Goal: Task Accomplishment & Management: Complete application form

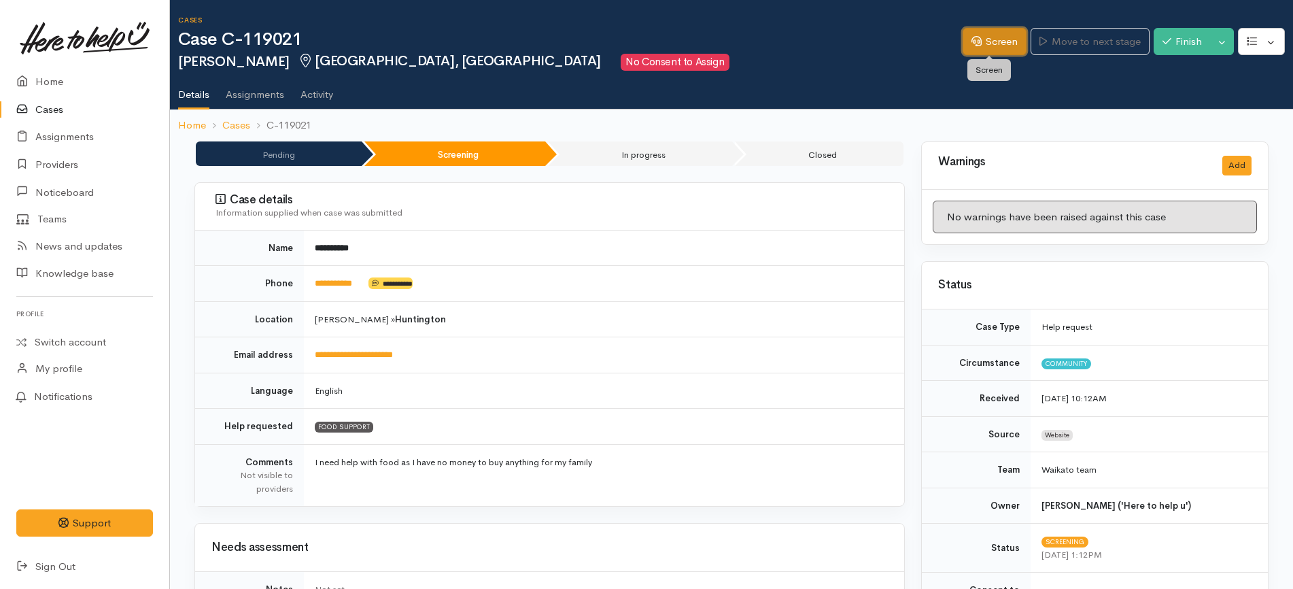
click at [1009, 46] on link "Screen" at bounding box center [995, 42] width 64 height 28
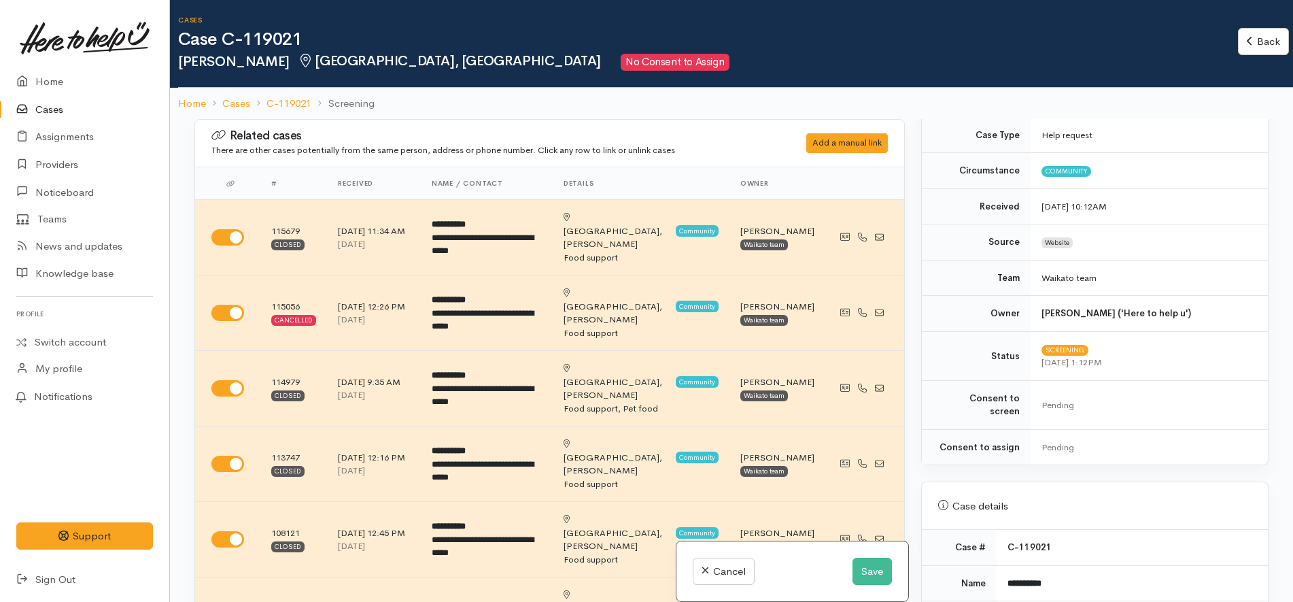
scroll to position [510, 0]
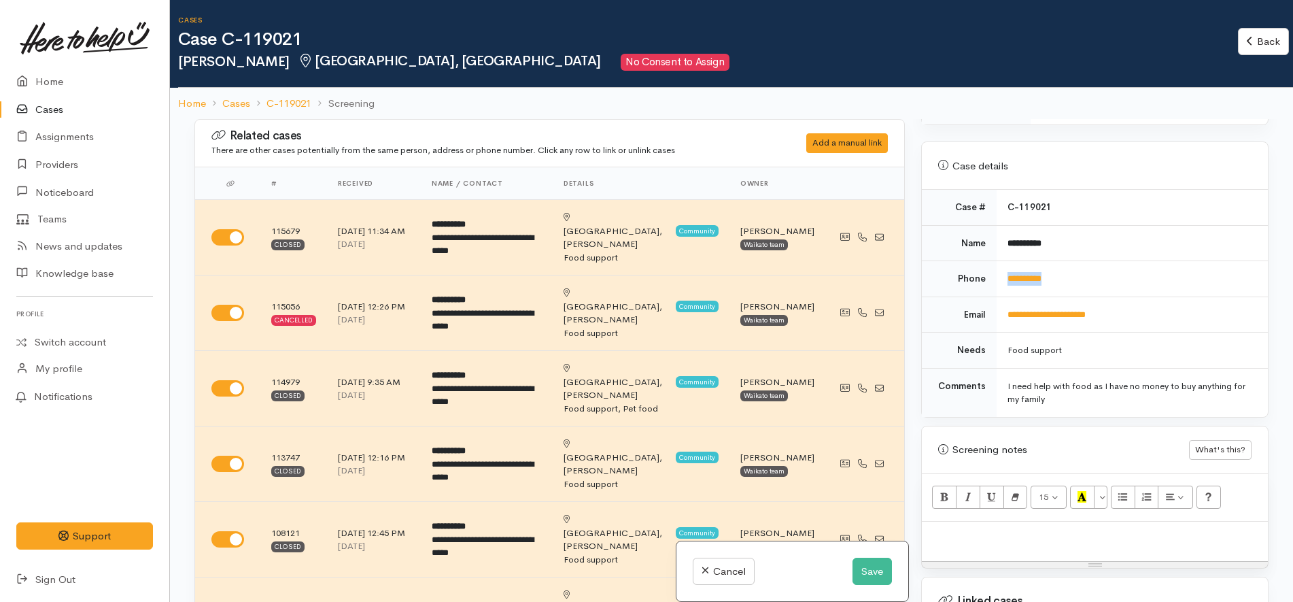
drag, startPoint x: 1077, startPoint y: 256, endPoint x: 997, endPoint y: 262, distance: 81.1
click at [997, 262] on td "**********" at bounding box center [1132, 279] width 271 height 36
copy link "**********"
click at [863, 569] on button "Save" at bounding box center [871, 571] width 39 height 28
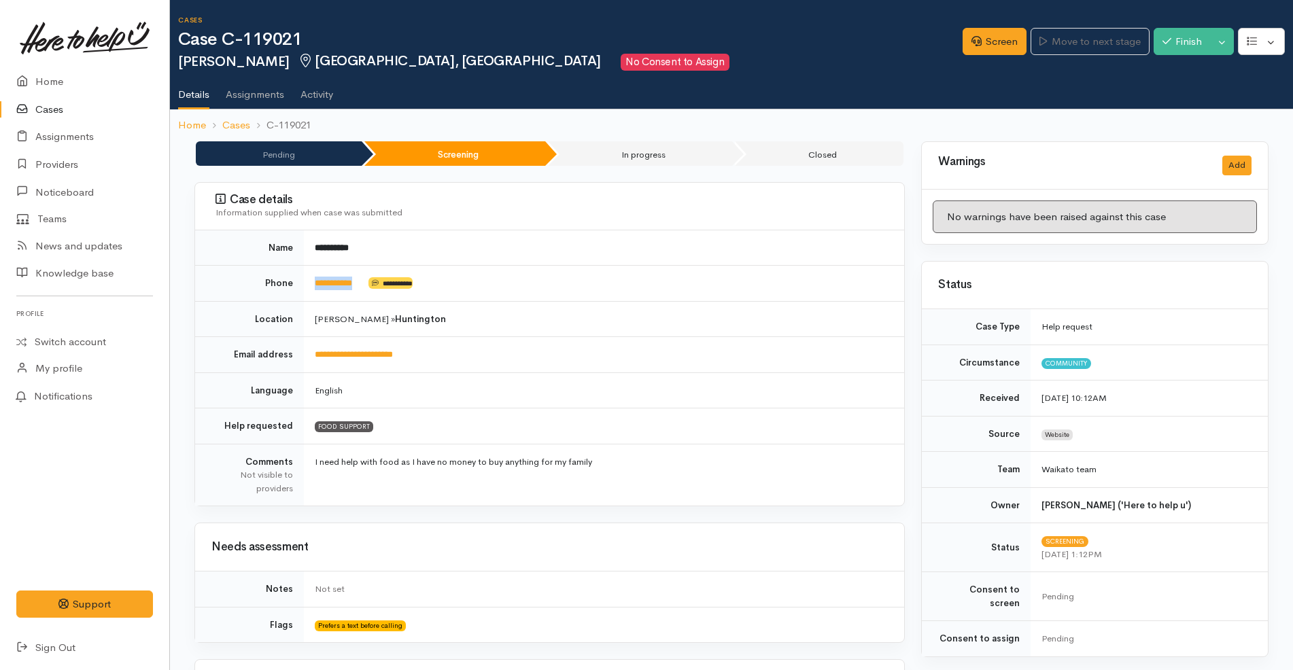
drag, startPoint x: 381, startPoint y: 275, endPoint x: 302, endPoint y: 281, distance: 79.1
click at [302, 281] on tr "**********" at bounding box center [549, 284] width 709 height 36
copy tr "**********"
click at [1000, 43] on link "Screen" at bounding box center [995, 42] width 64 height 28
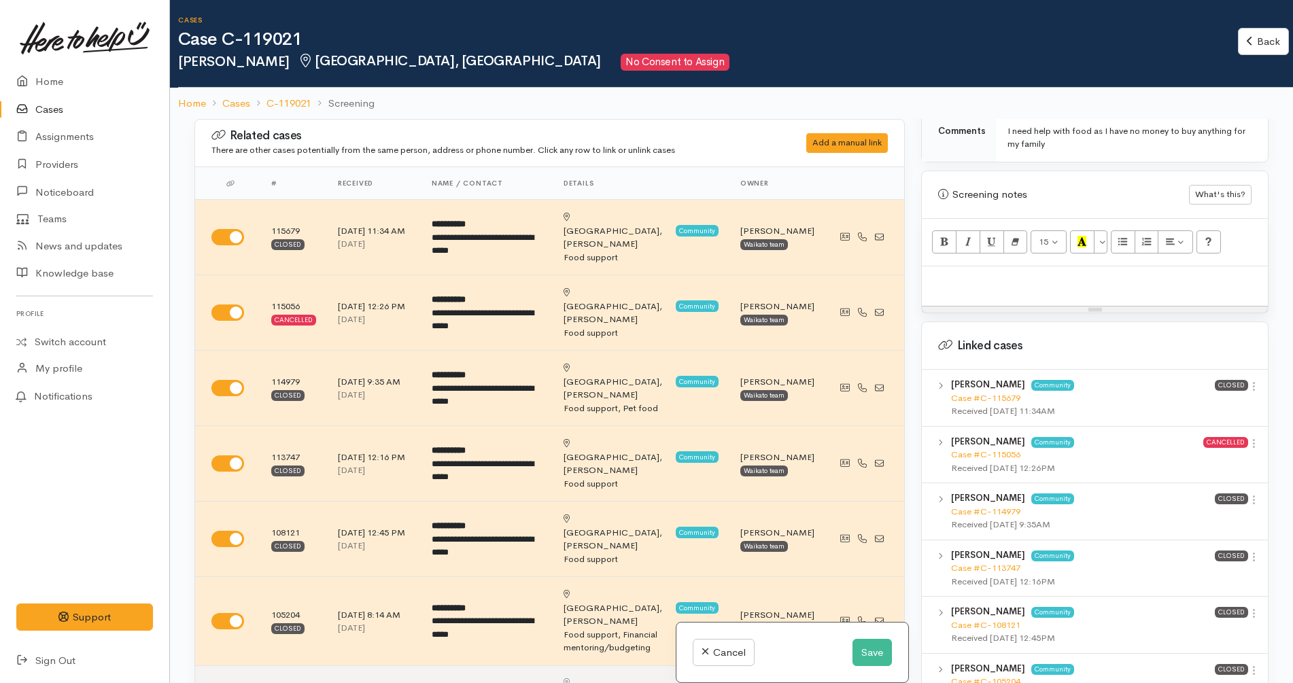
scroll to position [974, 0]
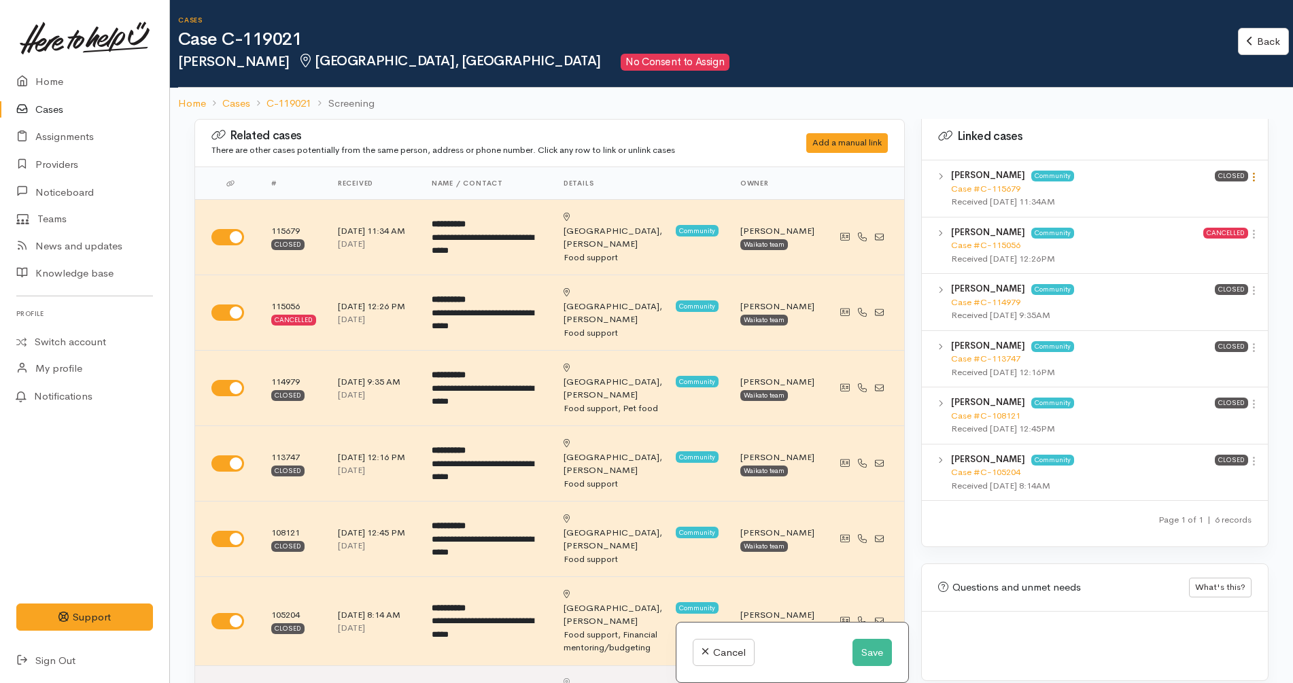
click at [1248, 171] on icon at bounding box center [1254, 177] width 12 height 12
click at [1206, 193] on link "View case" at bounding box center [1205, 203] width 107 height 21
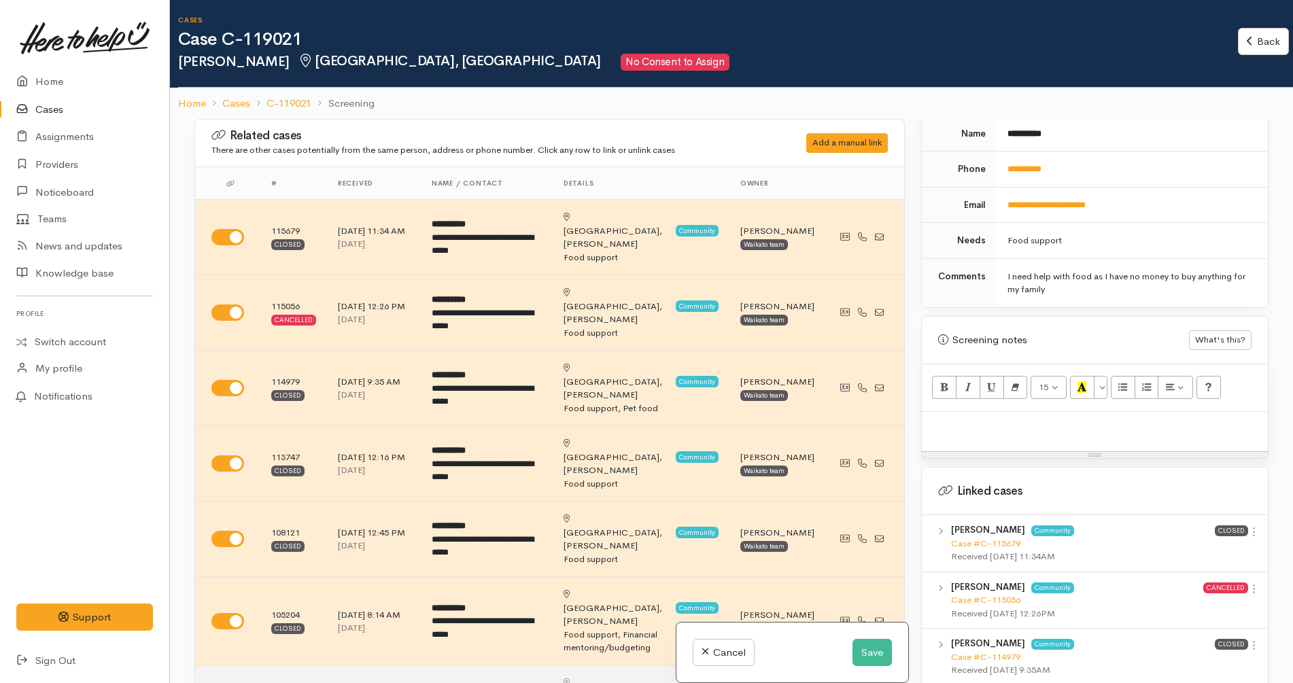
scroll to position [804, 0]
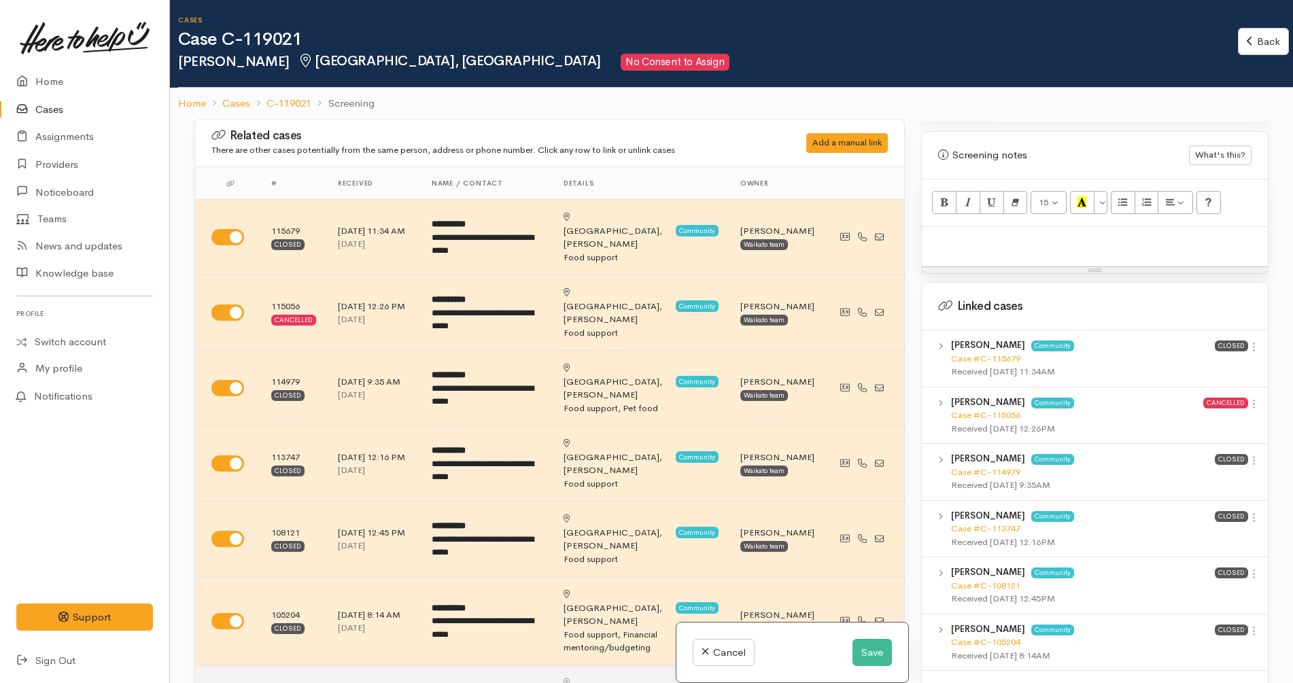
click at [1088, 234] on p at bounding box center [1095, 242] width 332 height 16
paste div
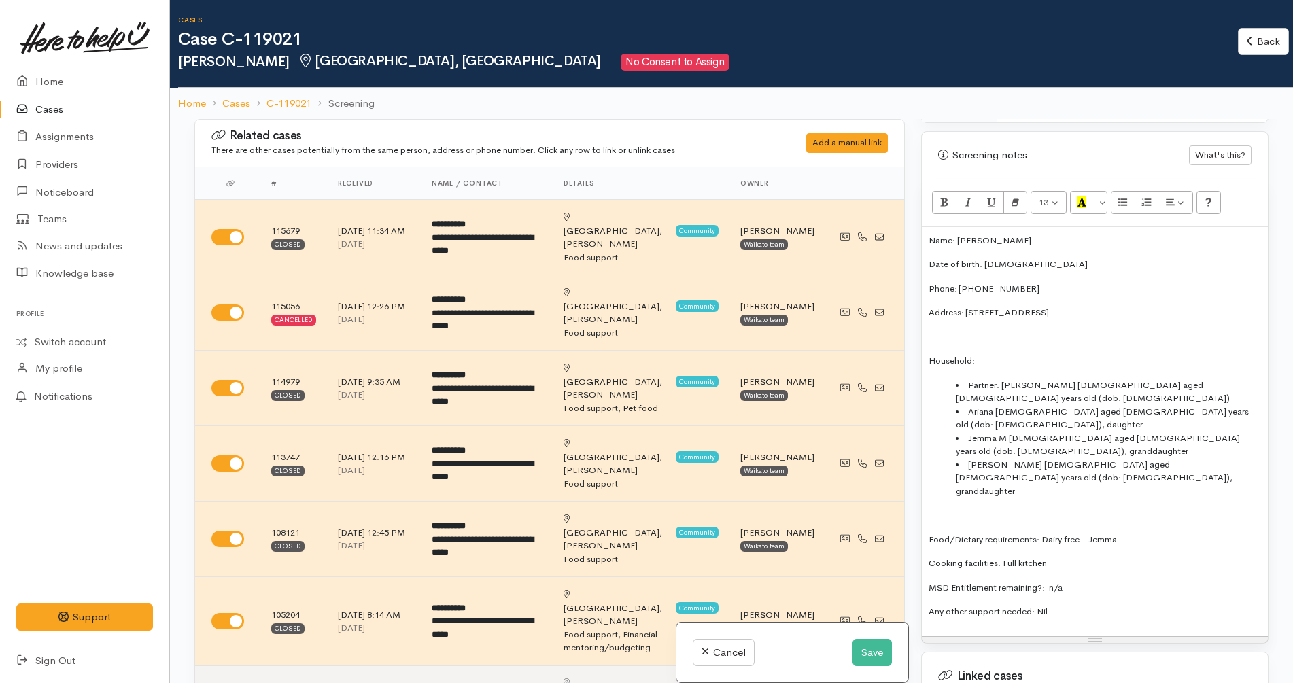
click at [1247, 458] on li "[PERSON_NAME] [DEMOGRAPHIC_DATA] aged [DEMOGRAPHIC_DATA] years old (dob: [DEMOG…" at bounding box center [1108, 478] width 305 height 40
click at [1097, 605] on p "Any other support needed: Nil" at bounding box center [1095, 612] width 332 height 14
click at [1124, 379] on li "Partner: David Klenner male aged 52 years old (dob: 16/09/1972)" at bounding box center [1108, 392] width 305 height 27
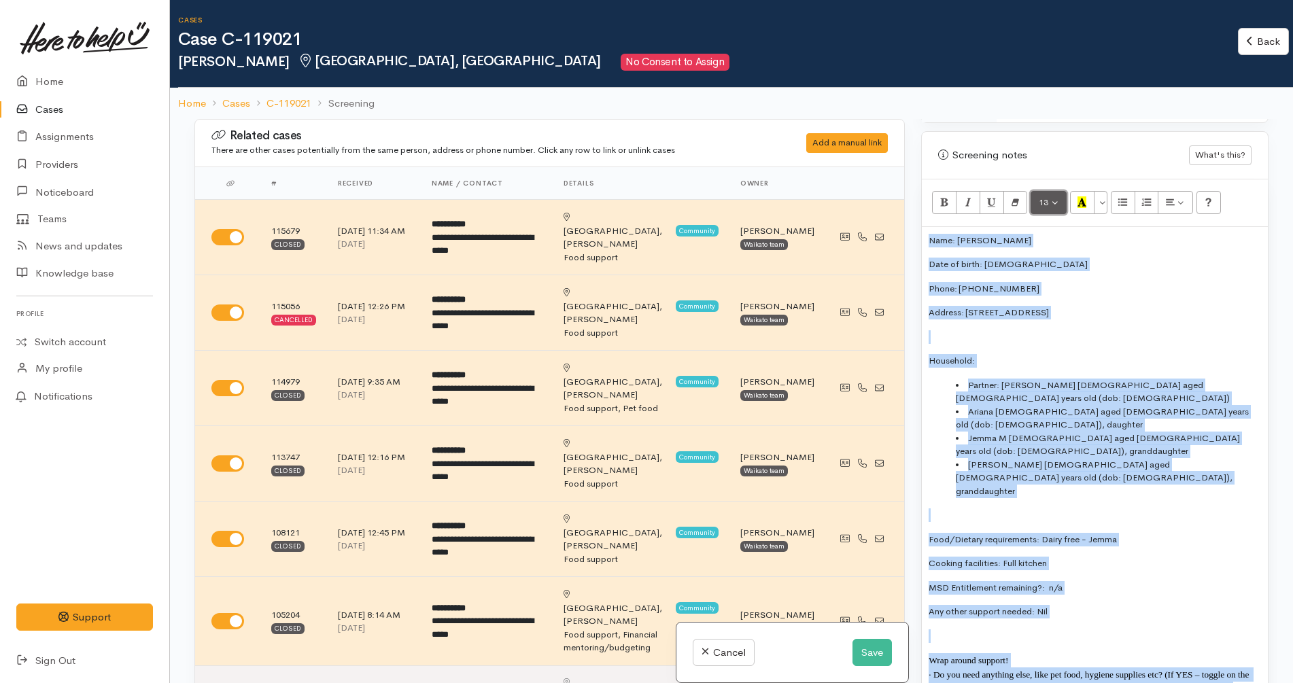
click at [1044, 191] on button "13" at bounding box center [1049, 202] width 36 height 23
click at [1077, 309] on link "12" at bounding box center [1084, 319] width 107 height 22
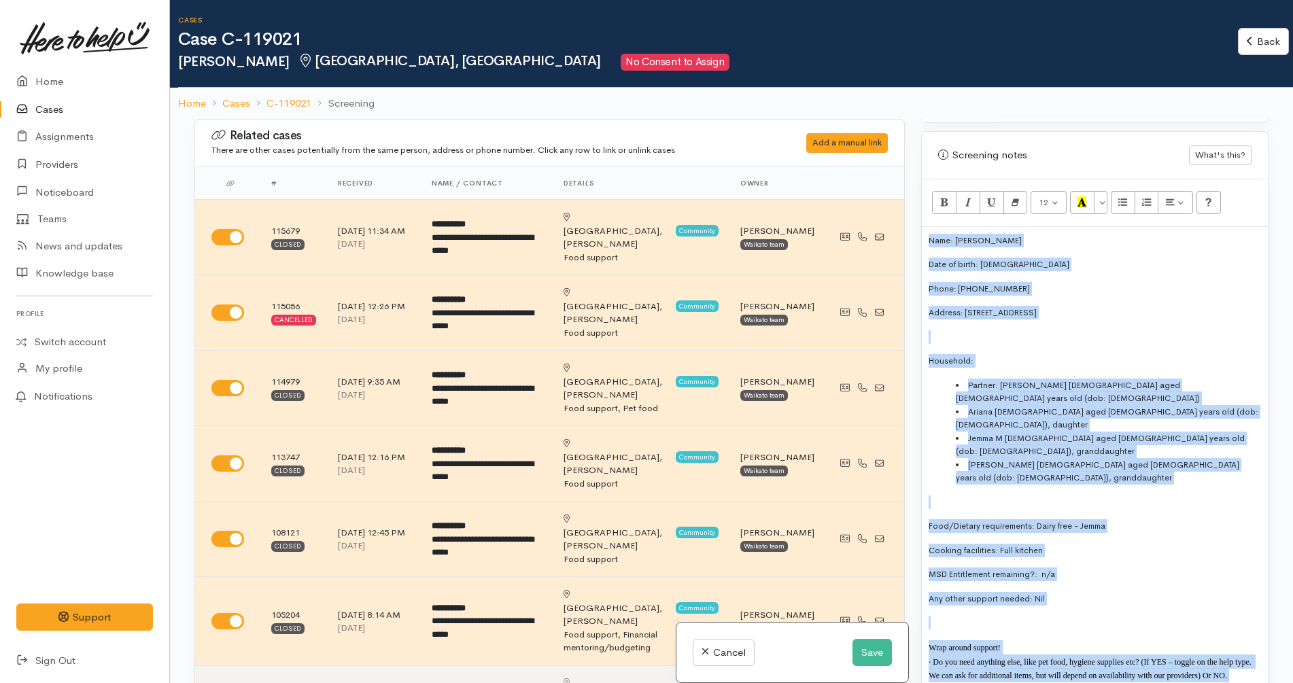
click at [1060, 354] on p "Household:" at bounding box center [1095, 361] width 332 height 14
click at [1092, 655] on p "· Do you need anything else, like pet food, hygiene supplies etc? (If YES – tog…" at bounding box center [1095, 669] width 332 height 28
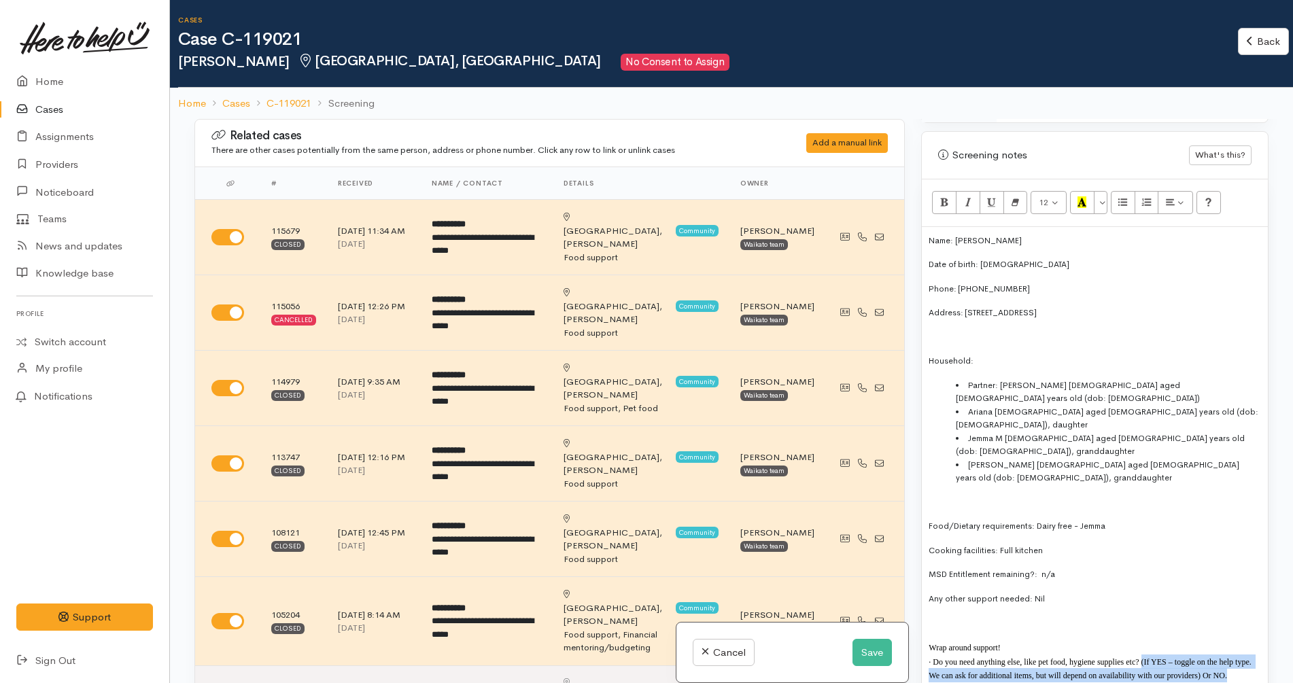
drag, startPoint x: 1245, startPoint y: 610, endPoint x: 1141, endPoint y: 598, distance: 104.0
click at [1141, 655] on p "· Do you need anything else, like pet food, hygiene supplies etc? (If YES – tog…" at bounding box center [1095, 669] width 332 height 28
copy span "·"
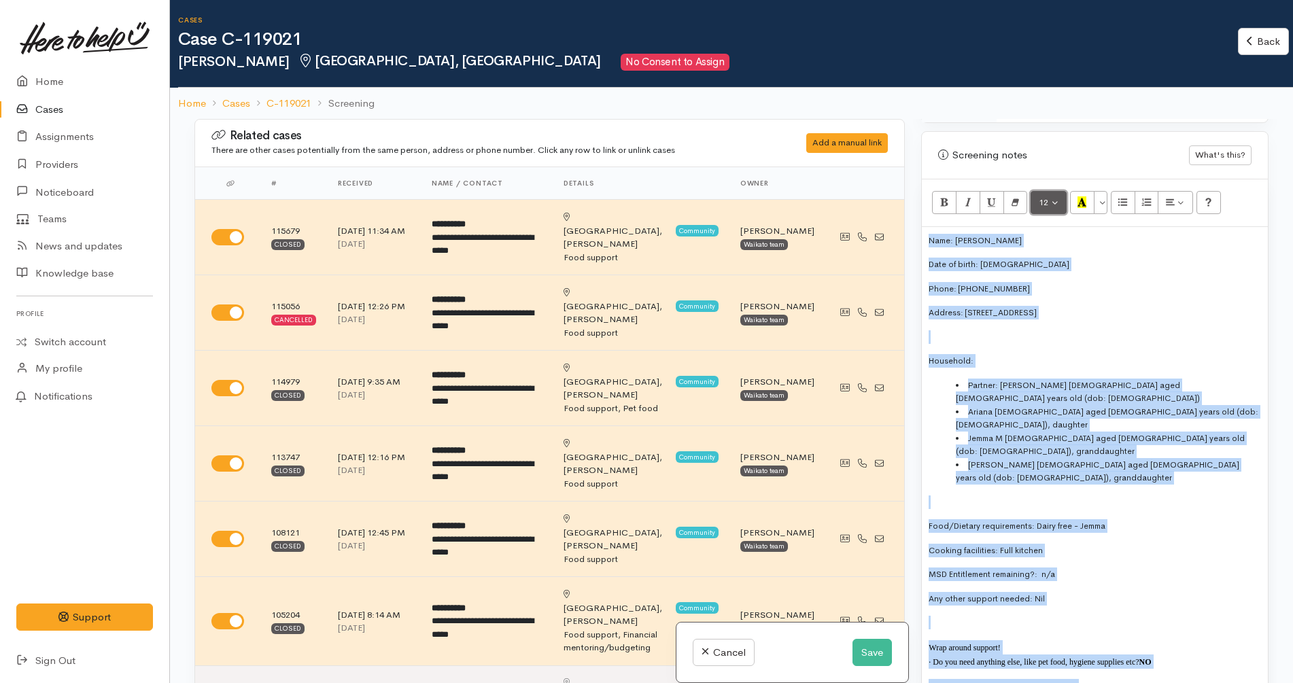
click at [1050, 191] on button "12" at bounding box center [1049, 202] width 36 height 23
click at [1072, 308] on link "12" at bounding box center [1084, 319] width 107 height 22
click at [1099, 540] on div "Name: Jean Moses Date of birth: 17/10/1974 Phone: 0211331637 Address: 12 Merlin…" at bounding box center [1095, 463] width 346 height 473
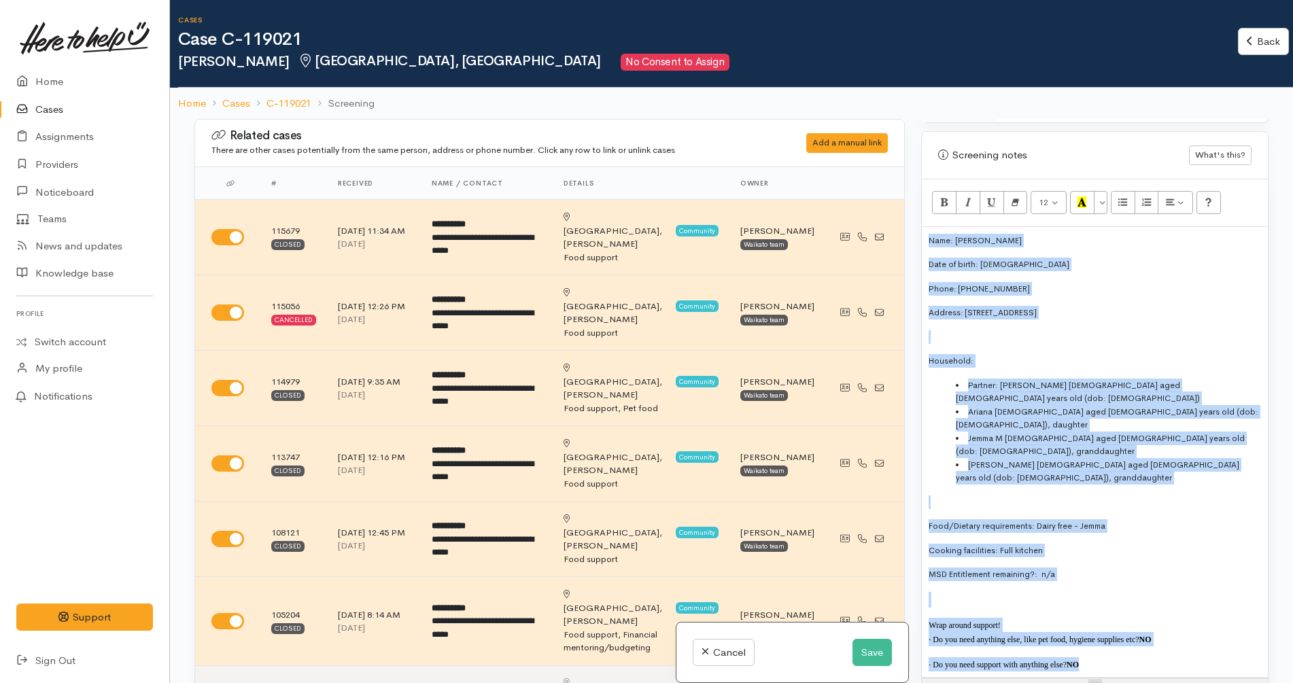
copy div "Name: Jean Moses Date of birth: 17/10/1974 Phone: 0211331637 Address: 12 Merlin…"
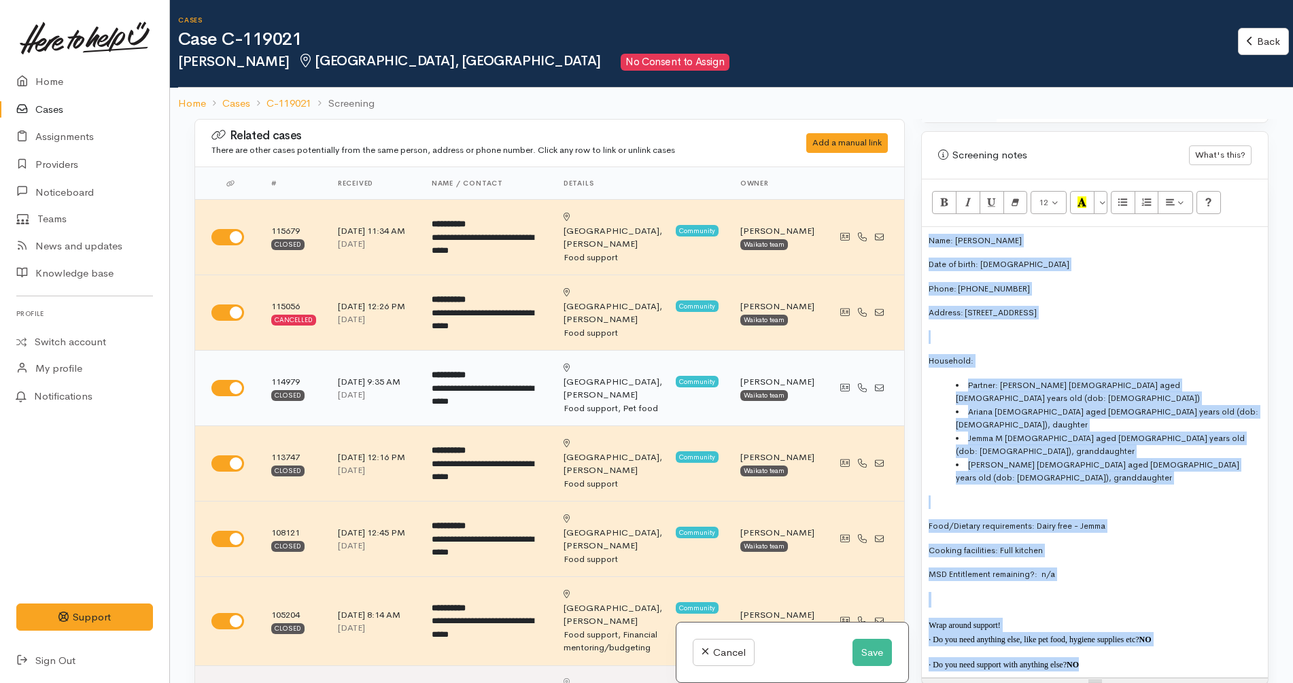
scroll to position [340, 0]
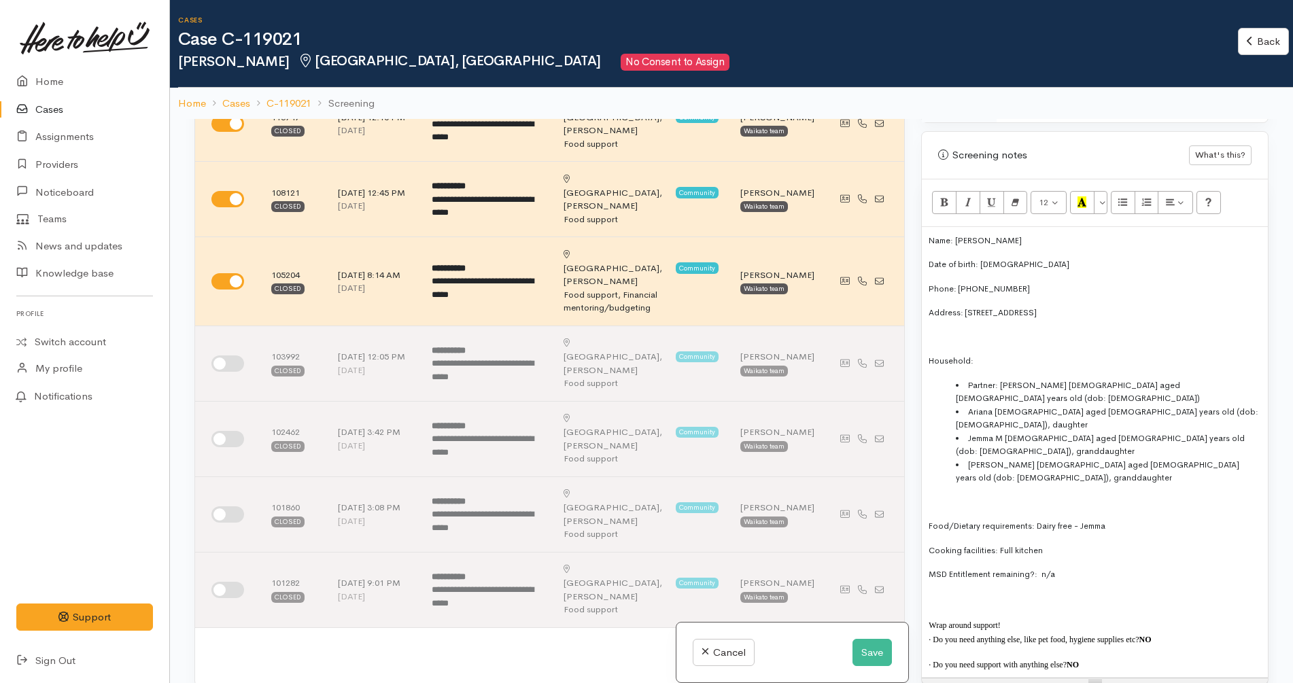
checkbox input "true"
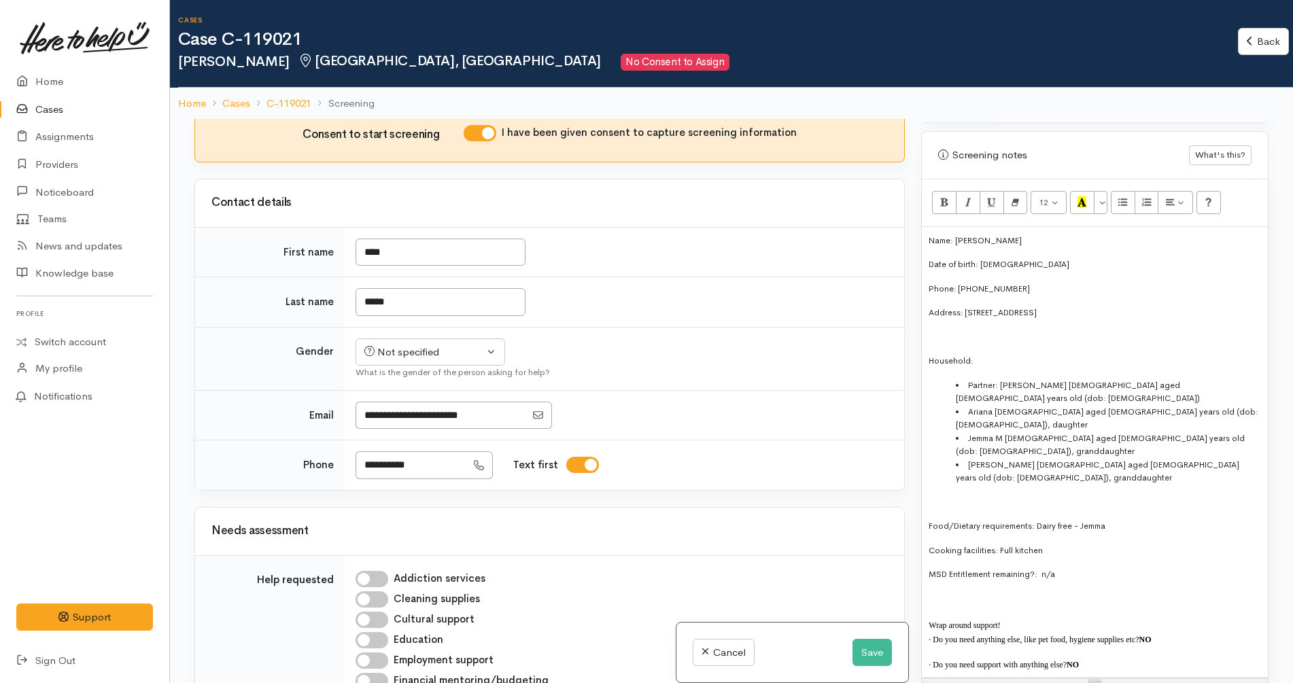
scroll to position [850, 0]
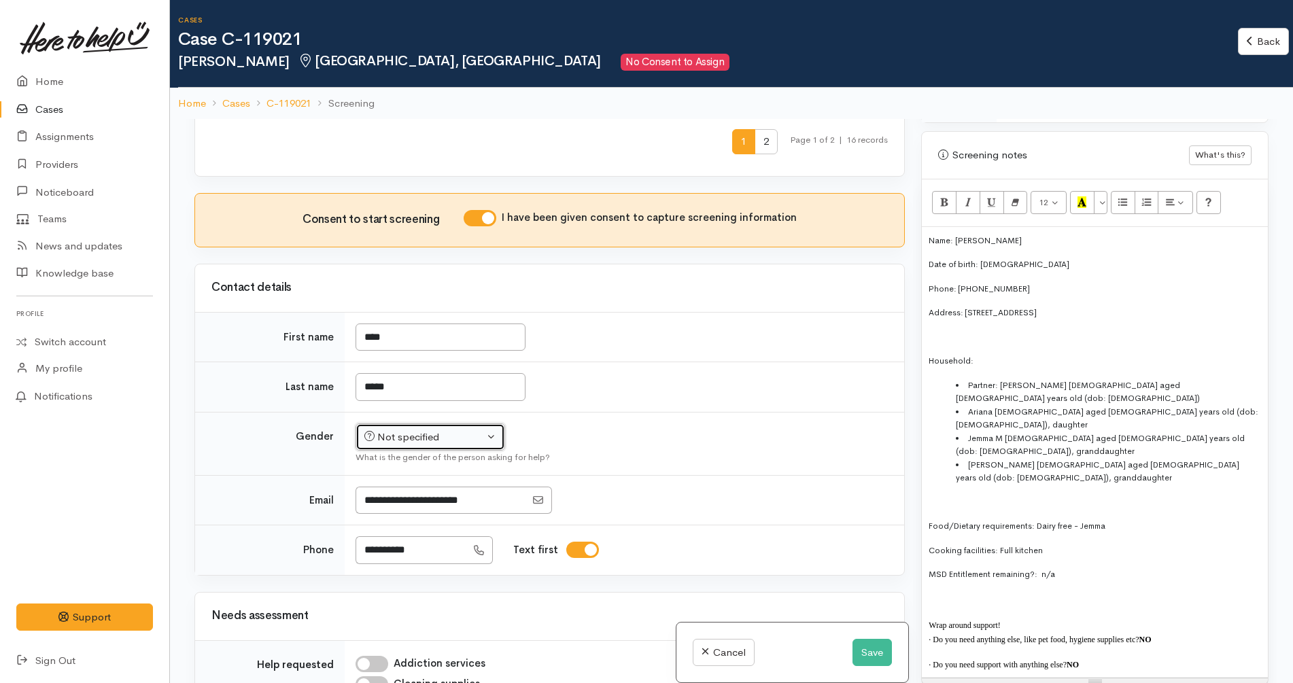
click at [436, 430] on div "Not specified" at bounding box center [424, 438] width 120 height 16
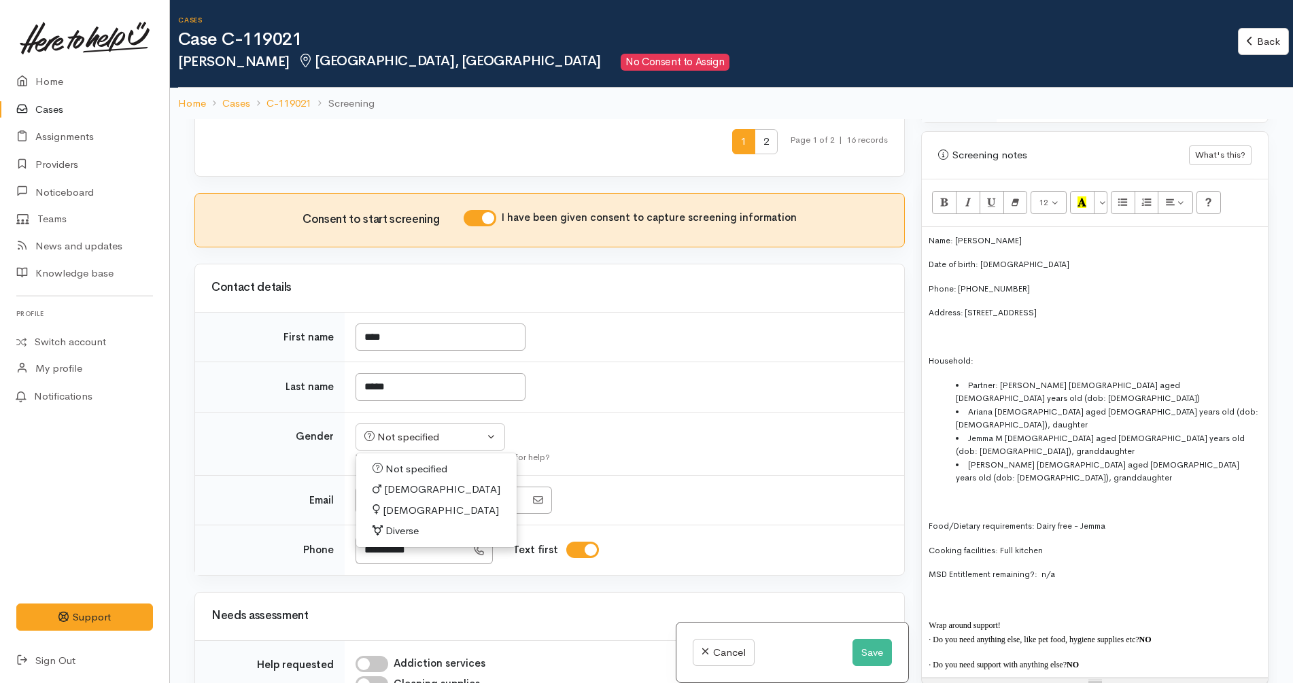
click at [412, 503] on span "Female" at bounding box center [441, 511] width 116 height 16
select select "Female"
click at [655, 451] on div "What is the gender of the person asking for help?" at bounding box center [622, 458] width 532 height 14
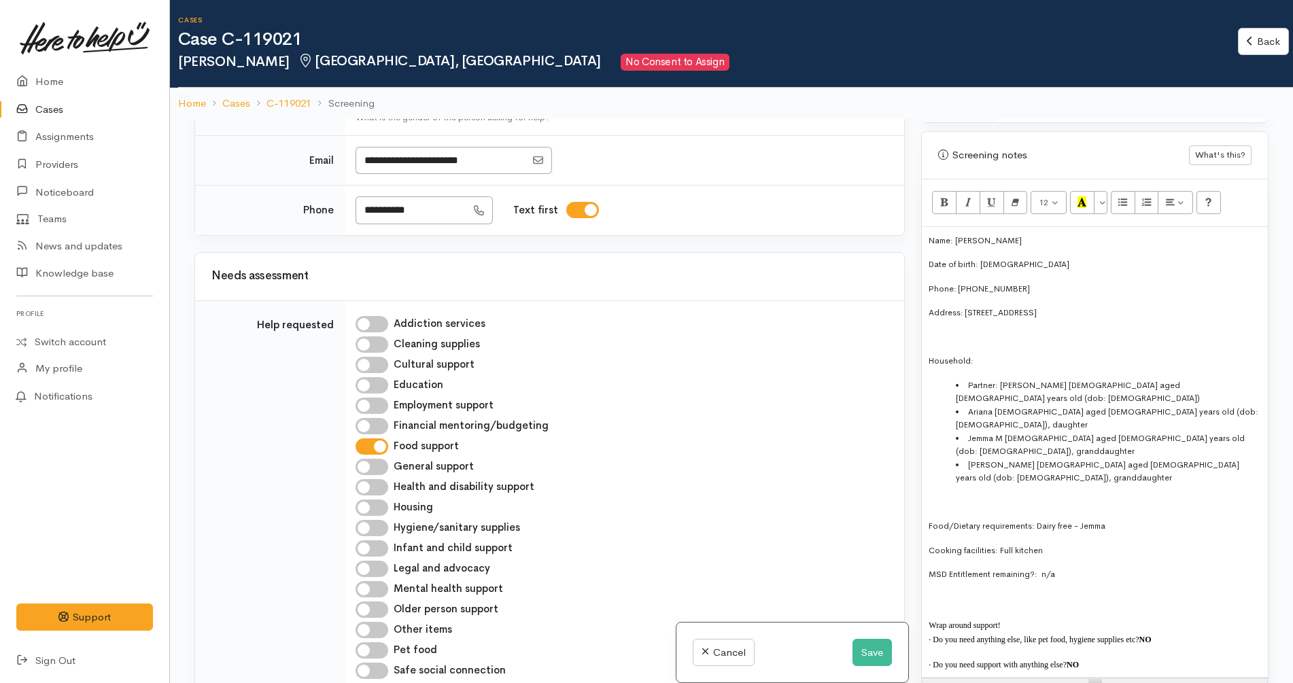
scroll to position [1530, 0]
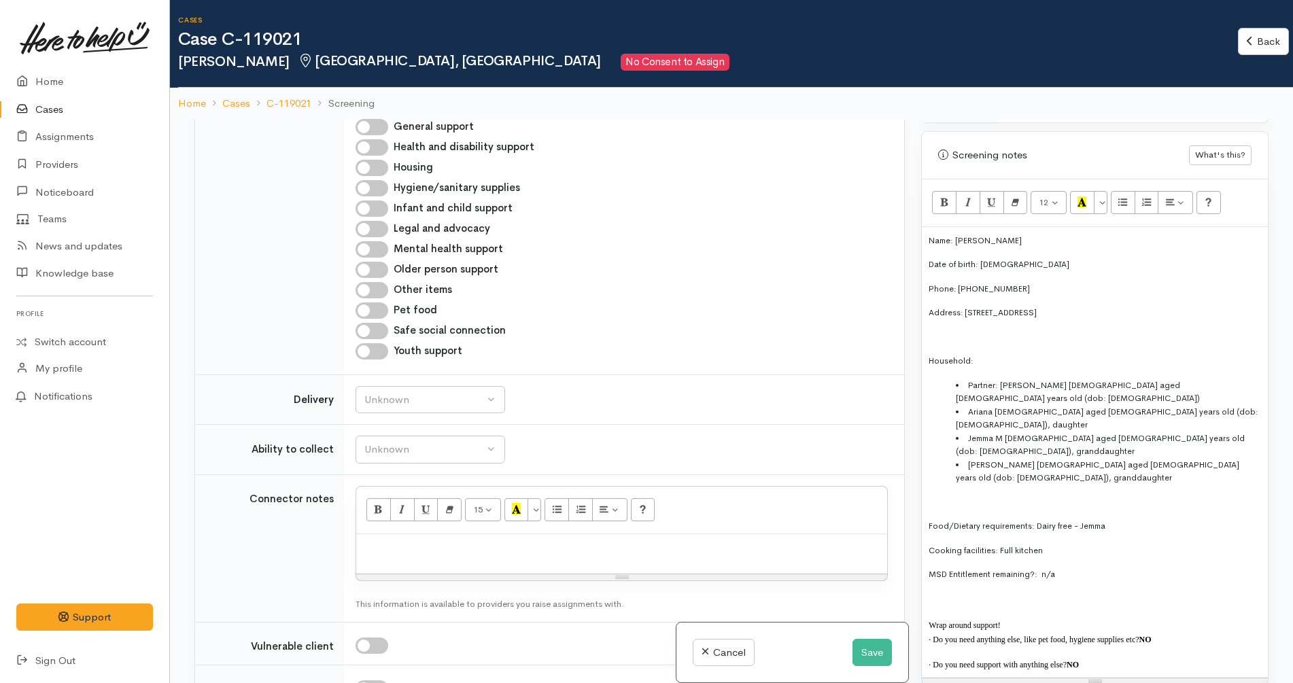
click at [493, 534] on div at bounding box center [621, 554] width 531 height 40
paste div
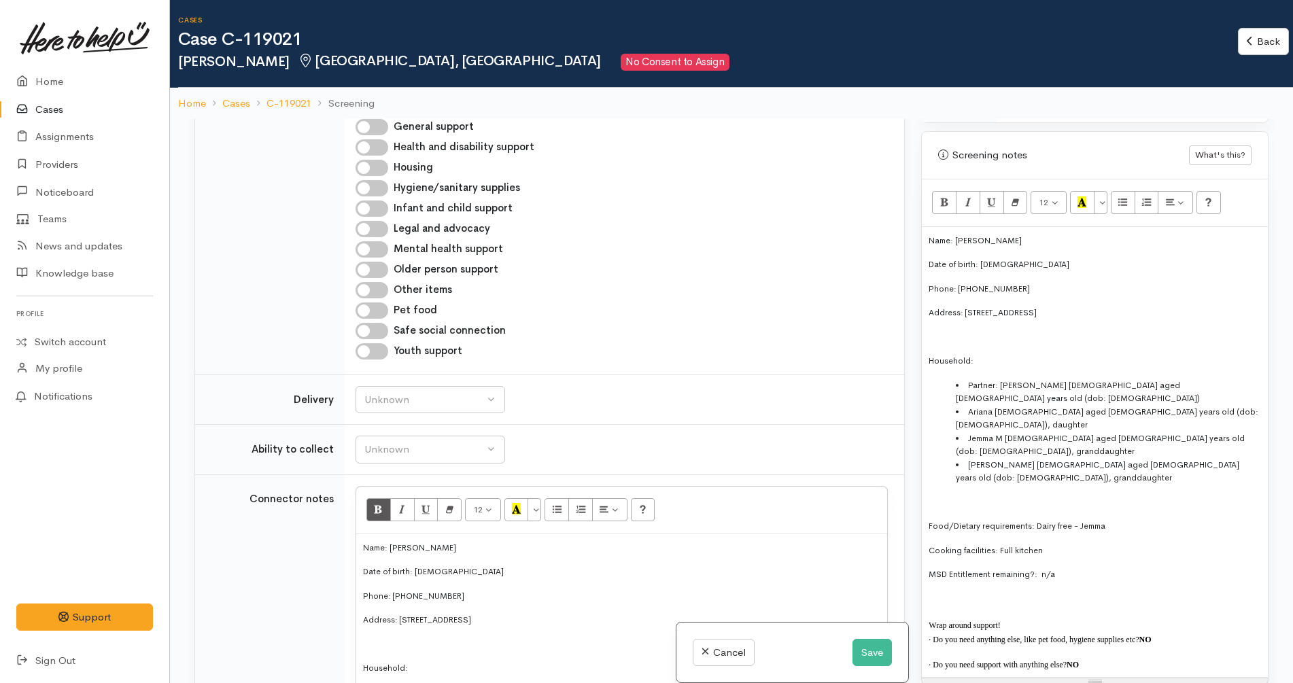
scroll to position [94, 0]
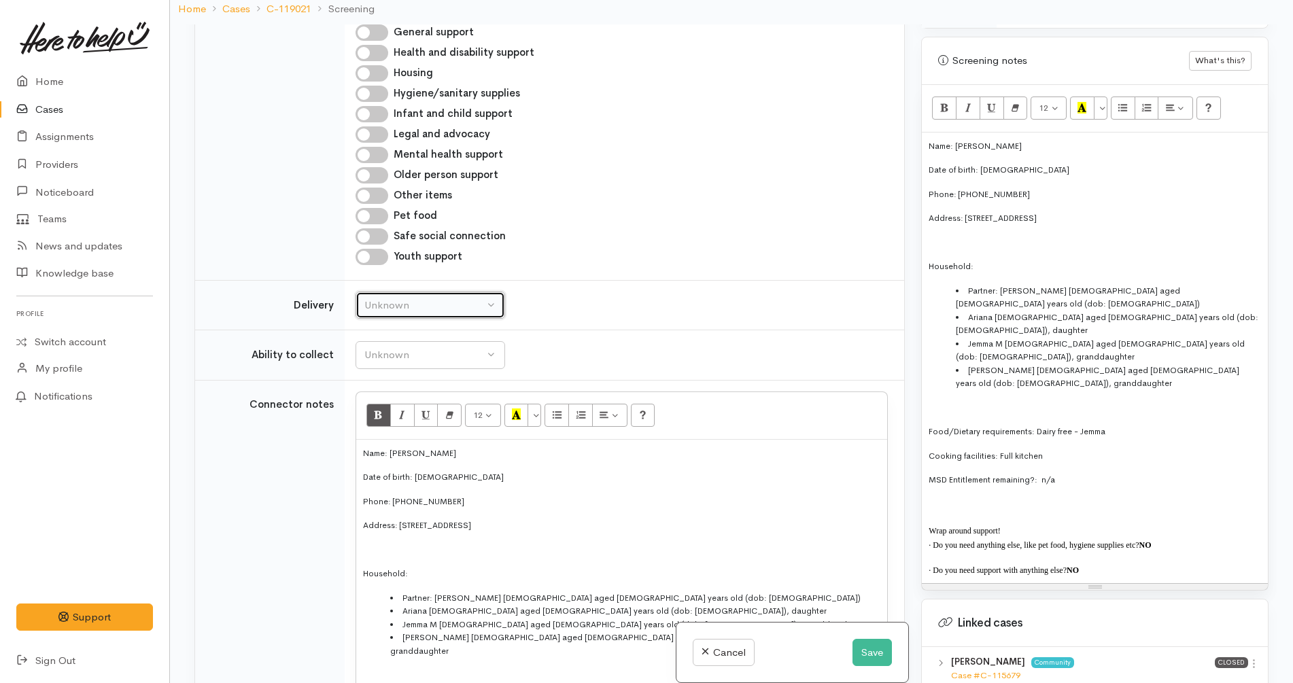
click at [451, 292] on button "Unknown" at bounding box center [431, 306] width 150 height 28
click at [406, 422] on link "No" at bounding box center [430, 432] width 148 height 21
select select "1"
click at [430, 347] on div "Unknown" at bounding box center [424, 355] width 120 height 16
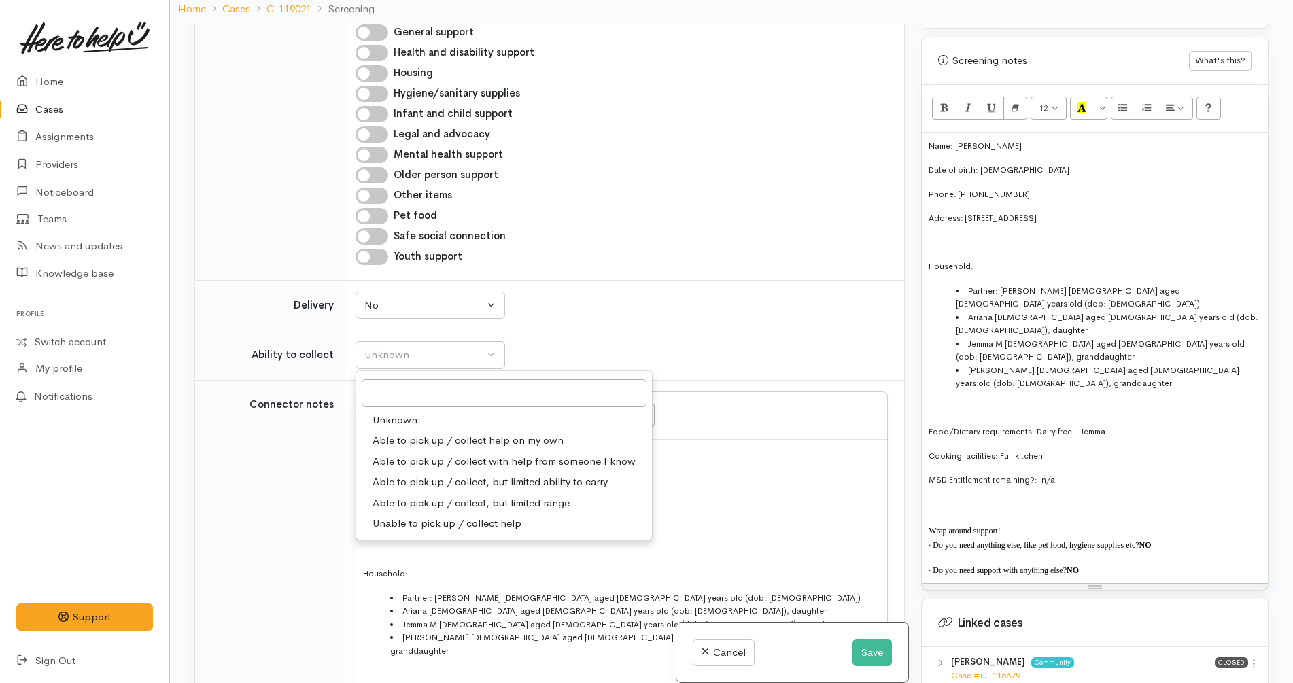
click at [477, 433] on span "Able to pick up / collect help on my own" at bounding box center [468, 441] width 191 height 16
select select "2"
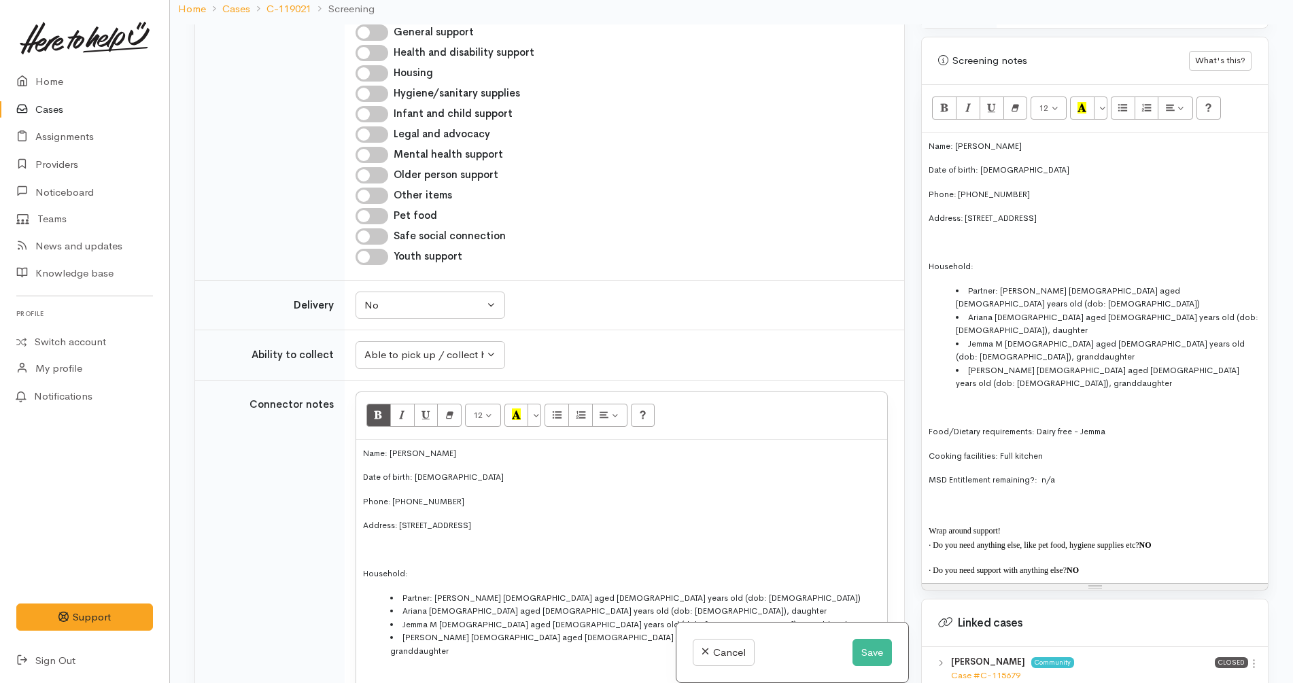
click at [698, 280] on td "Unknown Delivery needed Delivery preferred No No Unknown Delivery needed Delive…" at bounding box center [624, 305] width 559 height 50
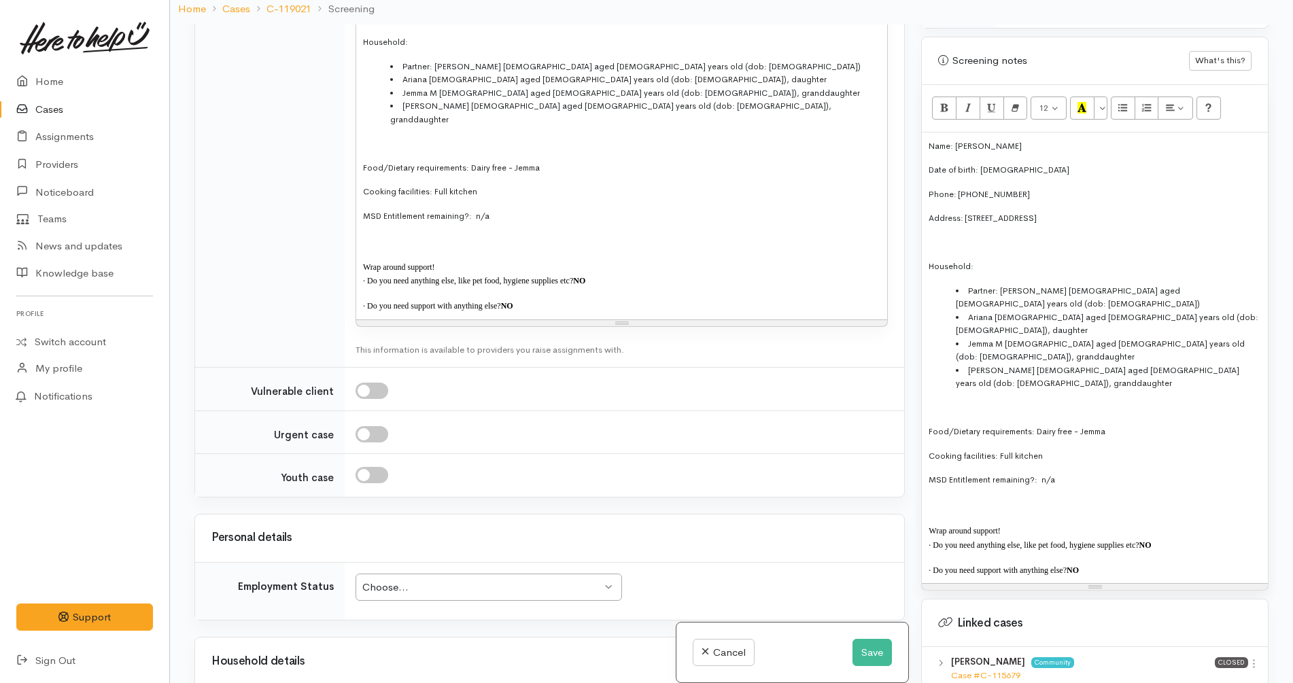
scroll to position [2209, 0]
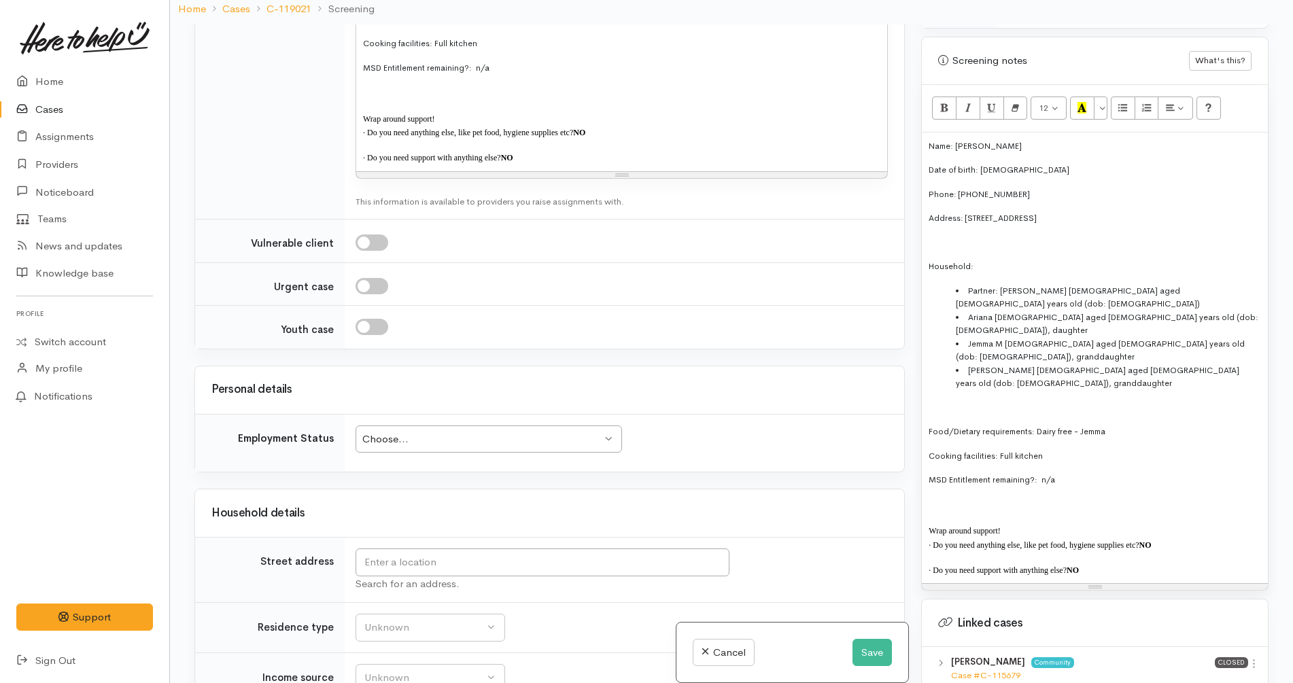
click at [496, 432] on div "Choose..." at bounding box center [482, 440] width 240 height 16
drag, startPoint x: 1165, startPoint y: 207, endPoint x: 961, endPoint y: 205, distance: 204.6
click at [961, 211] on p "Address: 12 Merlin Close, Huntington, Hamilton, New Zealand" at bounding box center [1095, 218] width 332 height 14
copy span "12 Merlin Close, Huntington, Hamilton, New Zealand"
click at [503, 549] on input "text" at bounding box center [543, 563] width 374 height 28
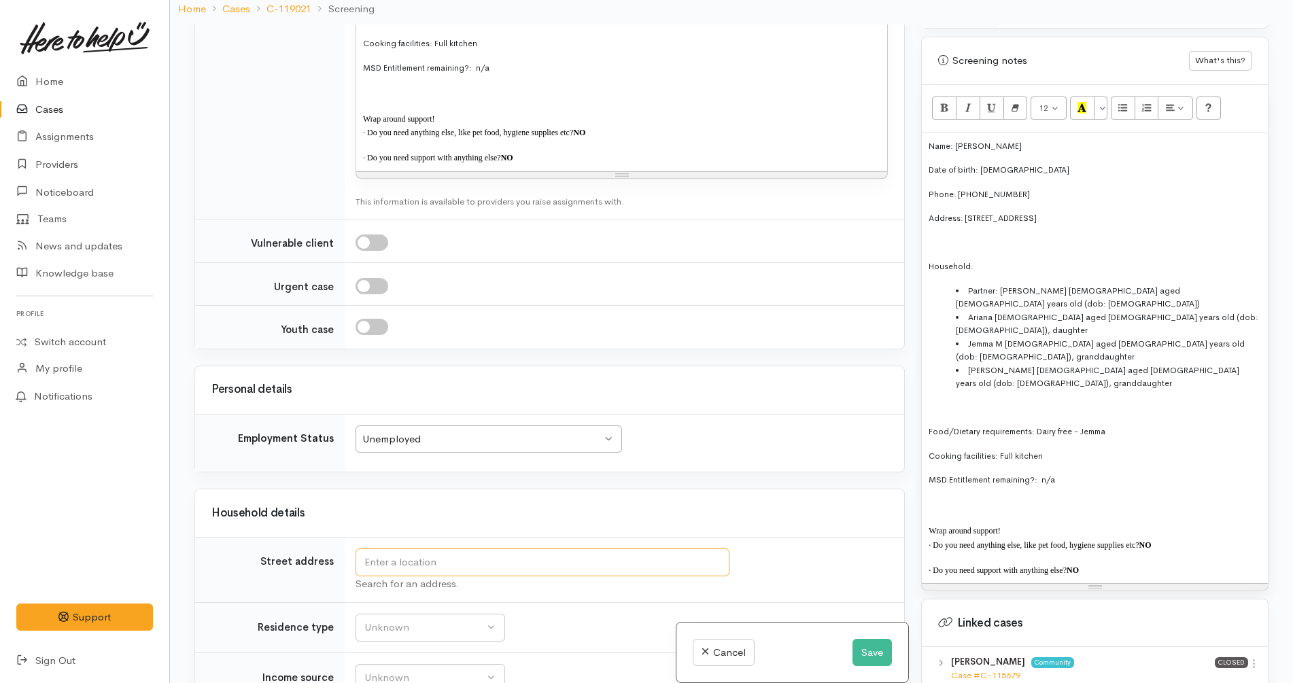
paste input "12 Merlin Close, Huntington, Hamilton, New Zealand"
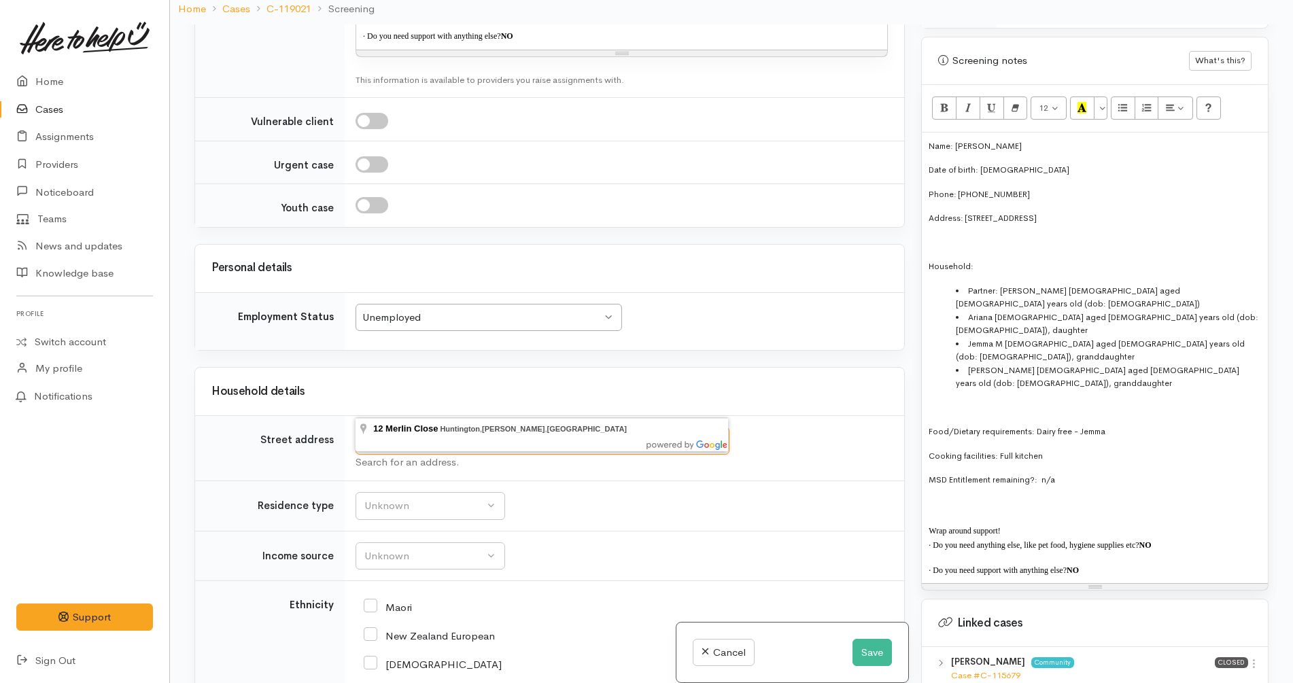
scroll to position [2464, 0]
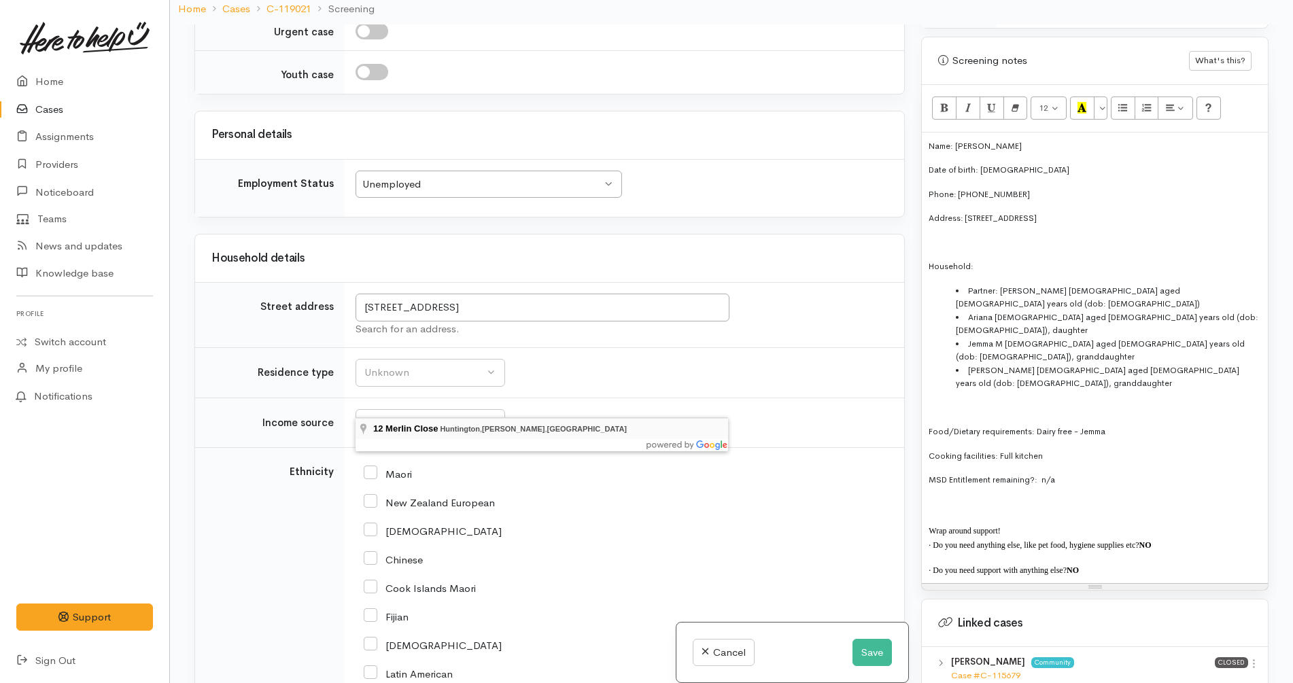
type input "12 Merlin Close, Huntington, Hamilton, New Zealand"
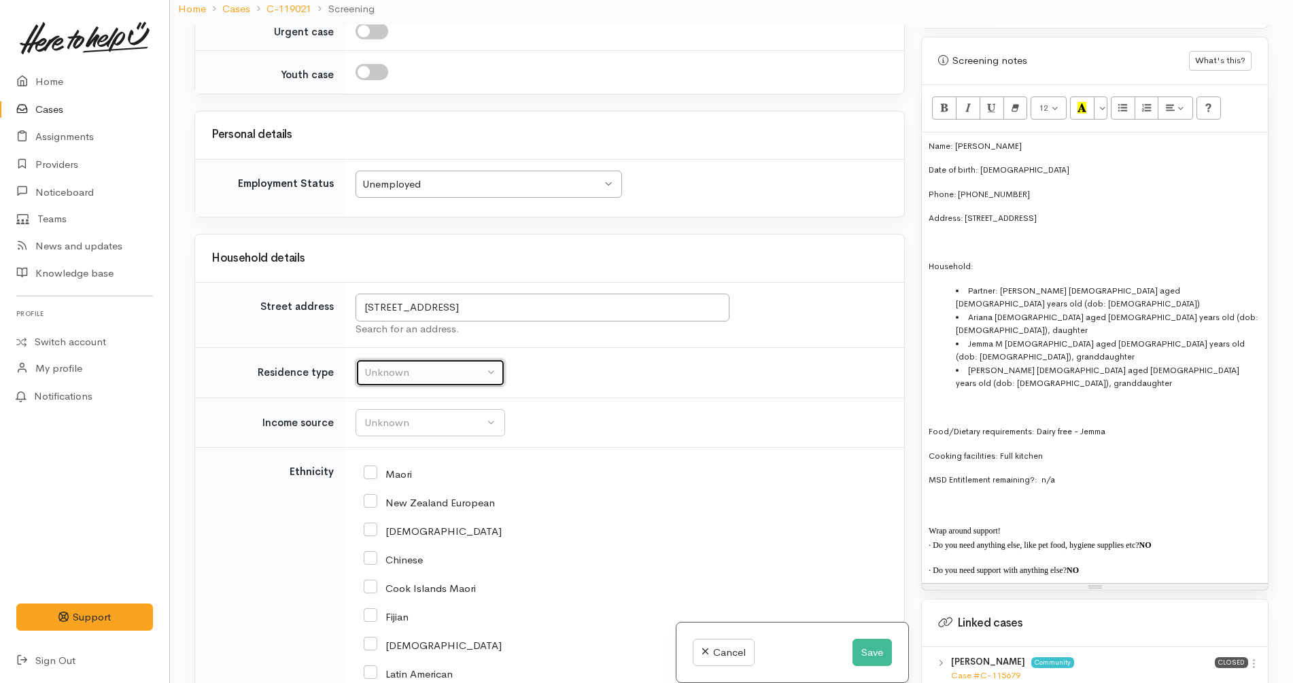
click at [448, 365] on div "Unknown" at bounding box center [424, 373] width 120 height 16
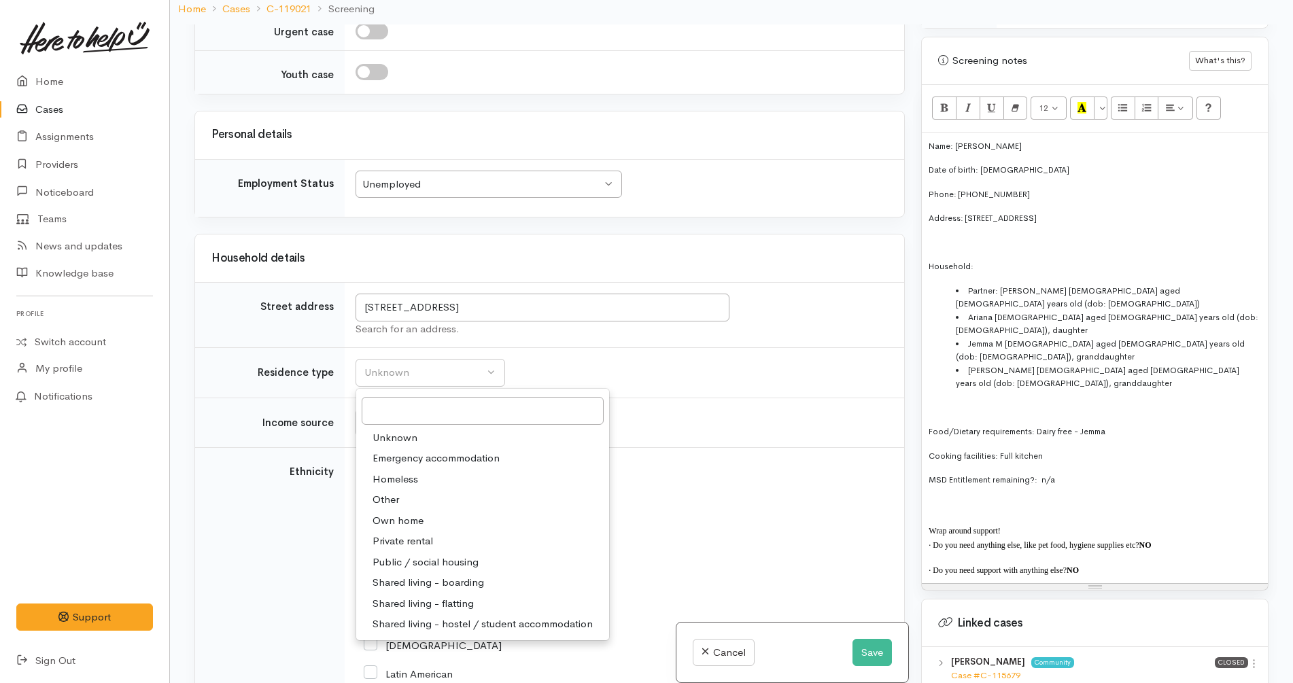
click at [413, 534] on span "Private rental" at bounding box center [403, 542] width 61 height 16
select select "2"
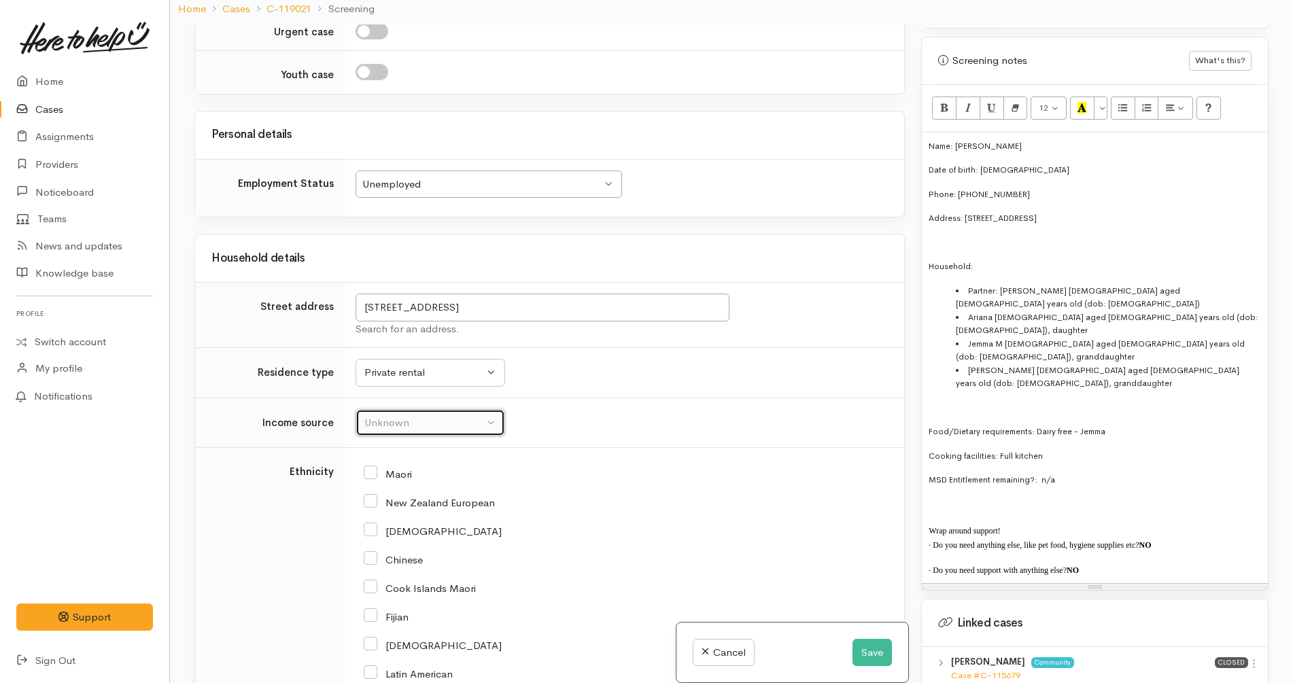
click at [434, 415] on div "Unknown" at bounding box center [424, 423] width 120 height 16
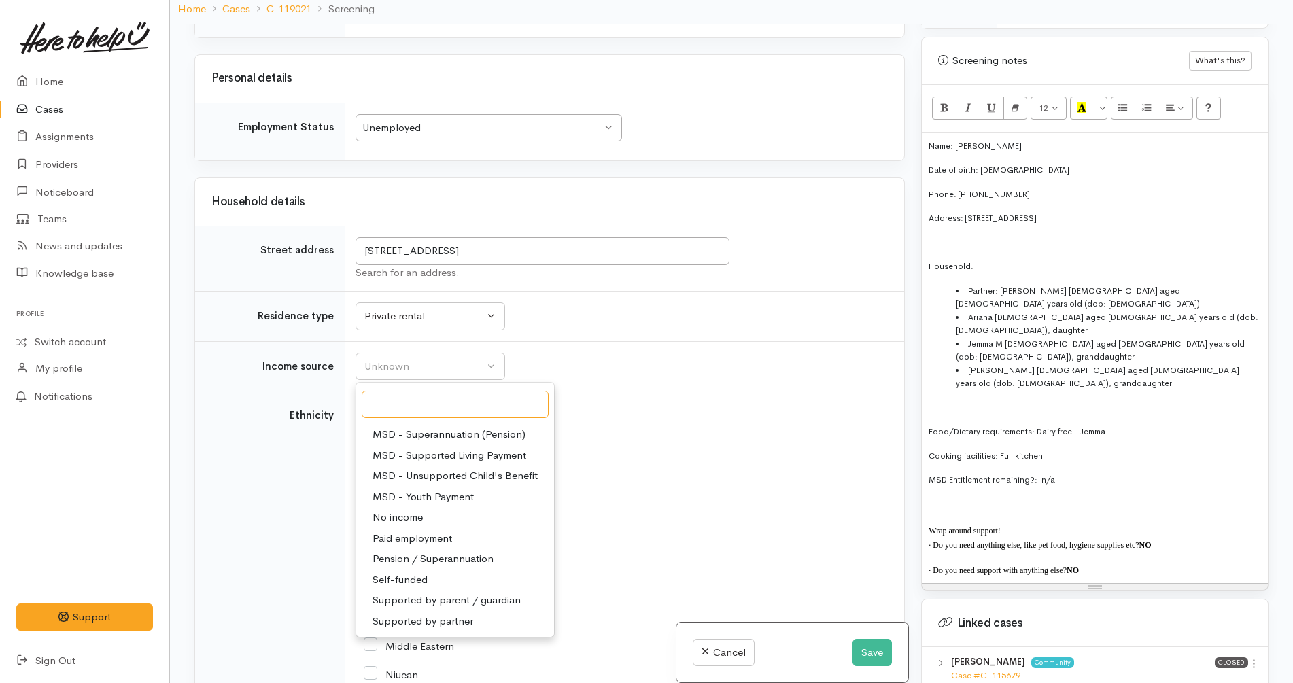
scroll to position [2549, 0]
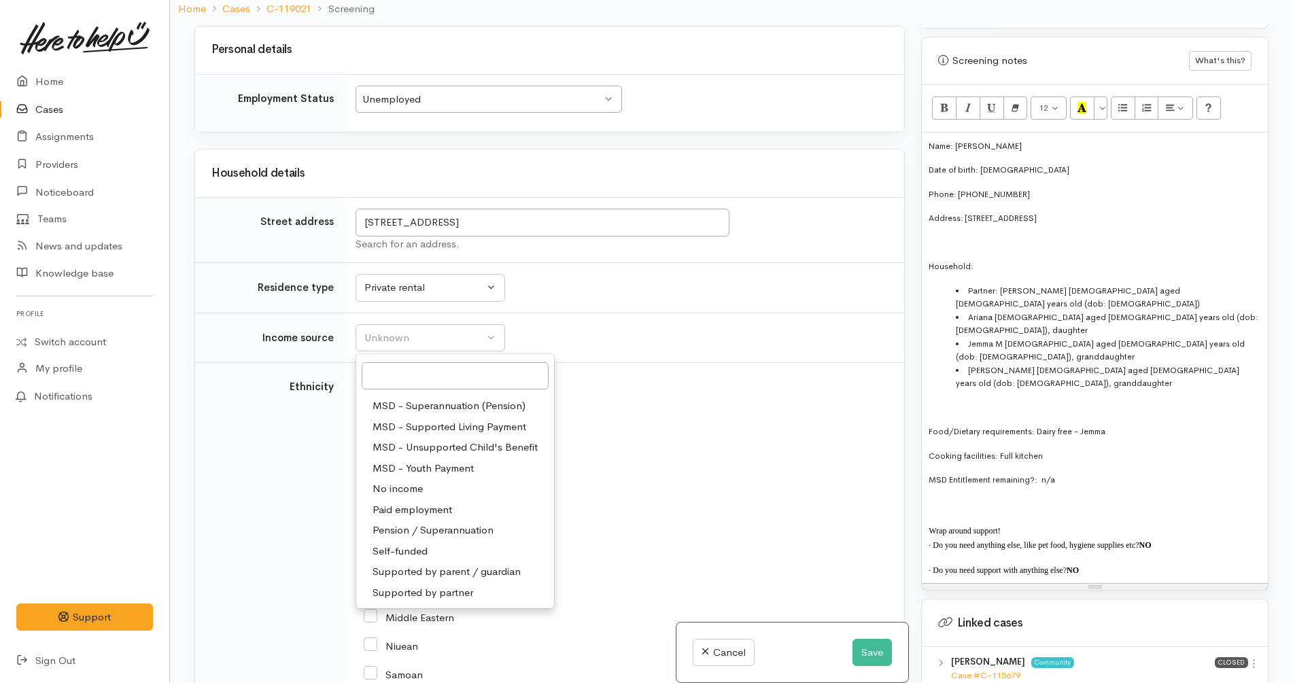
click at [453, 585] on span "Supported by partner" at bounding box center [423, 593] width 101 height 16
select select "17"
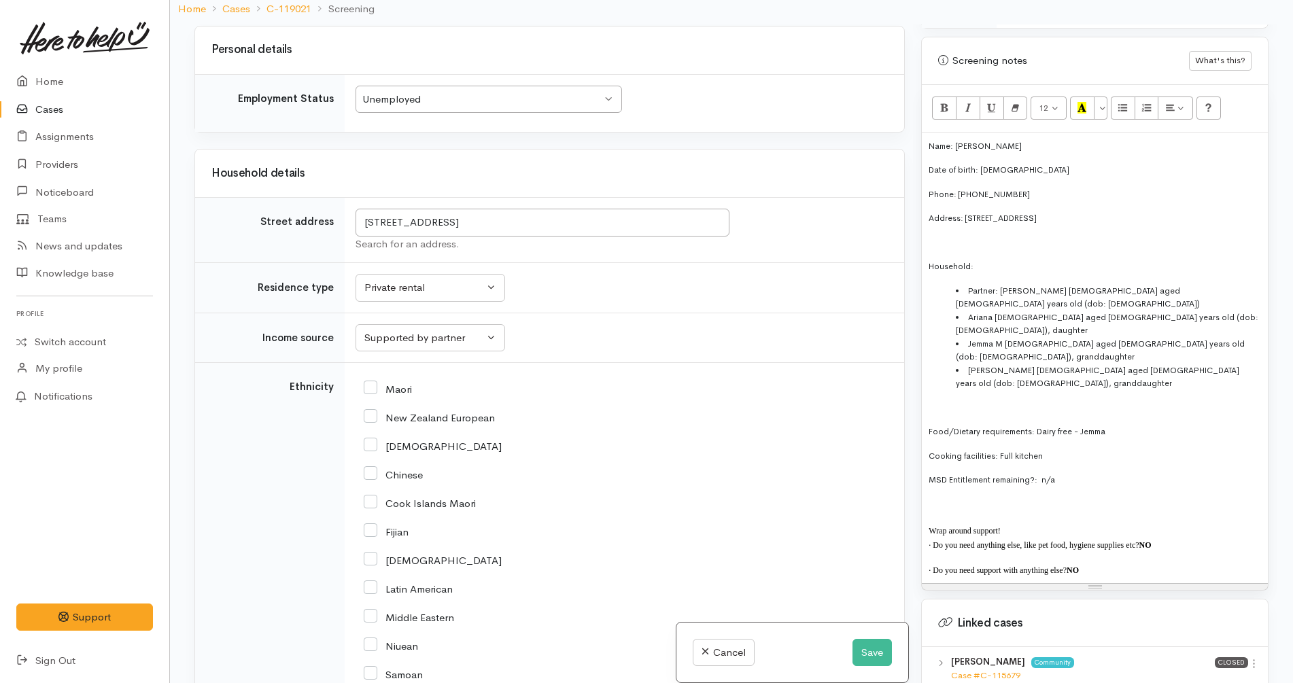
click at [432, 402] on div "New Zealand European" at bounding box center [622, 416] width 516 height 29
click at [434, 411] on input "New Zealand European" at bounding box center [429, 417] width 131 height 12
checkbox input "true"
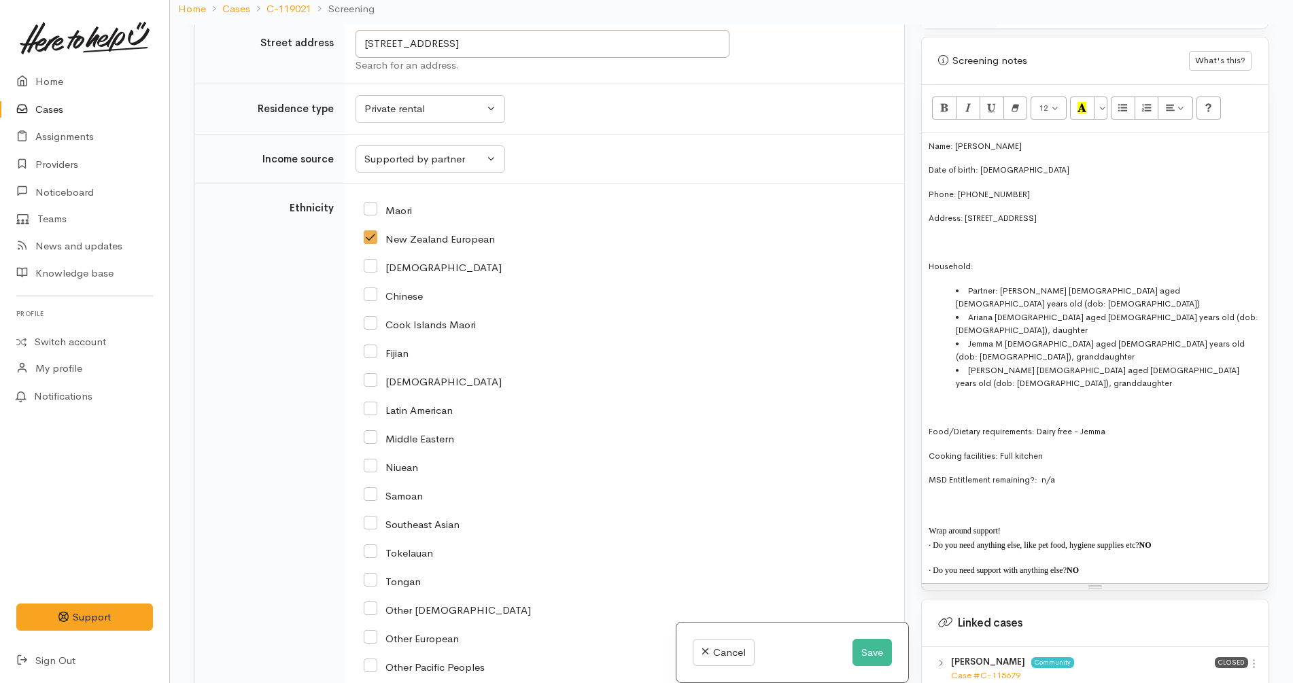
scroll to position [3059, 0]
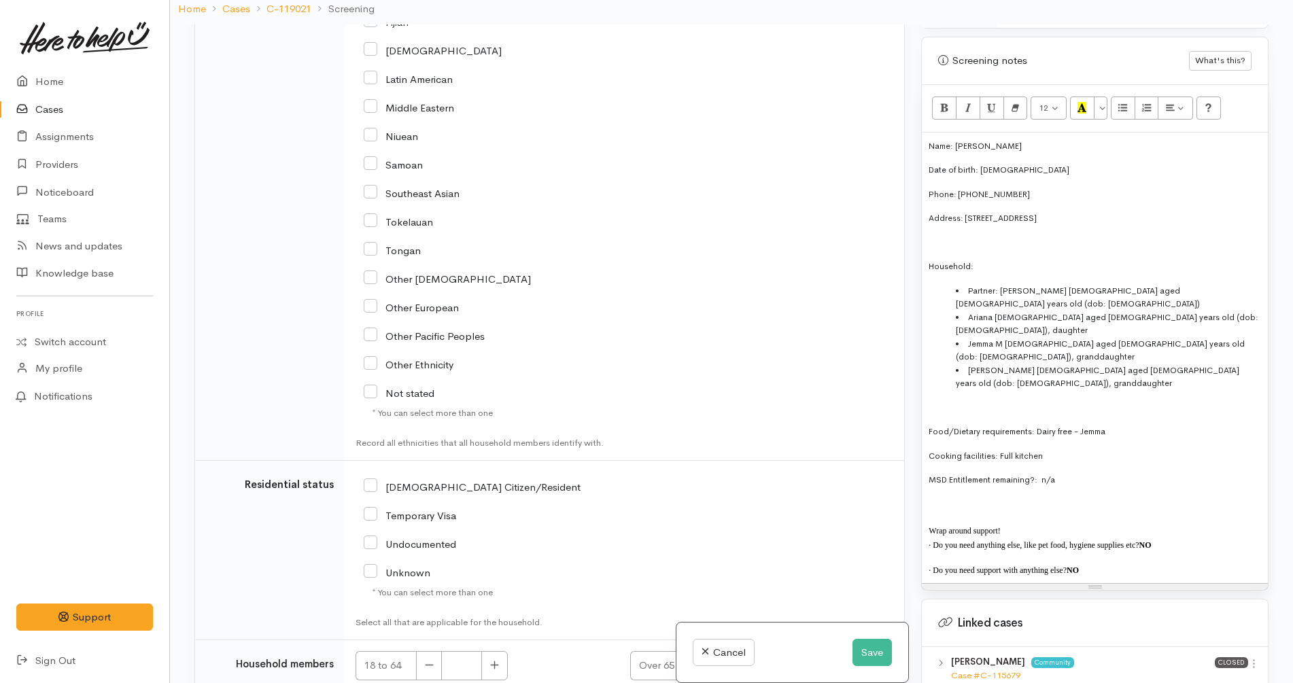
click at [431, 472] on div "[DEMOGRAPHIC_DATA] Citizen/Resident" at bounding box center [533, 486] width 339 height 29
click at [429, 480] on input "[DEMOGRAPHIC_DATA] Citizen/Resident" at bounding box center [472, 486] width 217 height 12
checkbox input "true"
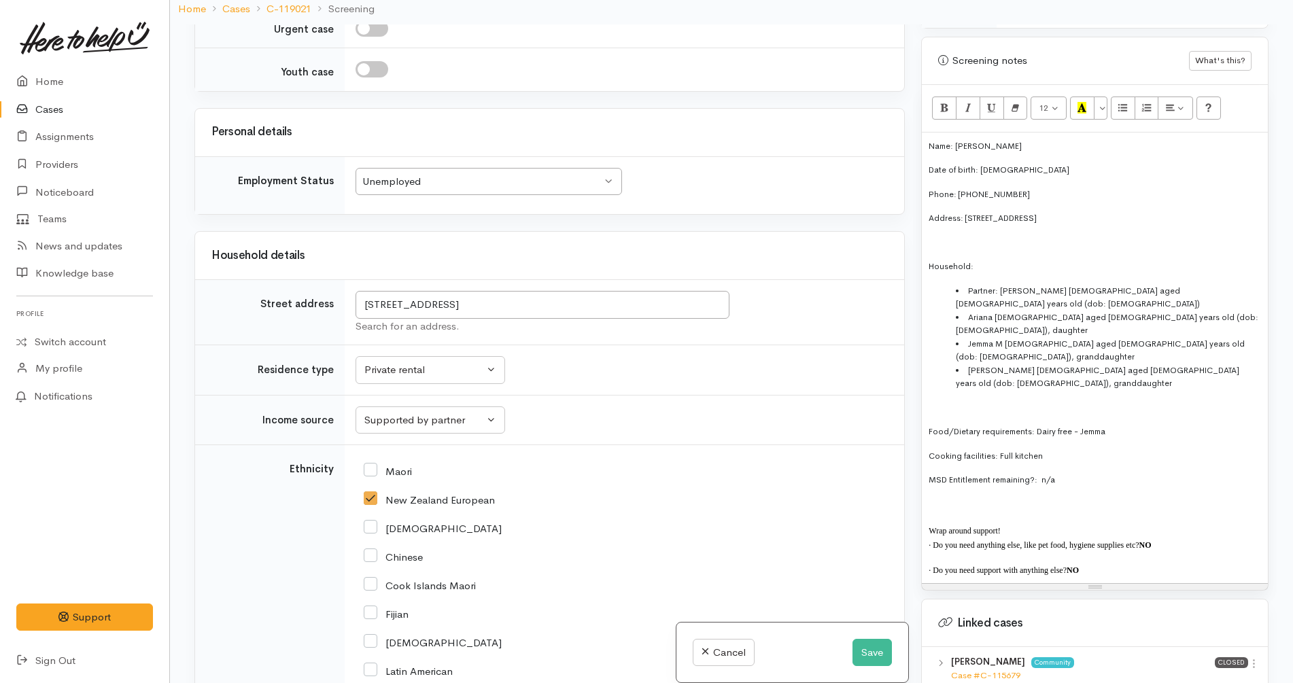
scroll to position [2464, 0]
click at [444, 359] on button "Private rental" at bounding box center [431, 373] width 150 height 28
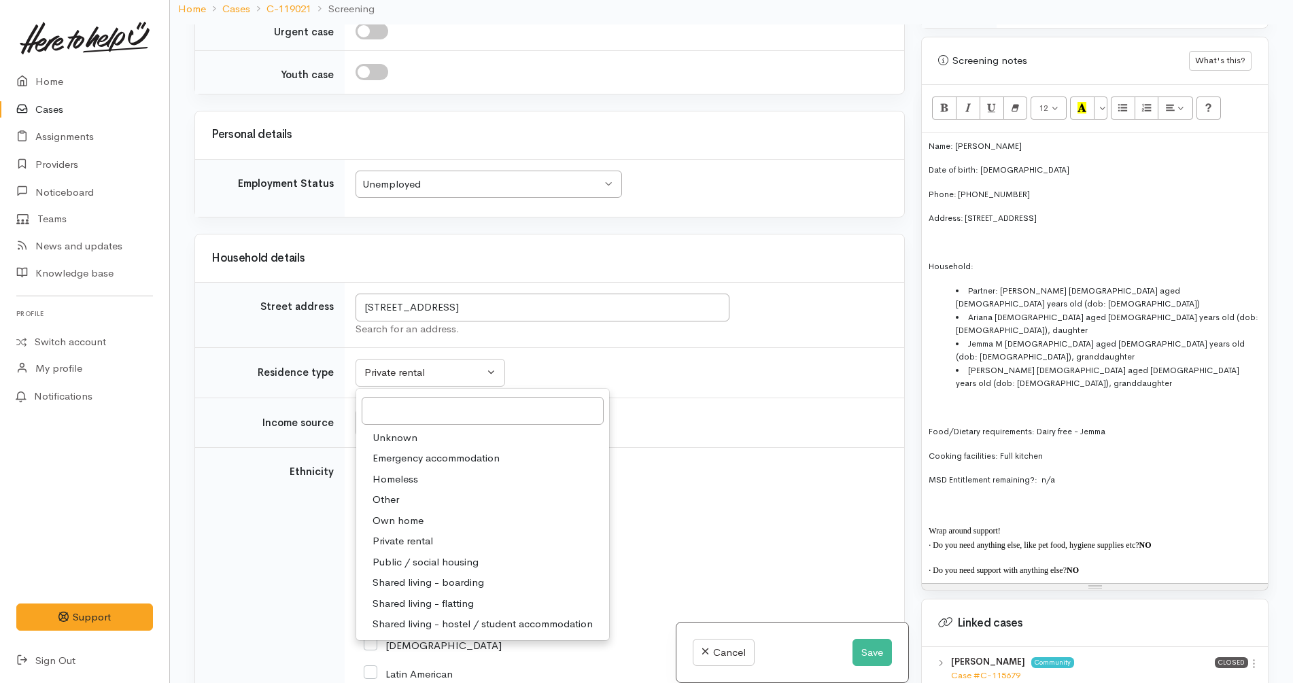
click at [417, 513] on span "Own home" at bounding box center [398, 521] width 51 height 16
select select "1"
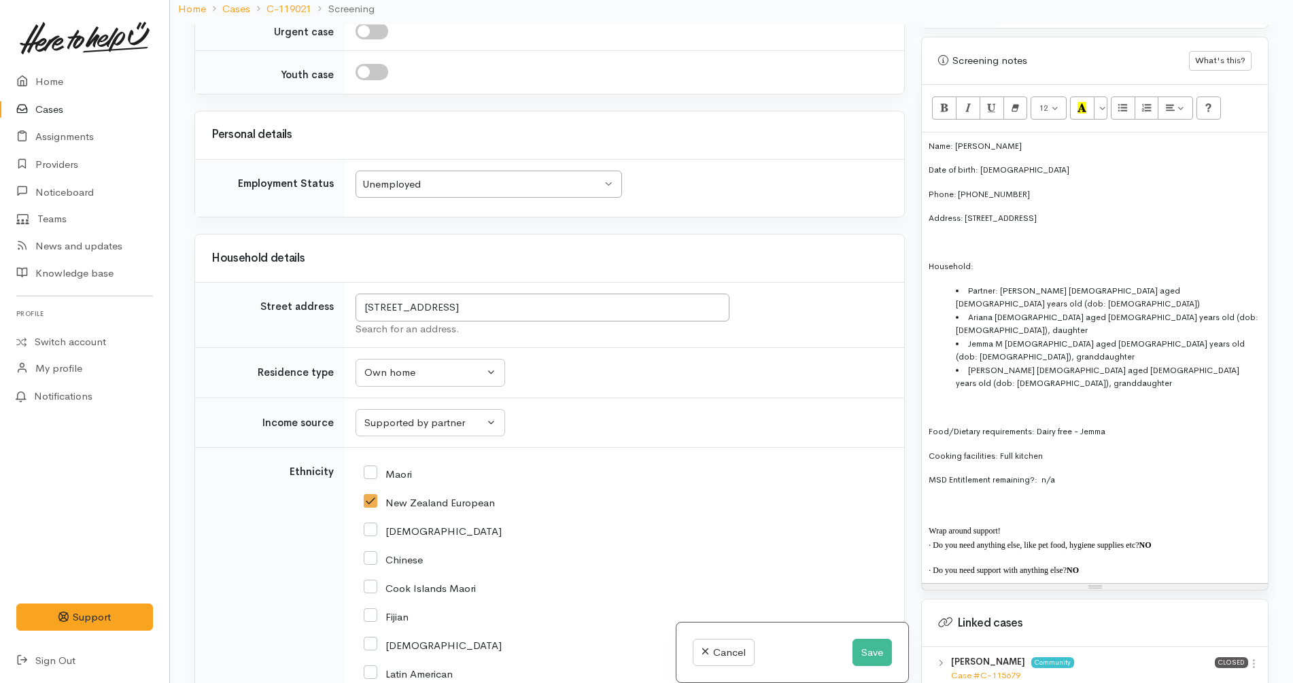
click at [591, 524] on div "[DEMOGRAPHIC_DATA]" at bounding box center [622, 530] width 516 height 12
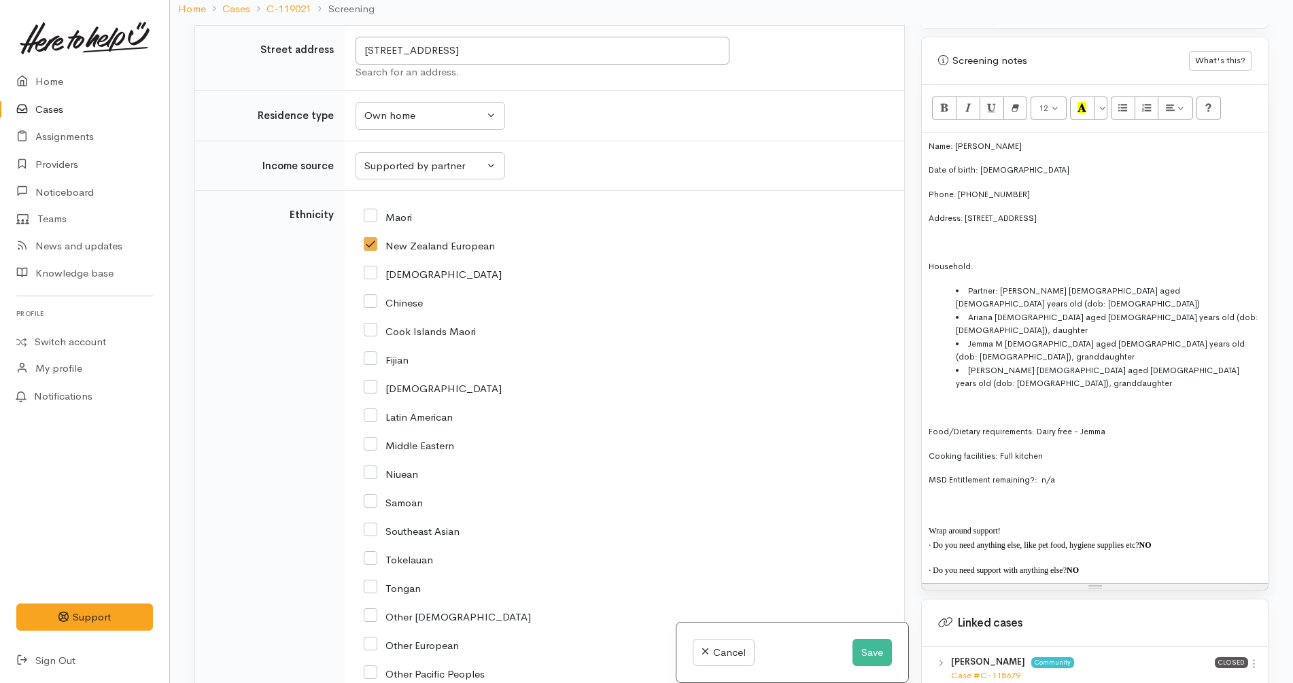
scroll to position [3134, 0]
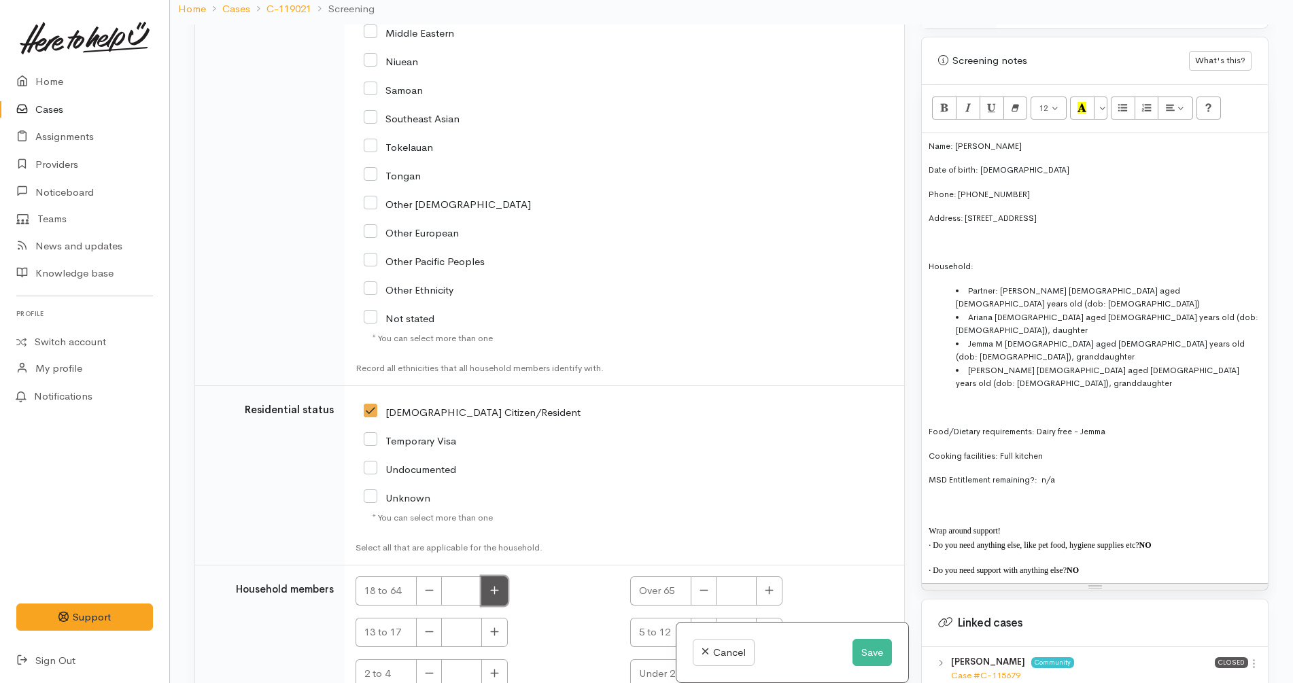
click at [496, 576] on button "button" at bounding box center [494, 590] width 27 height 29
type input "2"
click at [765, 627] on icon "button" at bounding box center [769, 632] width 9 height 10
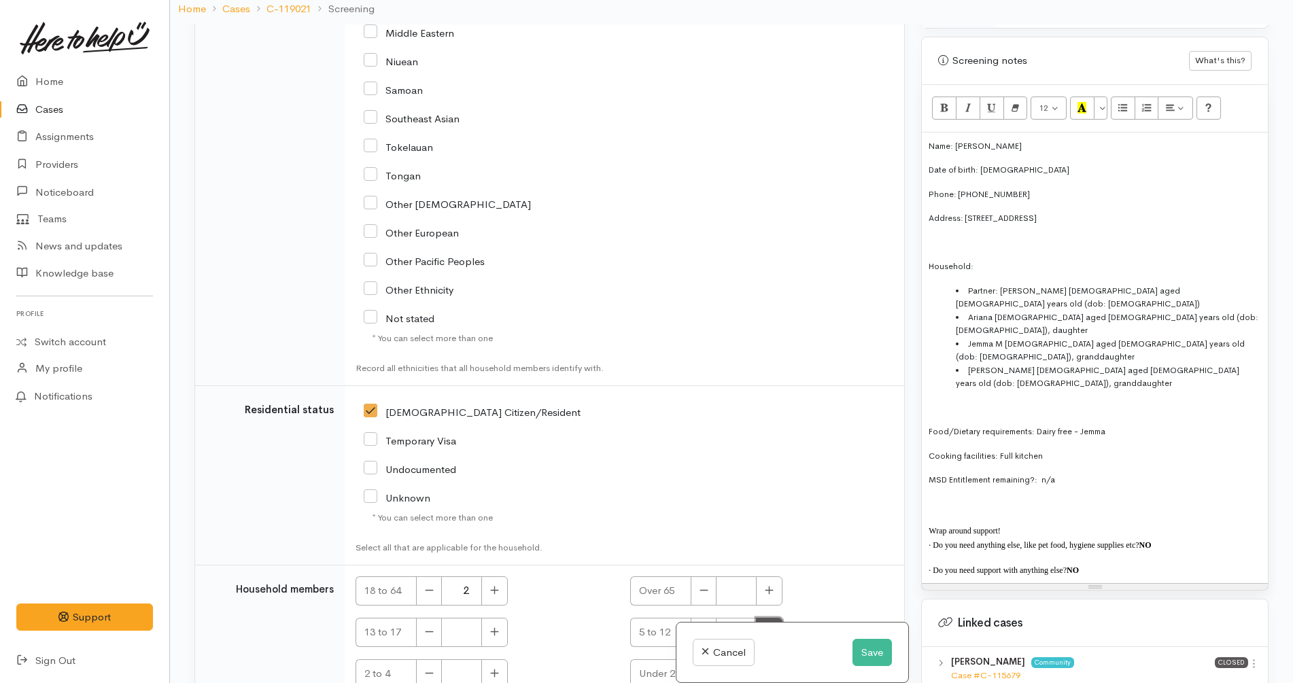
type input "2"
click at [496, 627] on icon "button" at bounding box center [494, 632] width 9 height 10
type input "1"
click at [586, 397] on div "[DEMOGRAPHIC_DATA] Citizen/Resident" at bounding box center [533, 469] width 355 height 144
drag, startPoint x: 415, startPoint y: 593, endPoint x: 430, endPoint y: 580, distance: 19.8
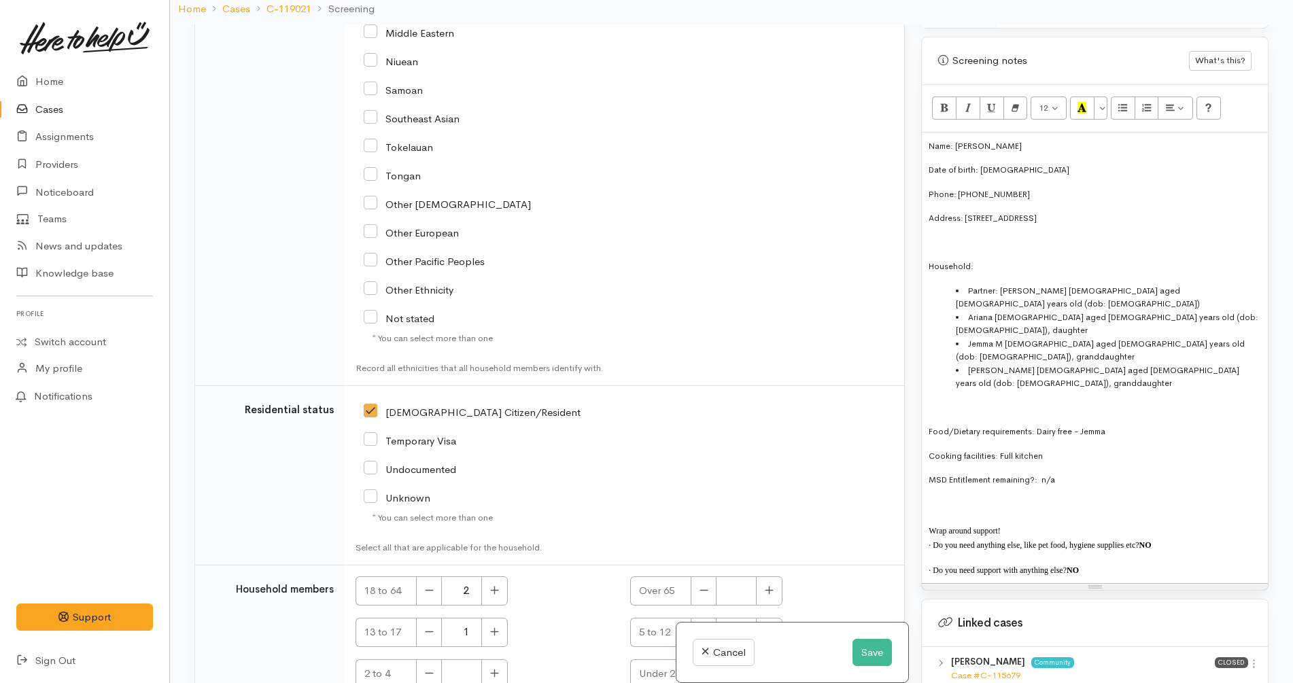
checkbox input "true"
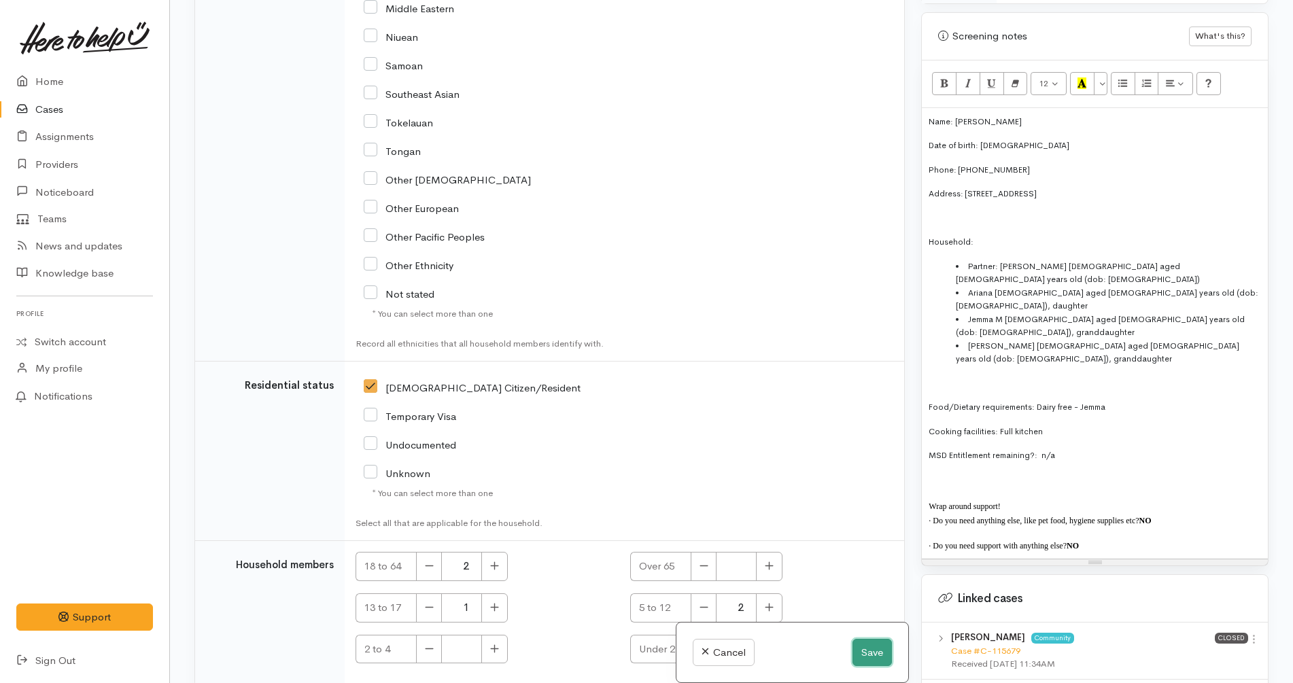
click at [867, 659] on button "Save" at bounding box center [871, 653] width 39 height 28
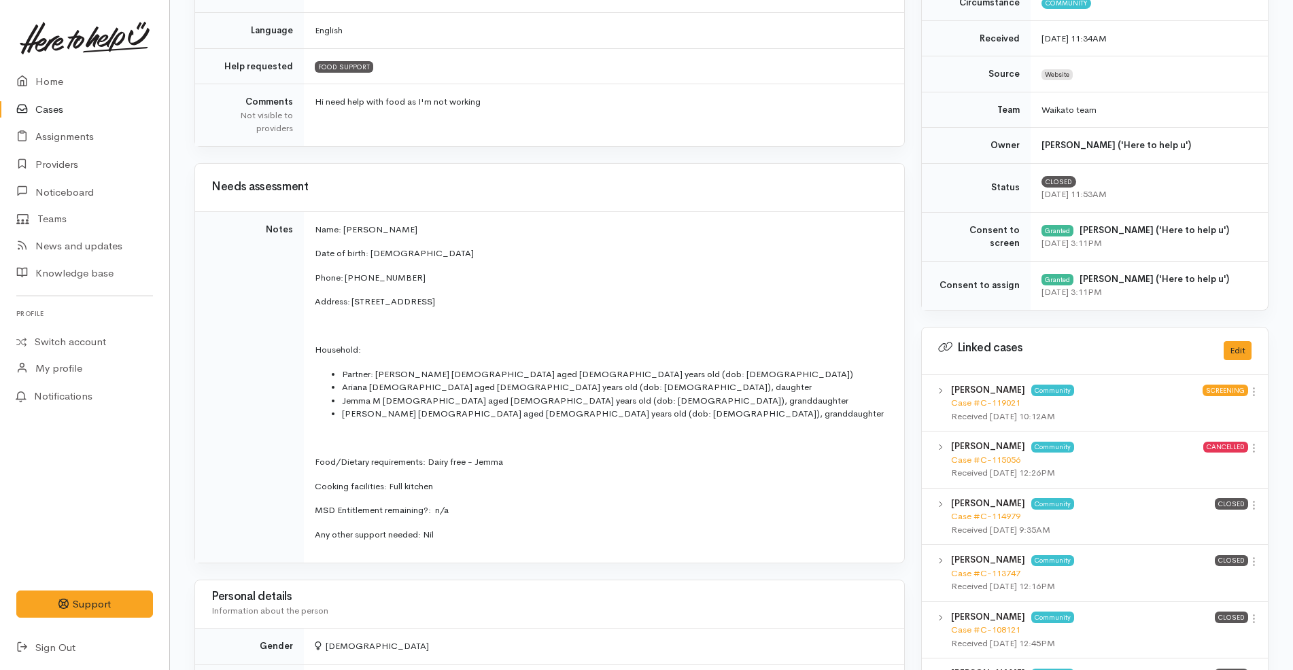
scroll to position [510, 0]
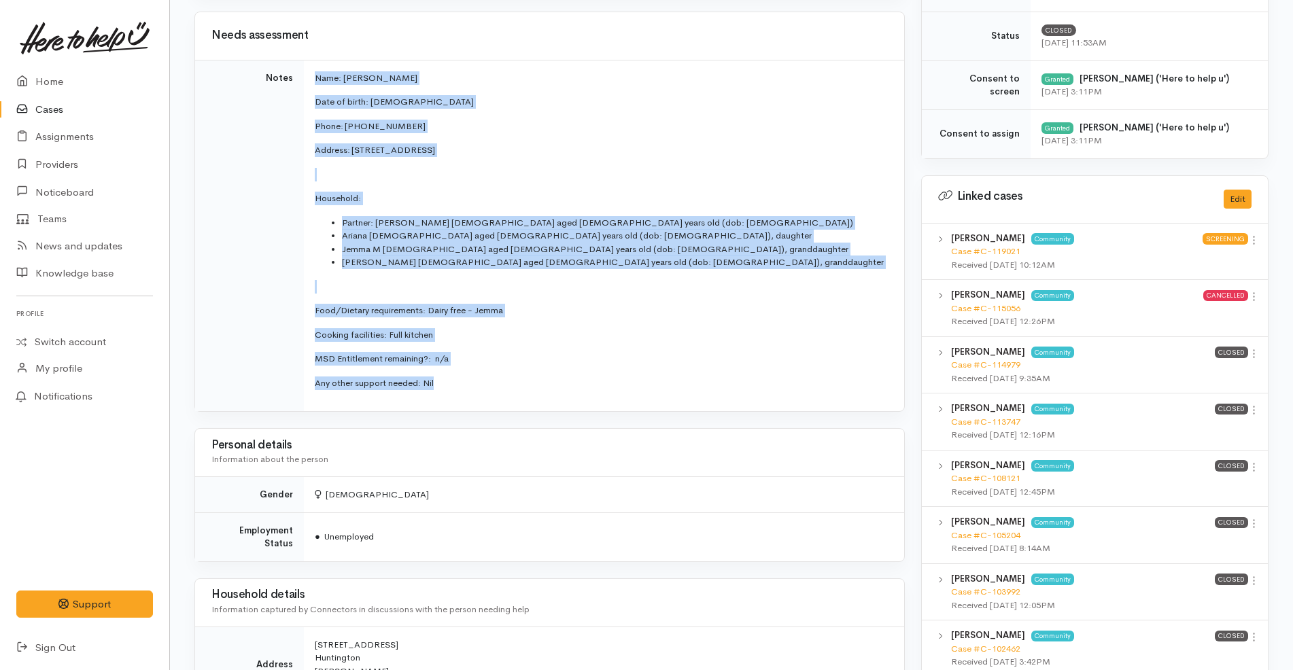
drag, startPoint x: 310, startPoint y: 77, endPoint x: 521, endPoint y: 411, distance: 395.7
click at [521, 411] on td "Name: Jean Moses Date of birth: 17/10/1974 Phone: 0211331637 Address: 12 Merlin…" at bounding box center [604, 235] width 600 height 351
copy td "Name: Jean Moses Date of birth: 17/10/1974 Phone: 0211331637 Address: 12 Merlin…"
click at [763, 351] on td "Name: Jean Moses Date of birth: 17/10/1974 Phone: 0211331637 Address: 12 Merlin…" at bounding box center [604, 235] width 600 height 351
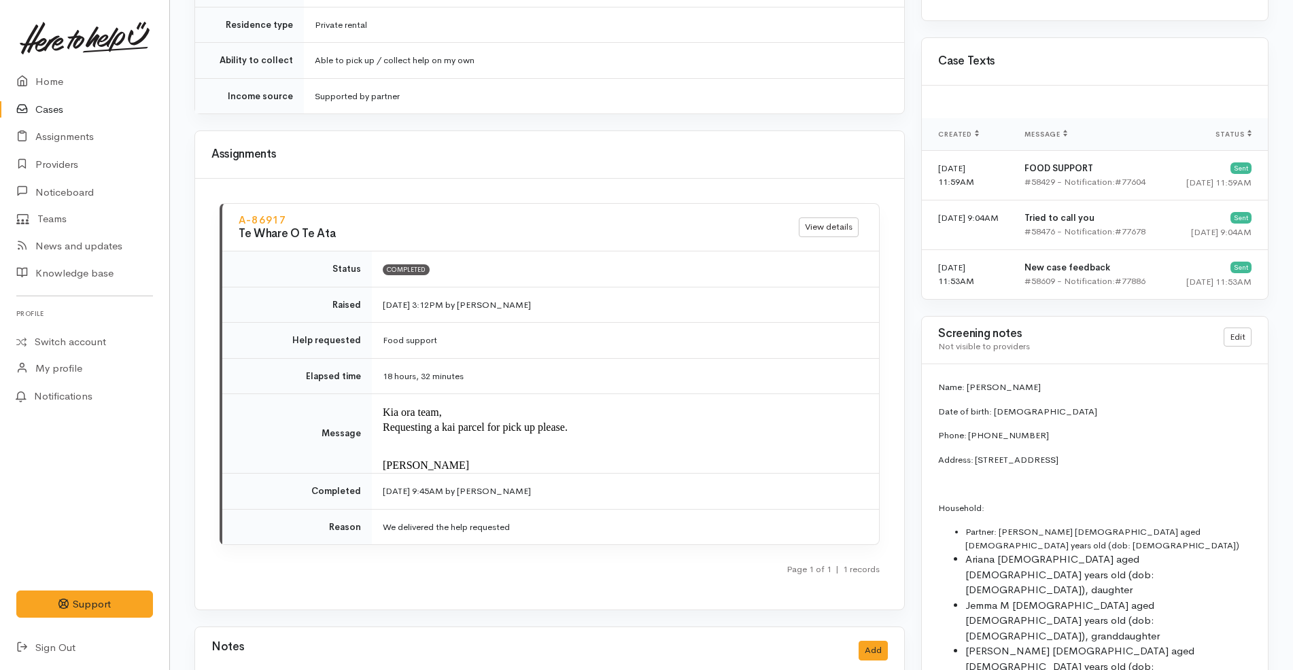
scroll to position [1341, 0]
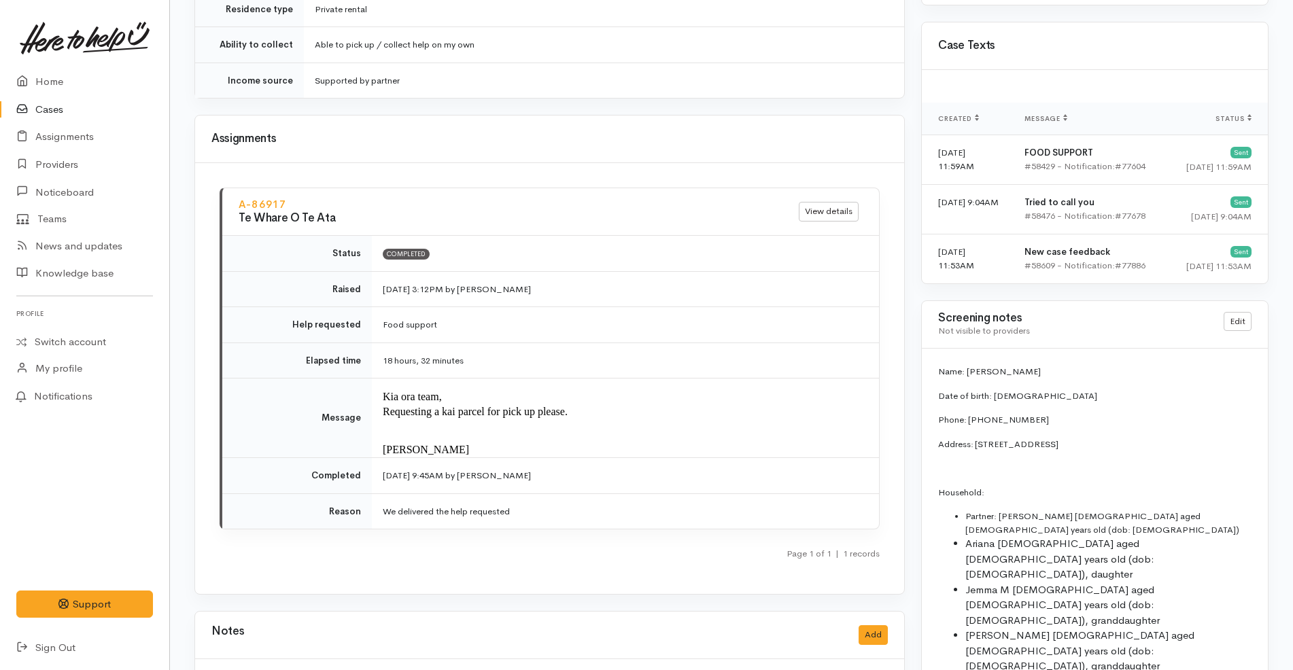
drag, startPoint x: 476, startPoint y: 441, endPoint x: 377, endPoint y: 383, distance: 115.2
click at [377, 383] on td "Kia ora team, Requesting a kai parcel for pick up please. Ngā mihi, Katarina" at bounding box center [625, 419] width 507 height 80
copy td "Kia ora team, Requesting a kai parcel for pick up please. Ngā mihi, Katarina"
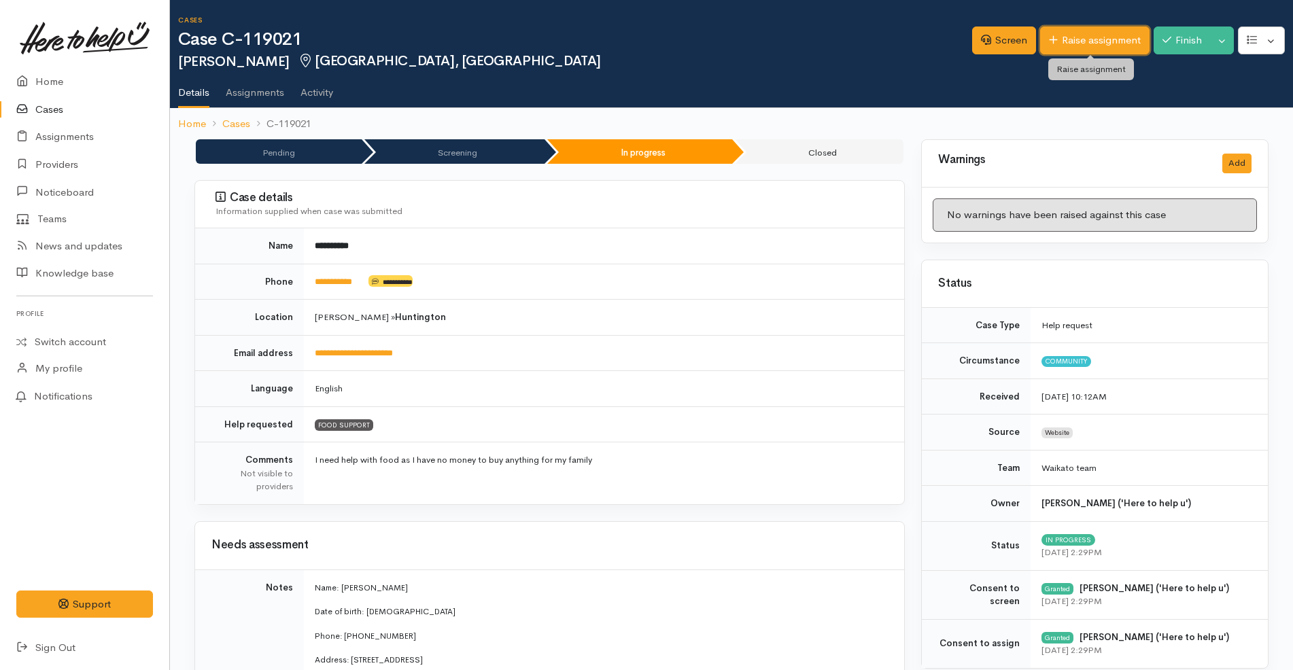
click at [1105, 43] on link "Raise assignment" at bounding box center [1094, 41] width 109 height 28
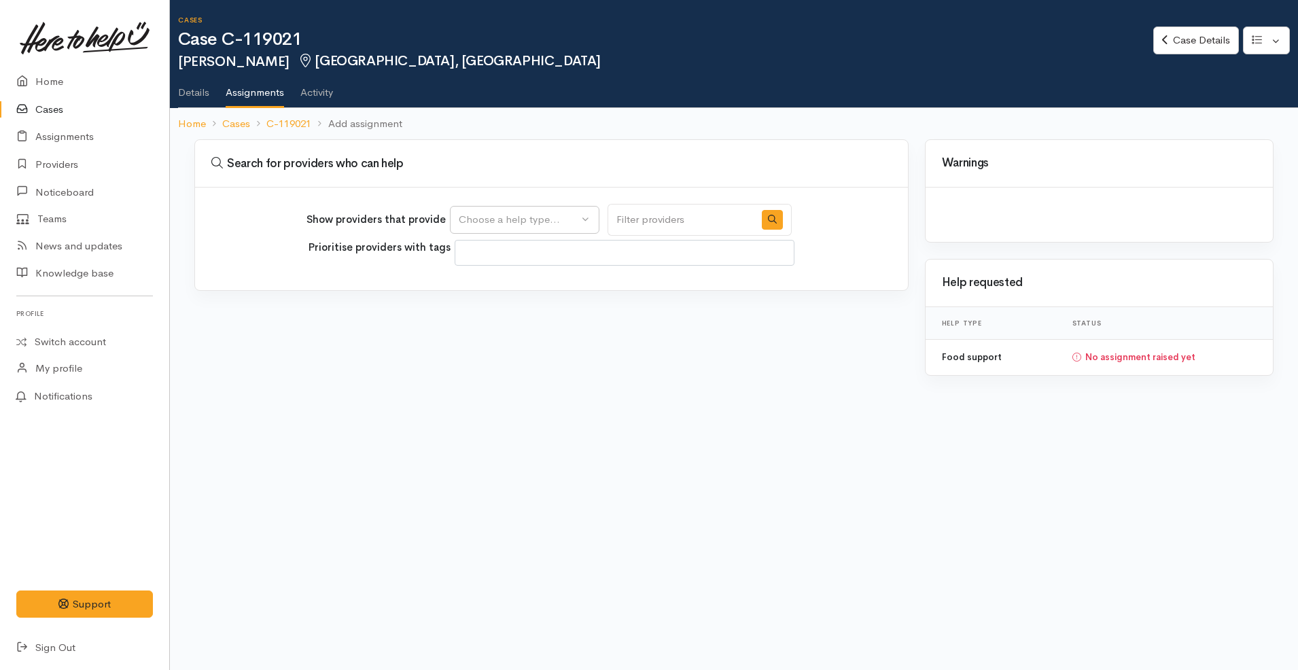
select select
click at [536, 220] on div "Choose a help type..." at bounding box center [519, 220] width 120 height 16
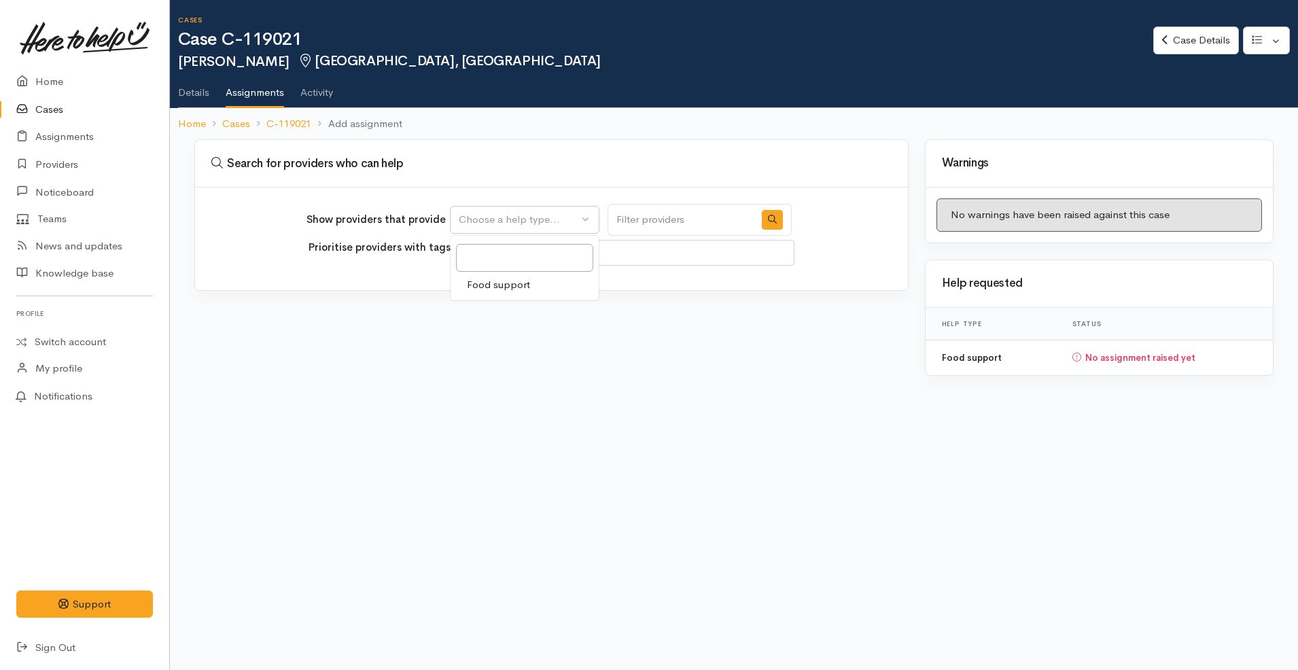
click at [526, 281] on span "Food support" at bounding box center [498, 285] width 63 height 16
select select "3"
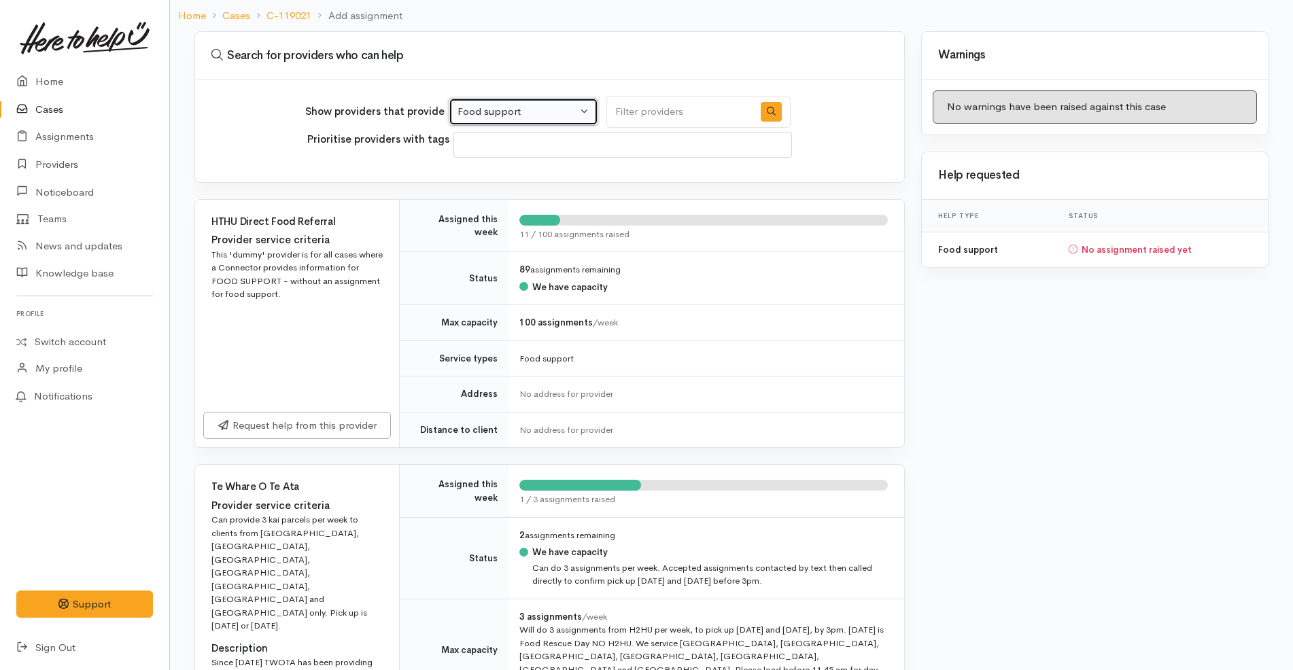
scroll to position [425, 0]
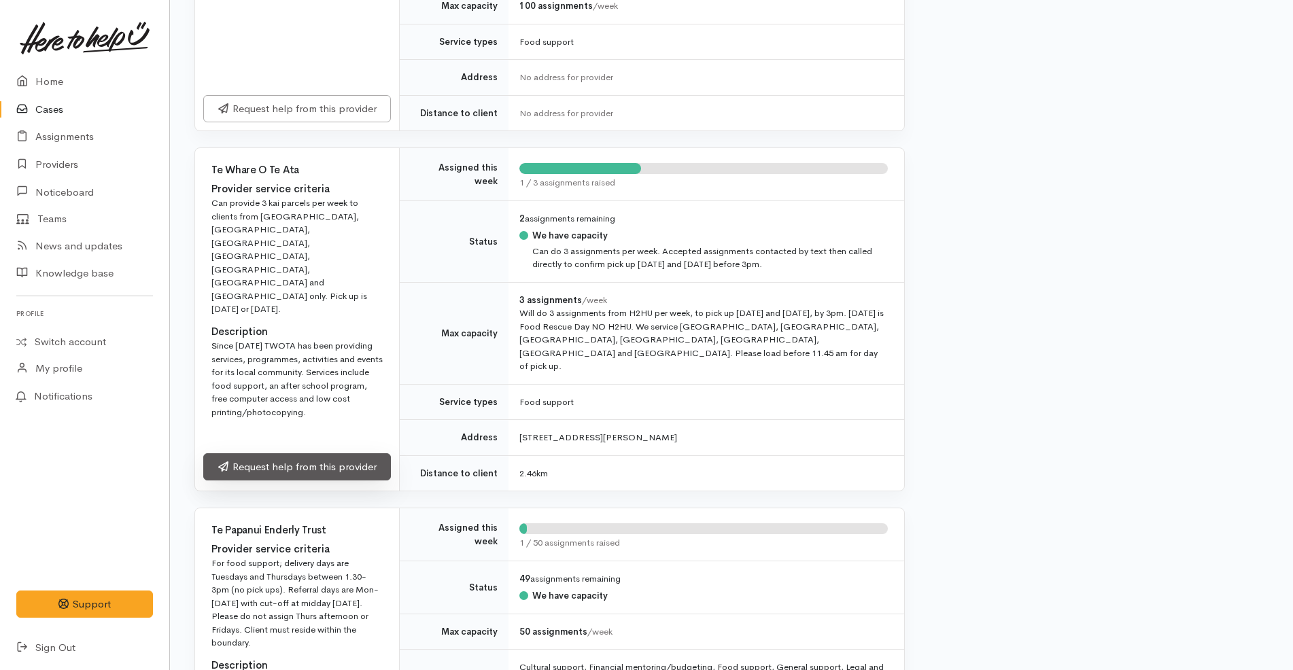
click at [342, 463] on link "Request help from this provider" at bounding box center [297, 467] width 188 height 28
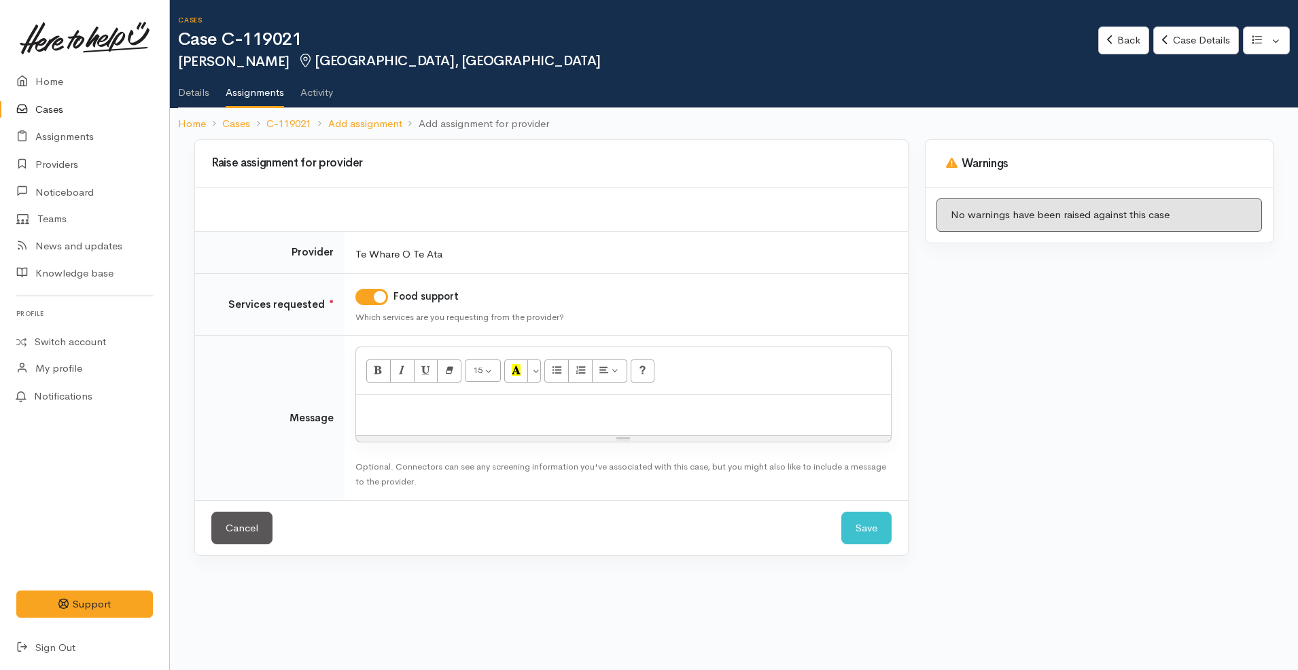
click at [555, 404] on p at bounding box center [623, 410] width 521 height 16
paste div
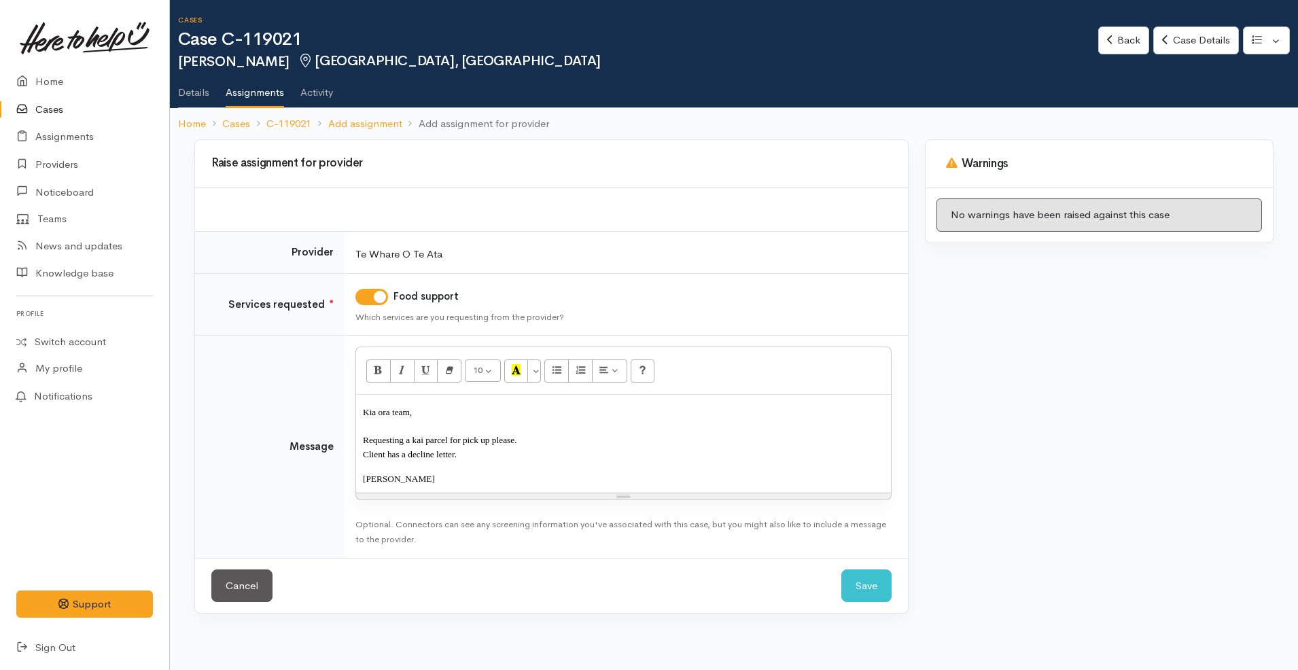
drag, startPoint x: 470, startPoint y: 449, endPoint x: 340, endPoint y: 453, distance: 130.6
click at [340, 453] on tr "Message 10 8 9 10 11 12 14 18 24 36 Background Color Transparent Select #ffff00…" at bounding box center [551, 447] width 713 height 222
click at [870, 594] on button "Save" at bounding box center [867, 586] width 50 height 33
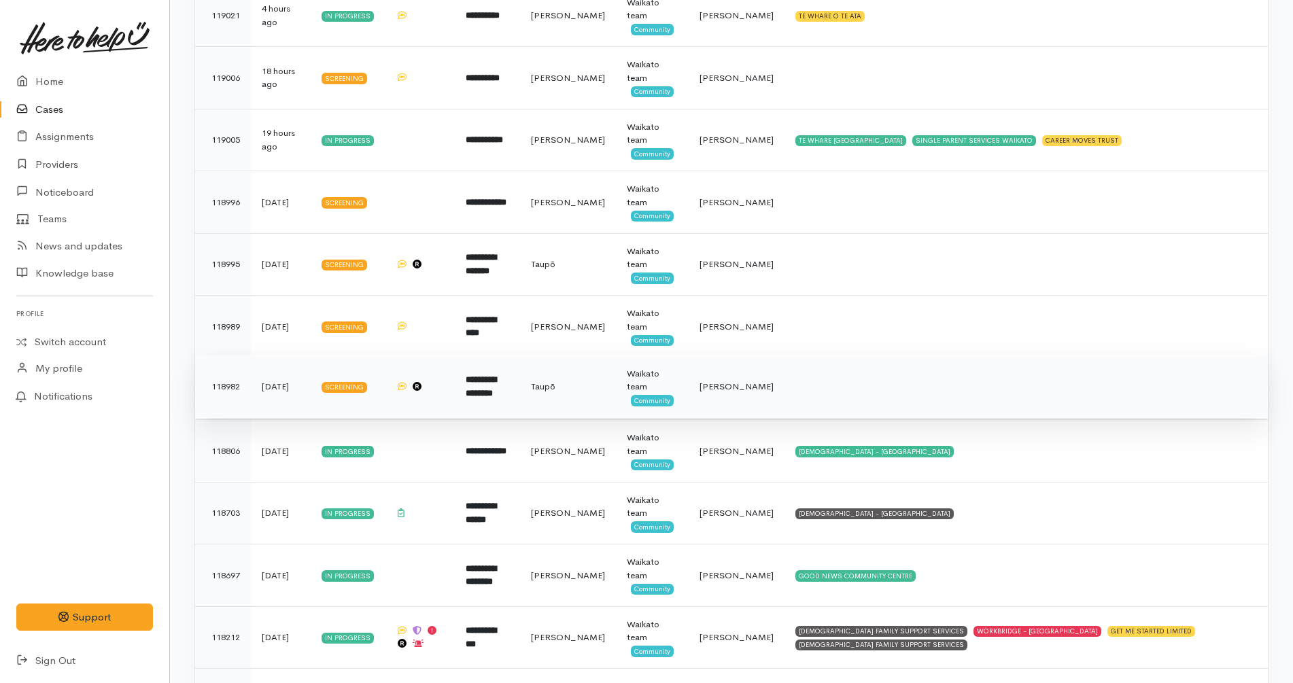
scroll to position [392, 0]
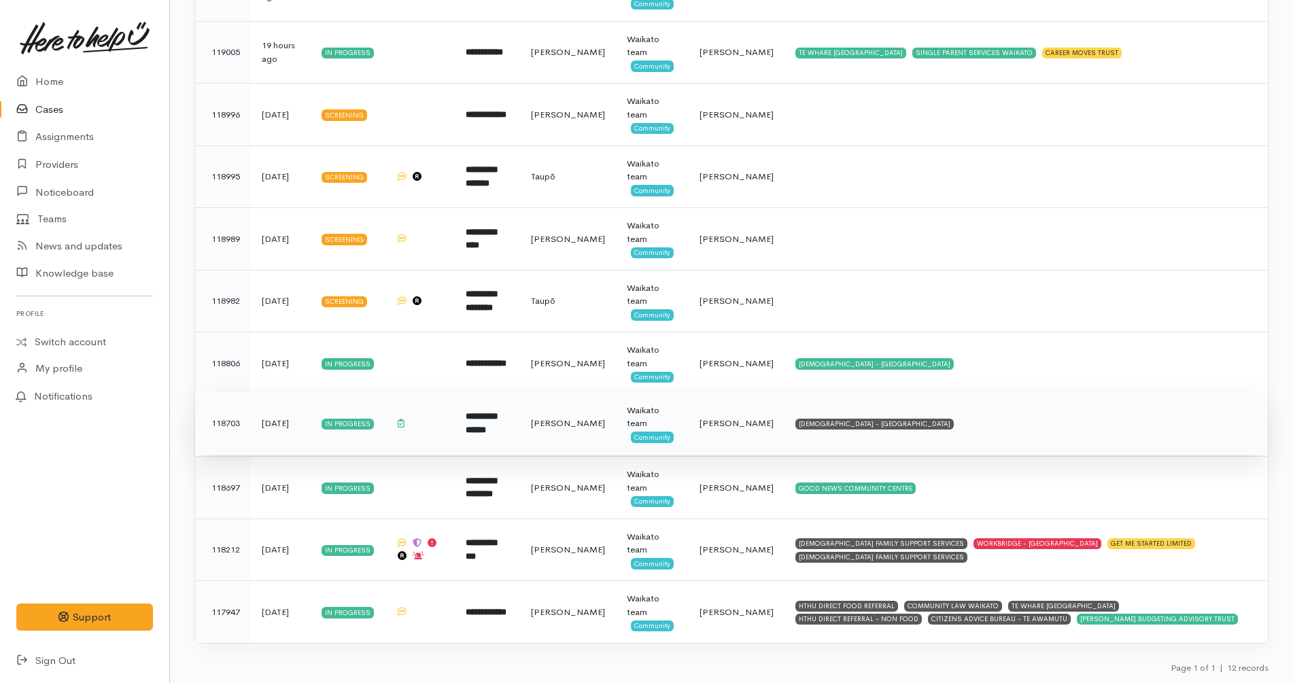
click at [914, 411] on td "[DEMOGRAPHIC_DATA] - [GEOGRAPHIC_DATA]" at bounding box center [1025, 423] width 483 height 63
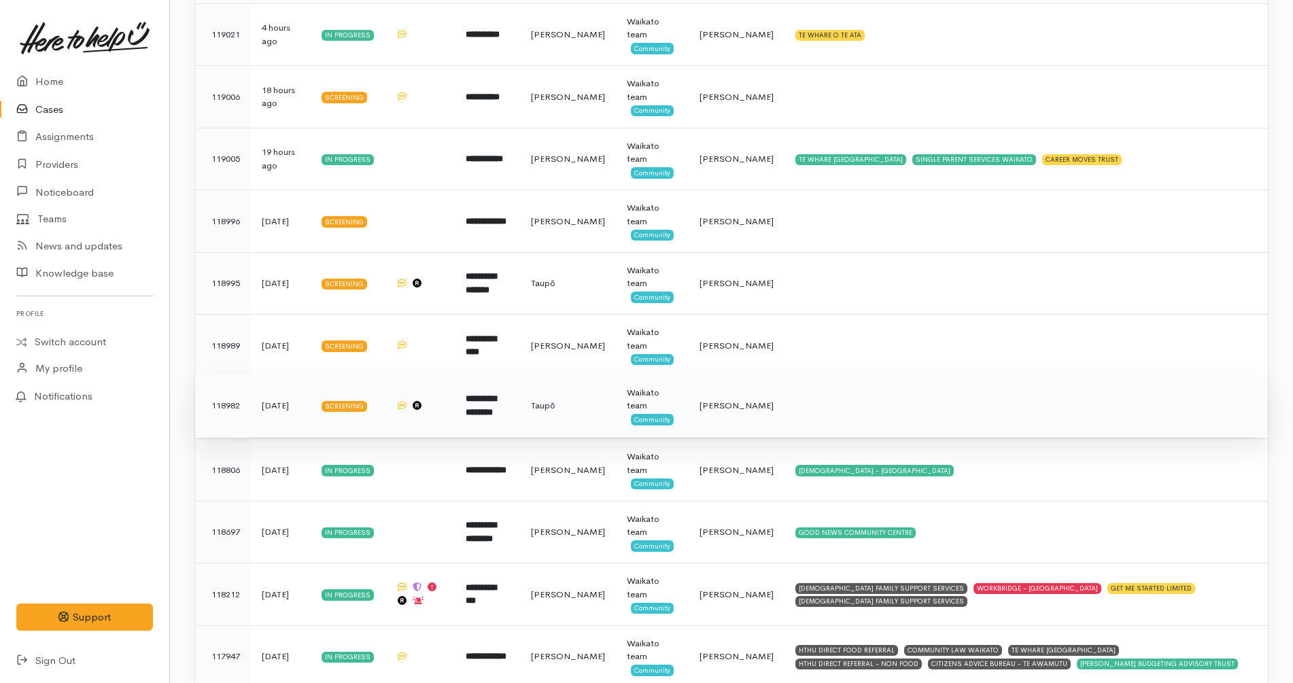
scroll to position [245, 0]
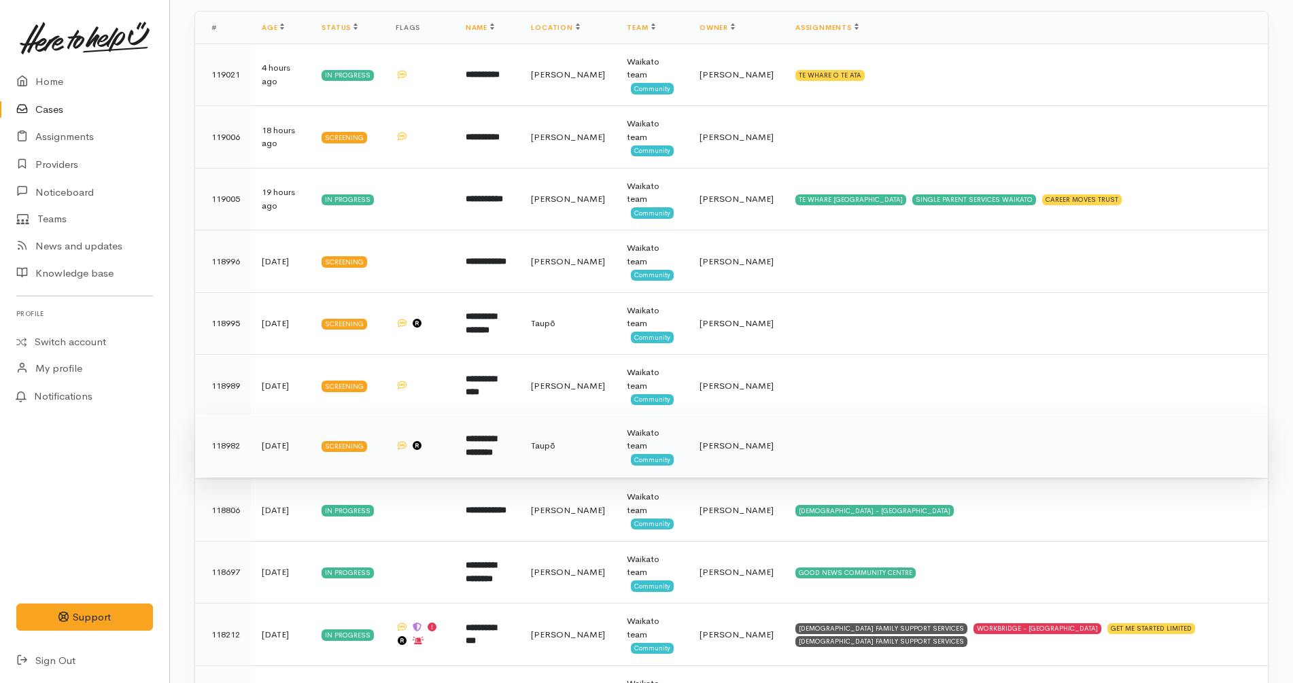
click at [784, 455] on td at bounding box center [1025, 446] width 483 height 63
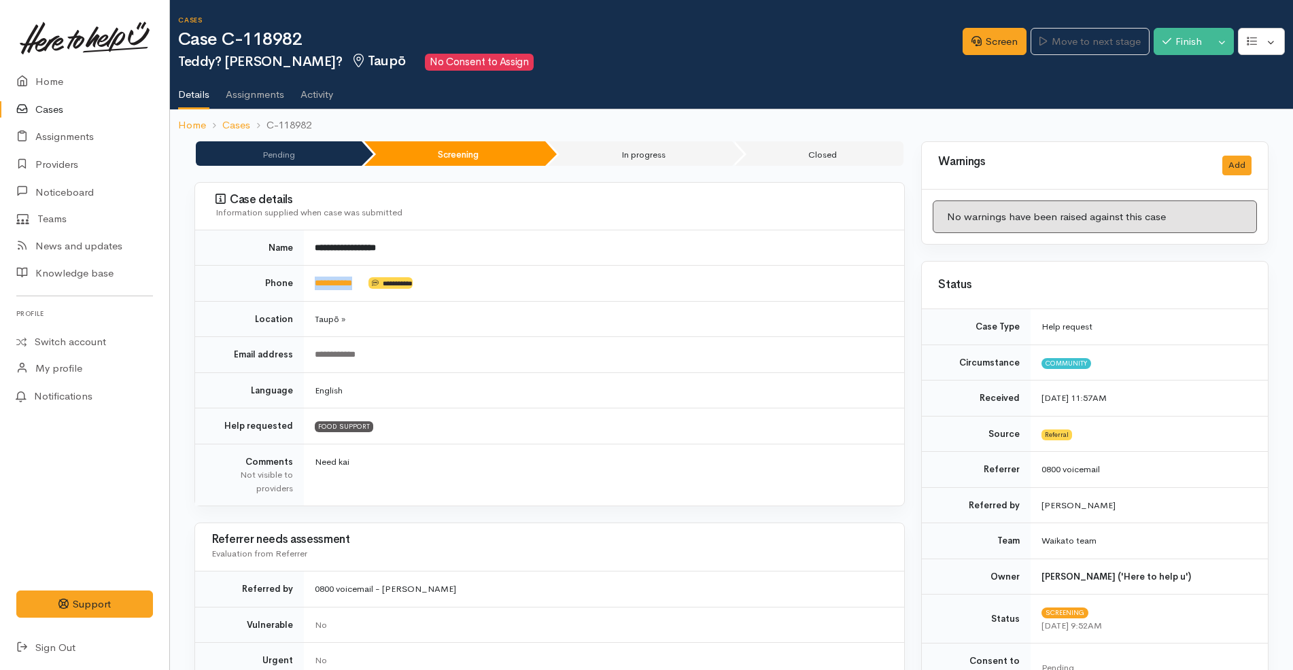
drag, startPoint x: 366, startPoint y: 280, endPoint x: 307, endPoint y: 283, distance: 58.5
click at [307, 283] on td "**********" at bounding box center [604, 284] width 600 height 36
copy td "**********"
click at [622, 309] on td "Taupō »" at bounding box center [604, 319] width 600 height 36
click at [563, 277] on td "**********" at bounding box center [604, 284] width 600 height 36
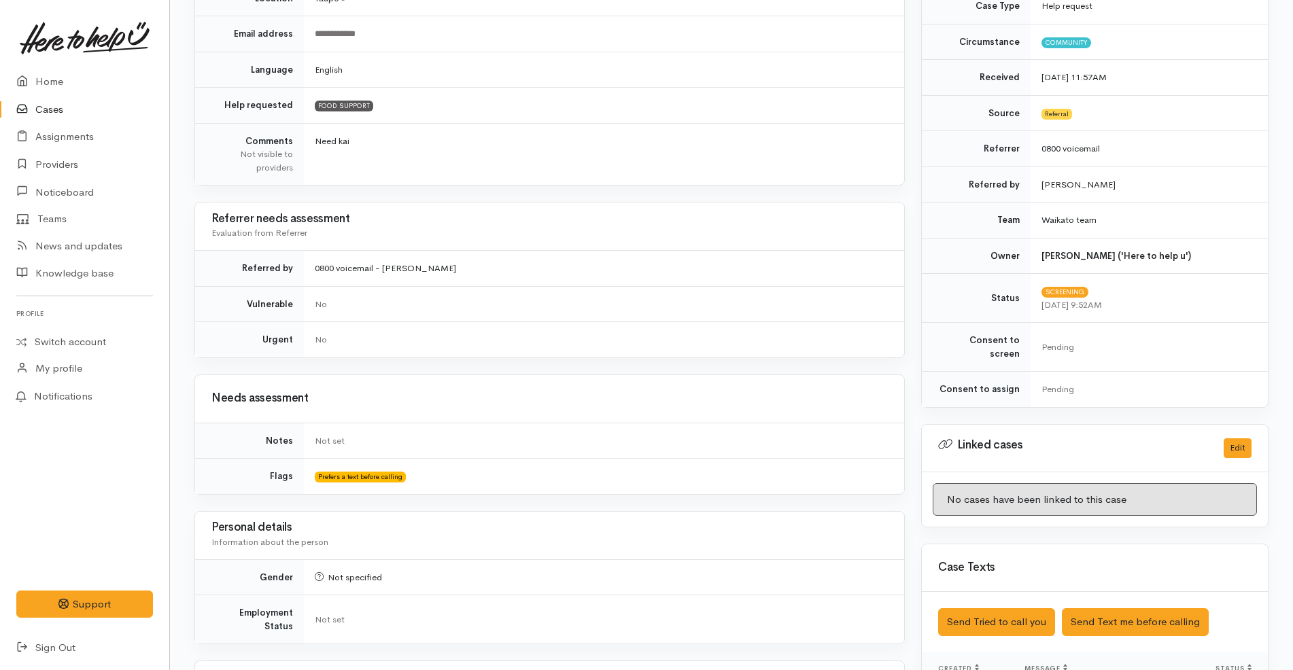
scroll to position [510, 0]
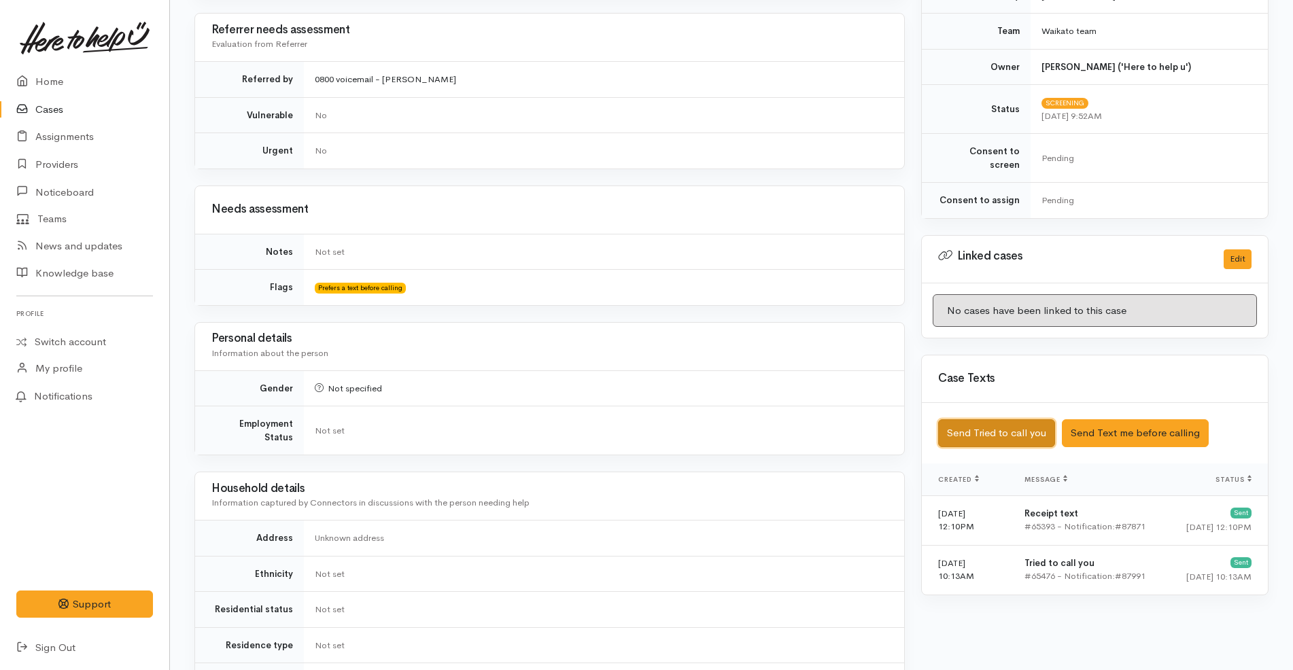
click at [995, 427] on button "Send Tried to call you" at bounding box center [996, 433] width 117 height 28
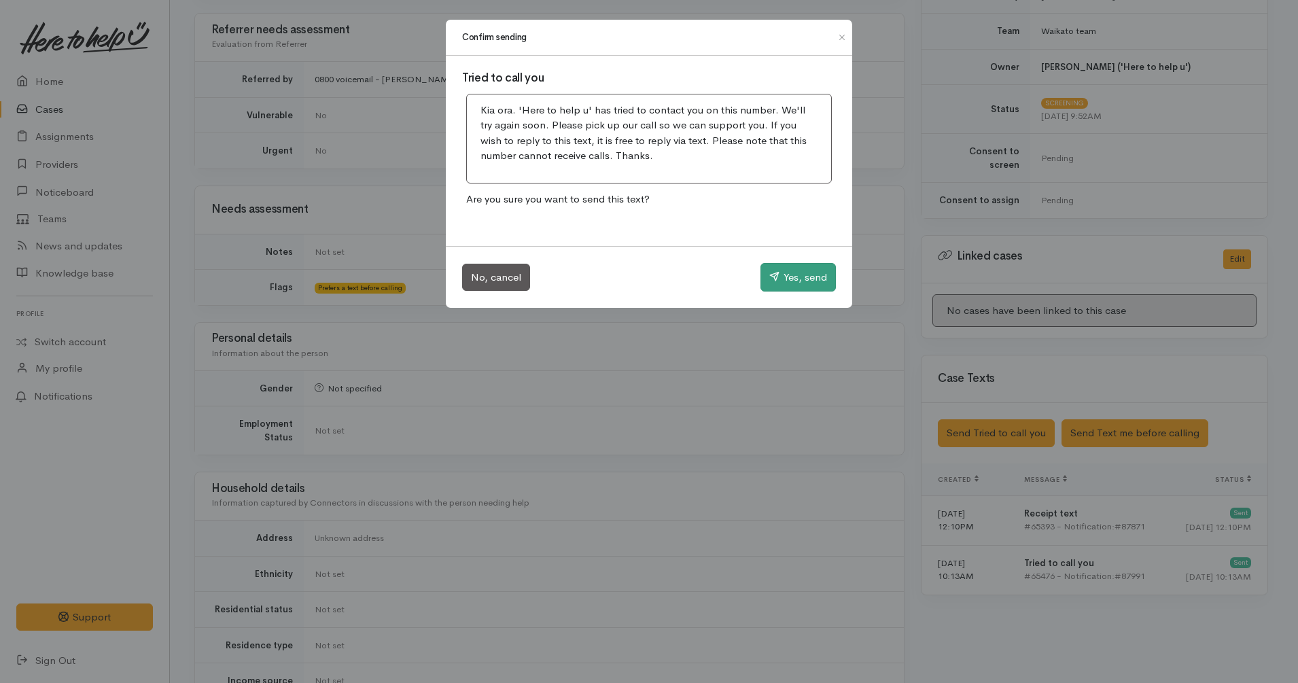
drag, startPoint x: 807, startPoint y: 294, endPoint x: 803, endPoint y: 283, distance: 11.6
click at [804, 288] on div "No, cancel Yes, send" at bounding box center [649, 277] width 407 height 62
click at [799, 277] on button "Yes, send" at bounding box center [798, 277] width 75 height 29
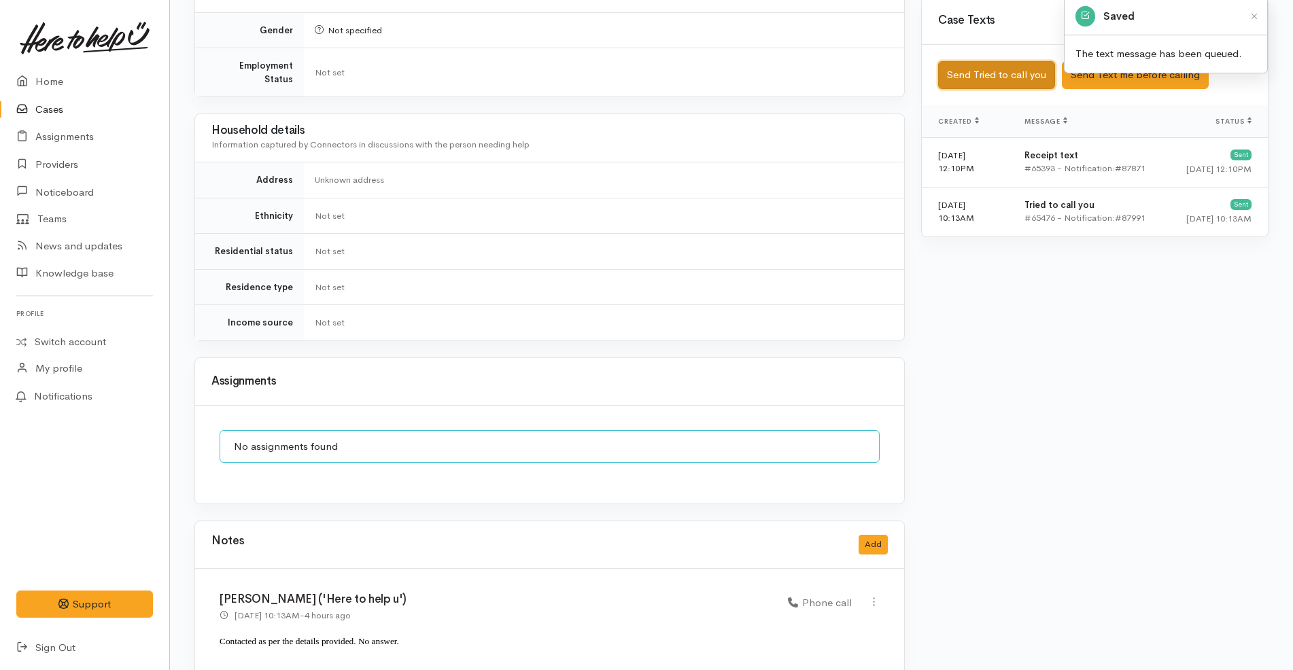
scroll to position [930, 0]
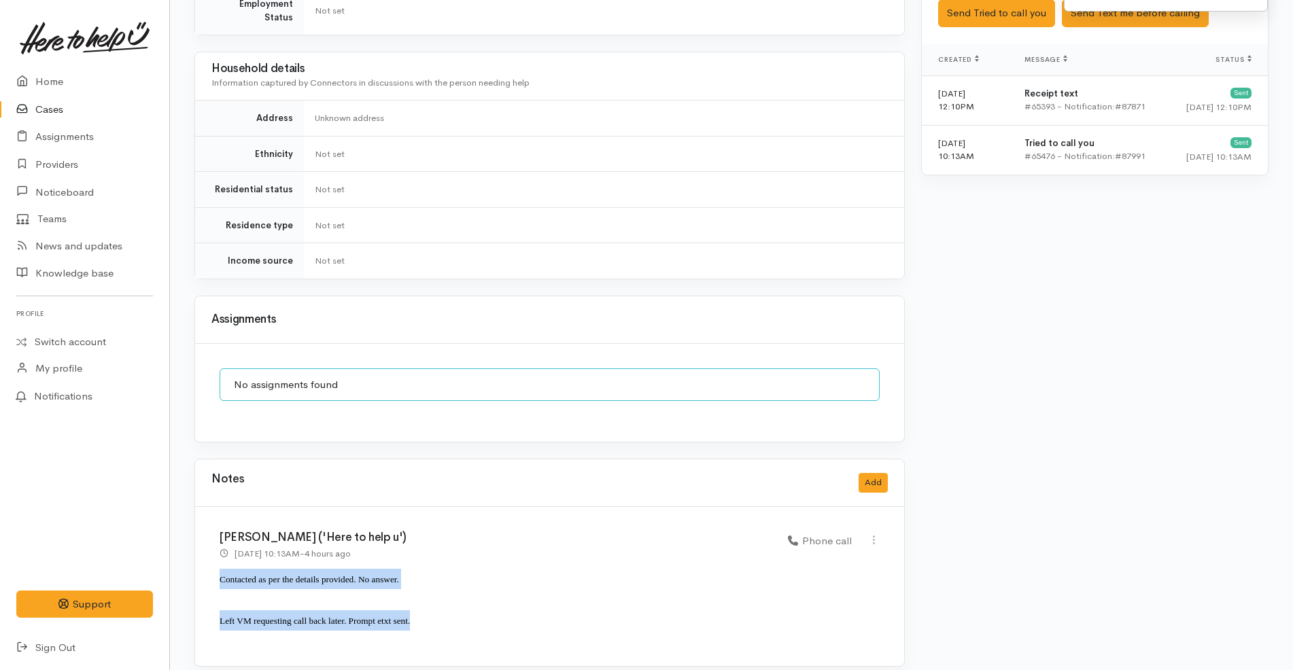
drag, startPoint x: 419, startPoint y: 604, endPoint x: 207, endPoint y: 564, distance: 216.7
click at [207, 564] on div "Katarina Daly ('Here to help u') 15 Oct 2025 10:13AM - 4 hours ago Phone call" at bounding box center [549, 586] width 709 height 159
copy div "Contacted as per the details provided. No answer. Left VM requesting call back …"
click at [868, 473] on button "Add" at bounding box center [873, 483] width 29 height 20
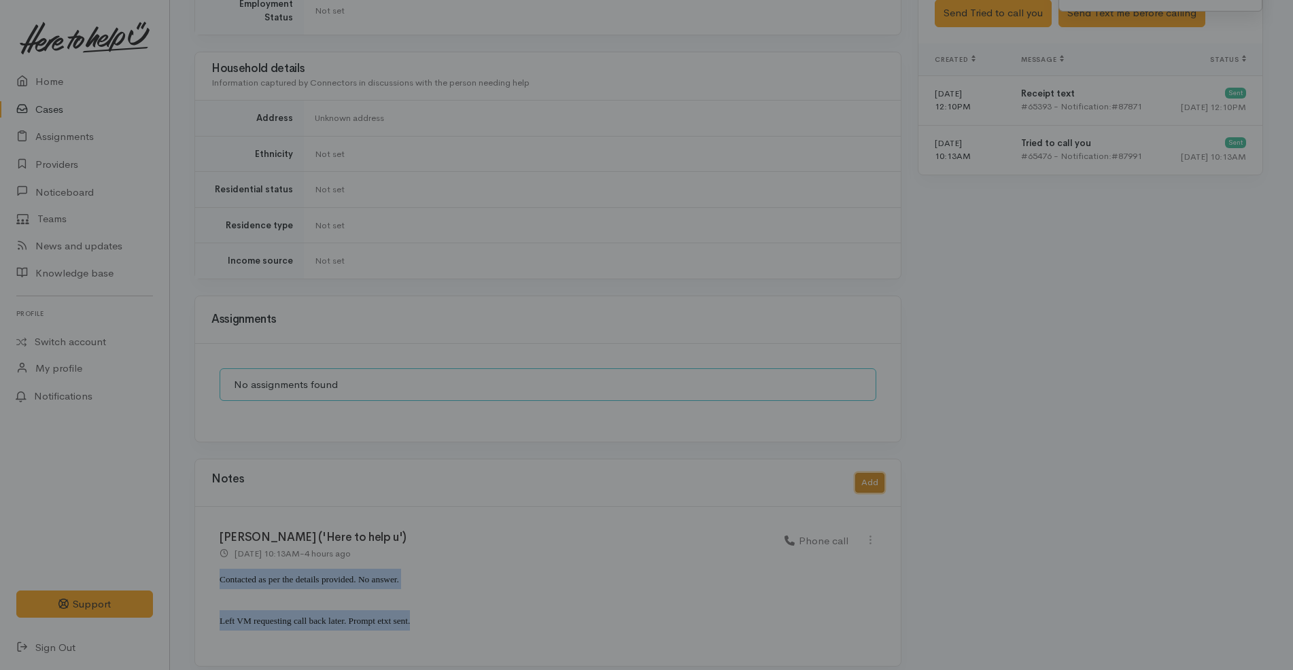
scroll to position [917, 0]
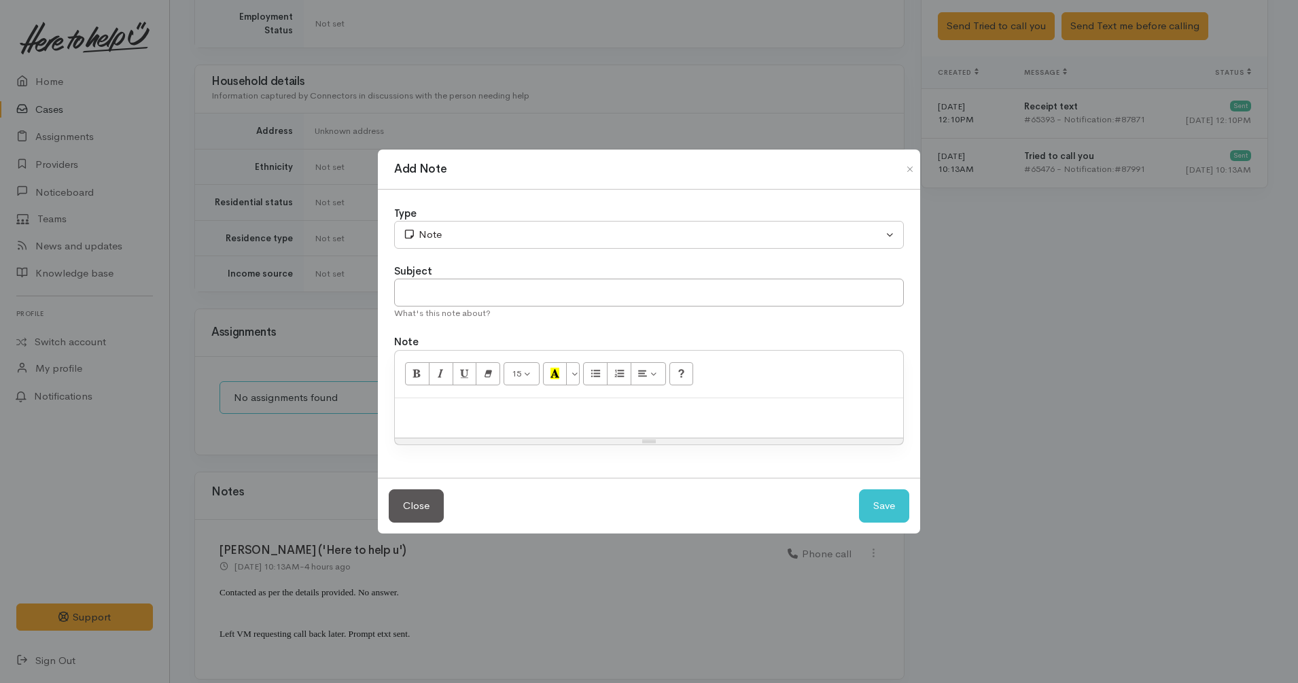
click at [660, 417] on p at bounding box center [649, 413] width 495 height 16
paste div
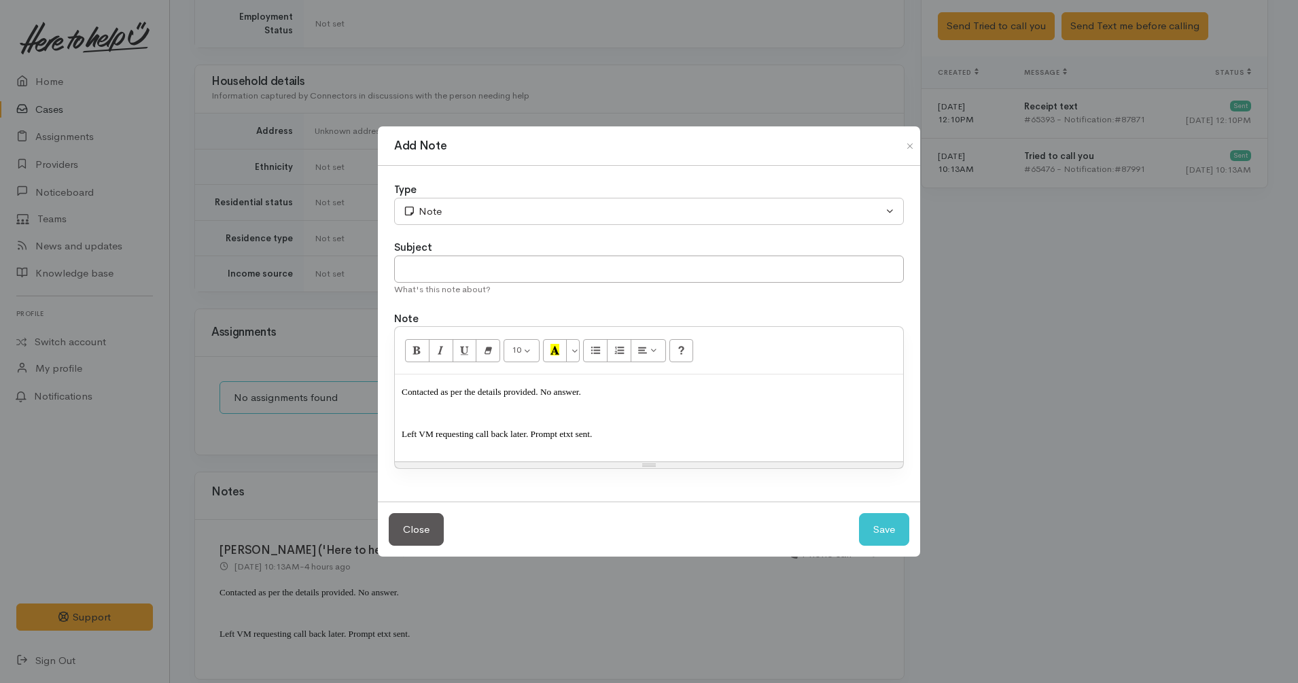
click at [517, 428] on p "Left VM requesting call back later. Prompt etxt sent." at bounding box center [649, 434] width 495 height 20
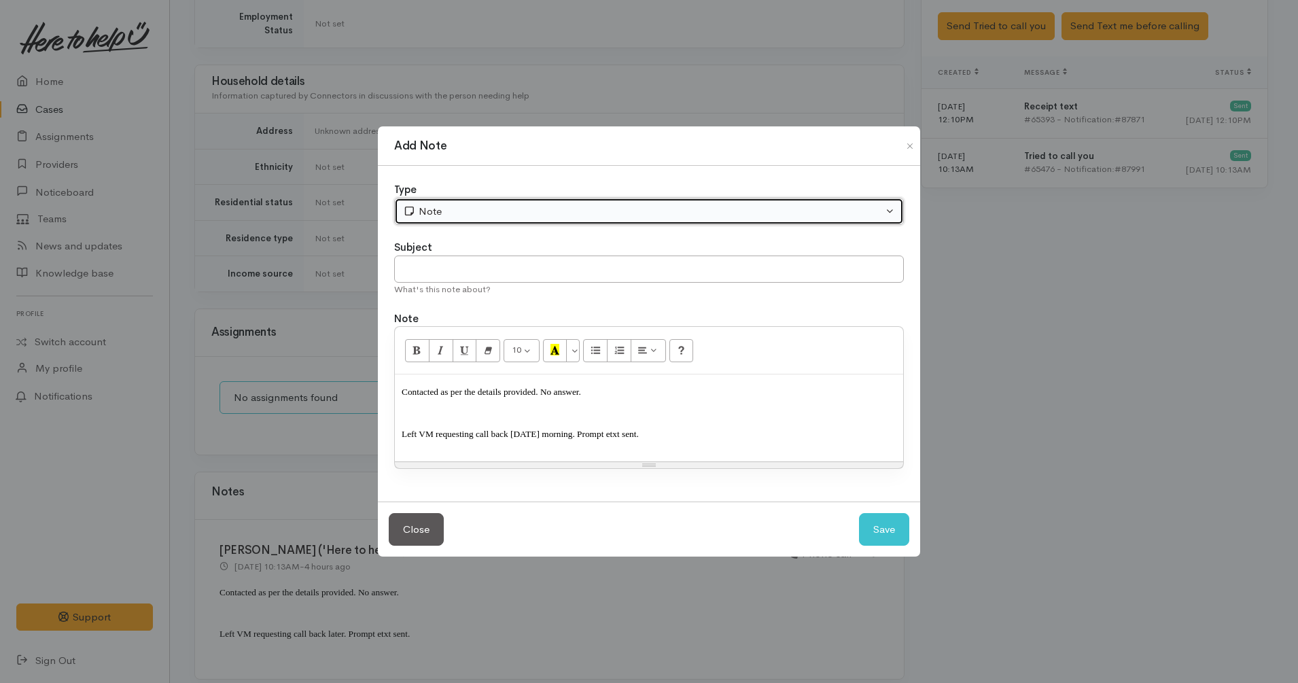
click at [525, 221] on button "Note" at bounding box center [649, 212] width 510 height 28
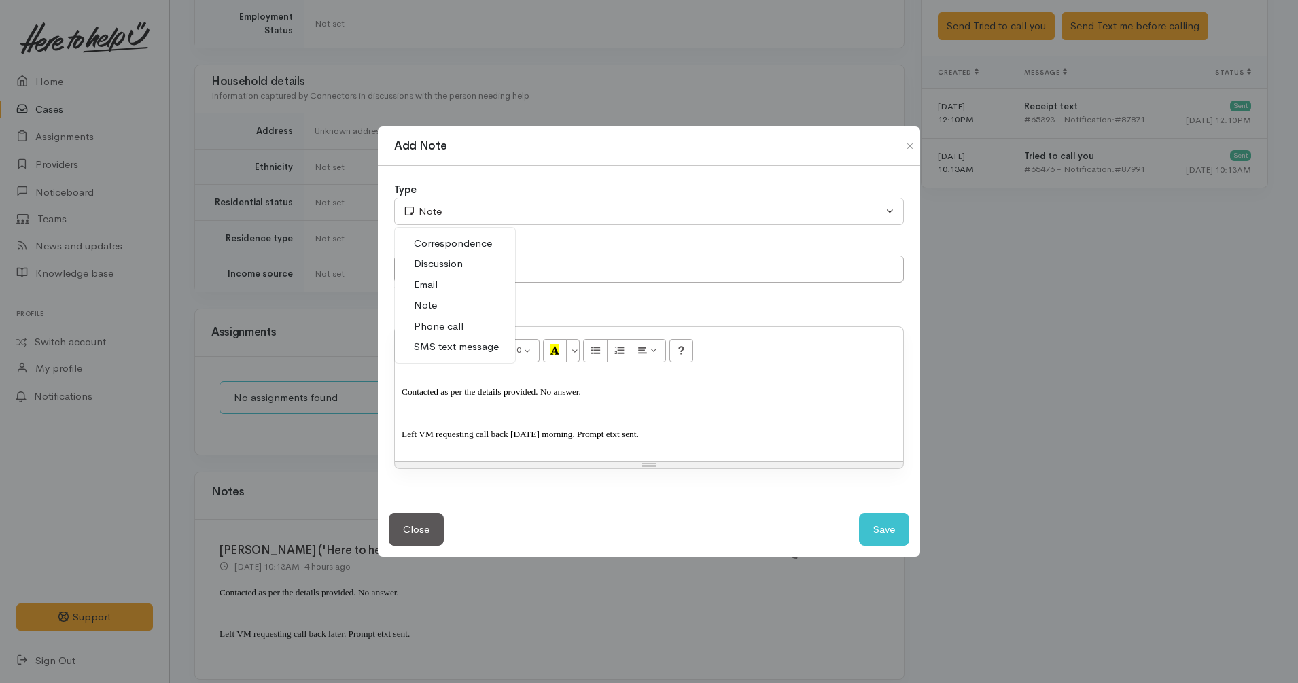
click at [449, 328] on span "Phone call" at bounding box center [439, 327] width 50 height 16
click at [893, 529] on button "Save" at bounding box center [884, 529] width 50 height 33
select select "1"
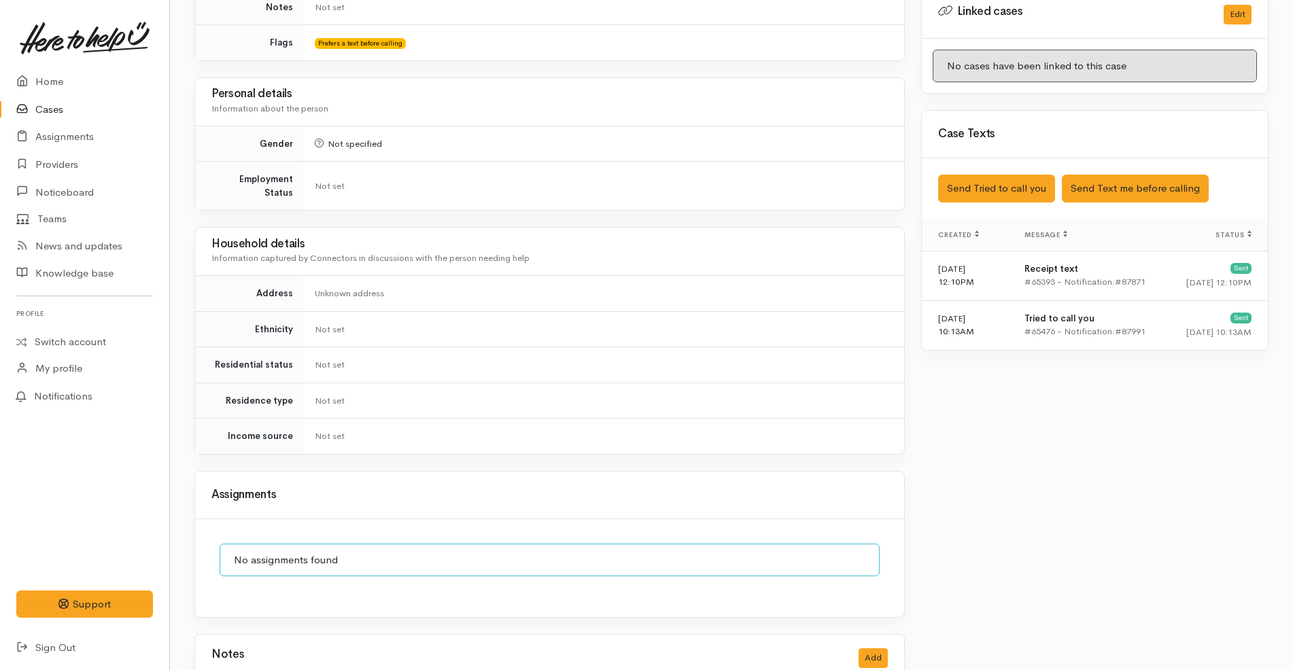
scroll to position [749, 0]
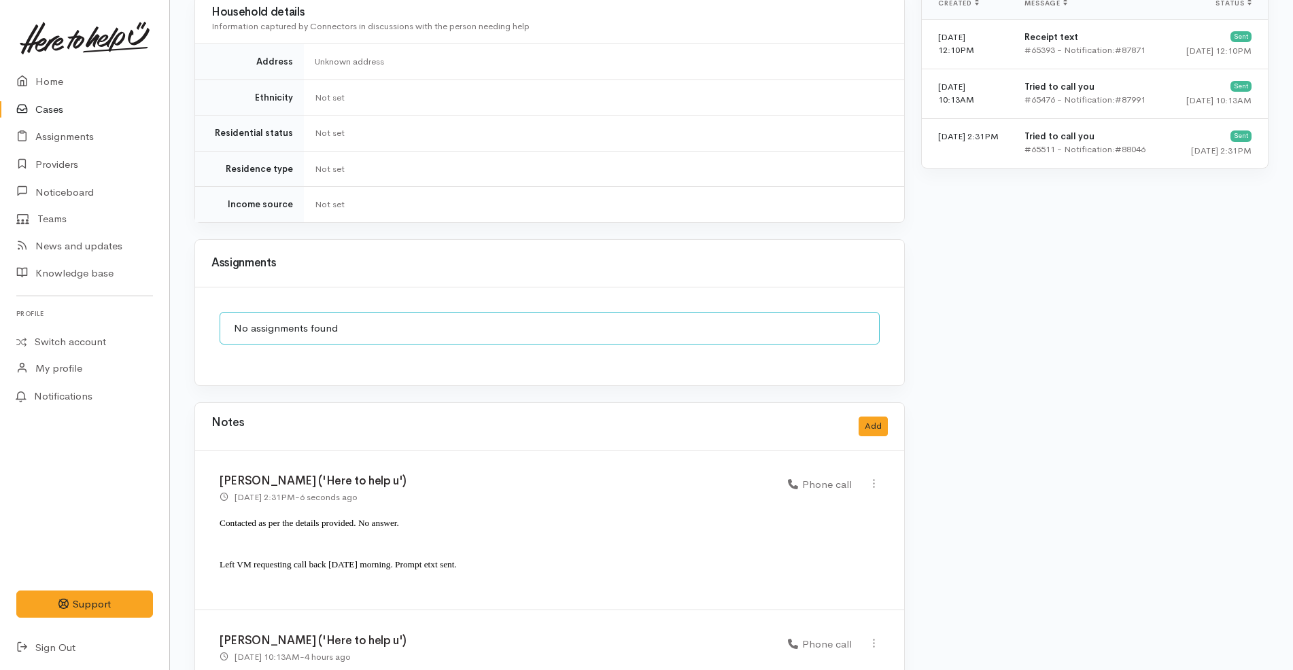
scroll to position [1089, 0]
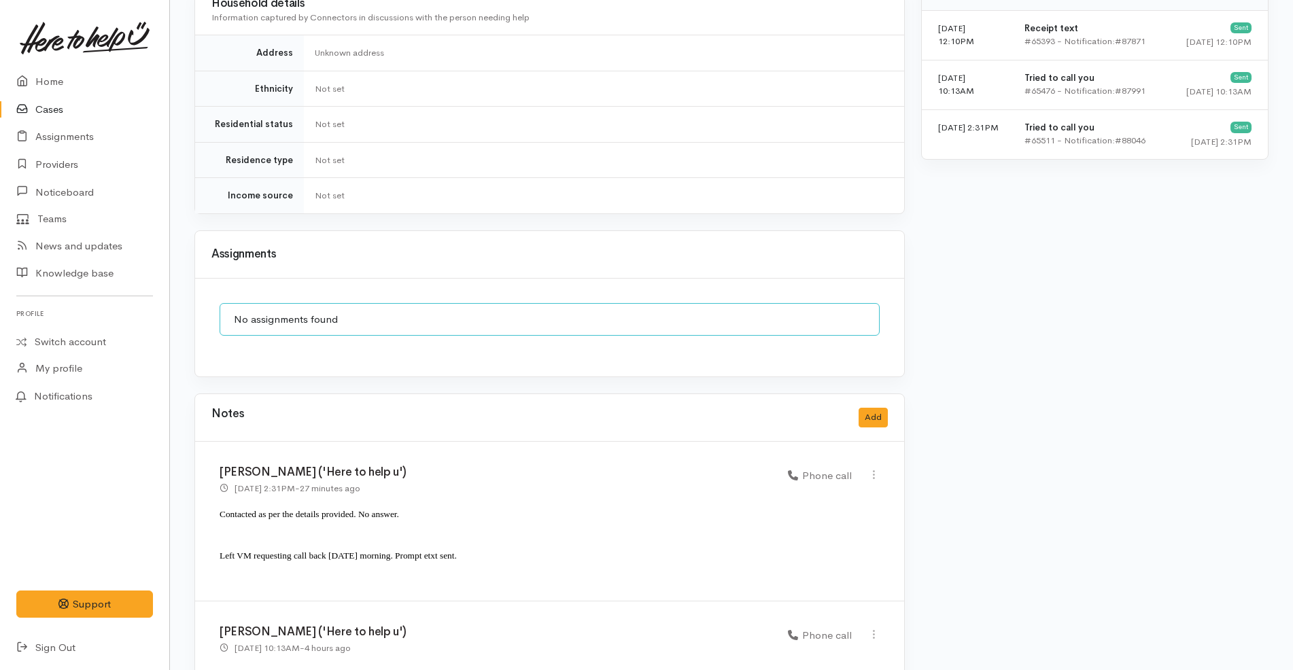
scroll to position [1089, 0]
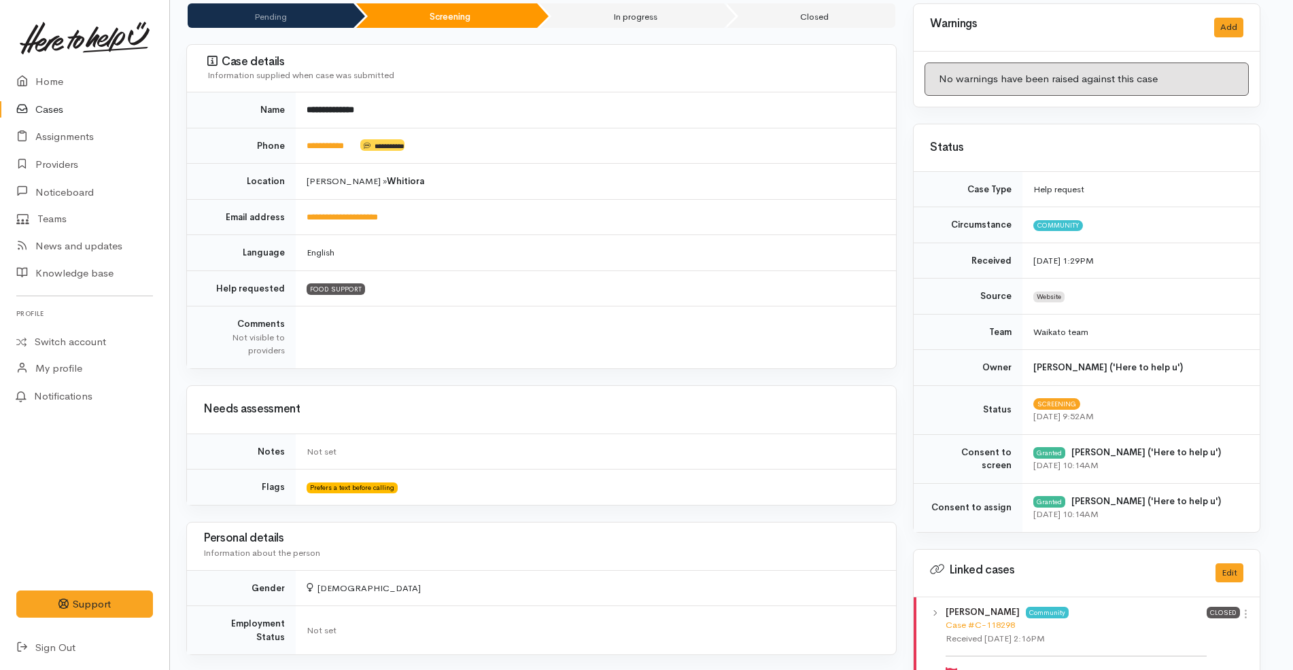
scroll to position [0, 8]
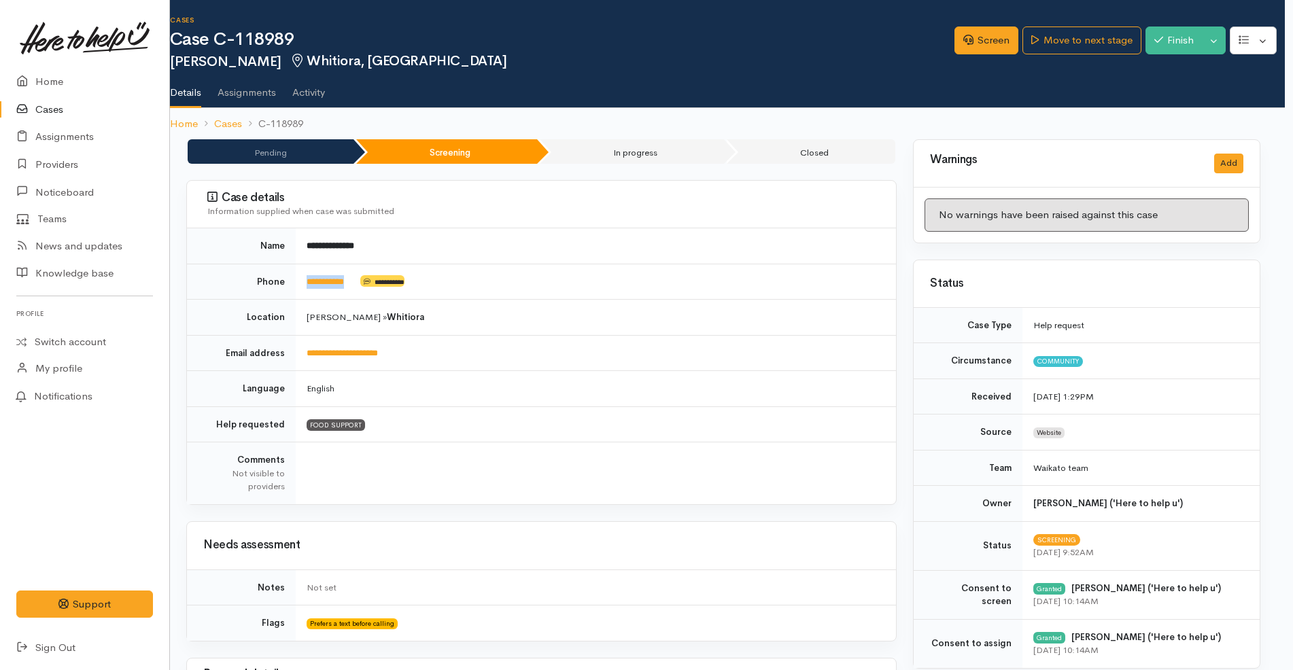
drag, startPoint x: 365, startPoint y: 290, endPoint x: 294, endPoint y: 273, distance: 73.2
click at [294, 273] on tr "**********" at bounding box center [541, 282] width 709 height 36
copy tr "**********"
click at [668, 341] on td "**********" at bounding box center [596, 353] width 600 height 36
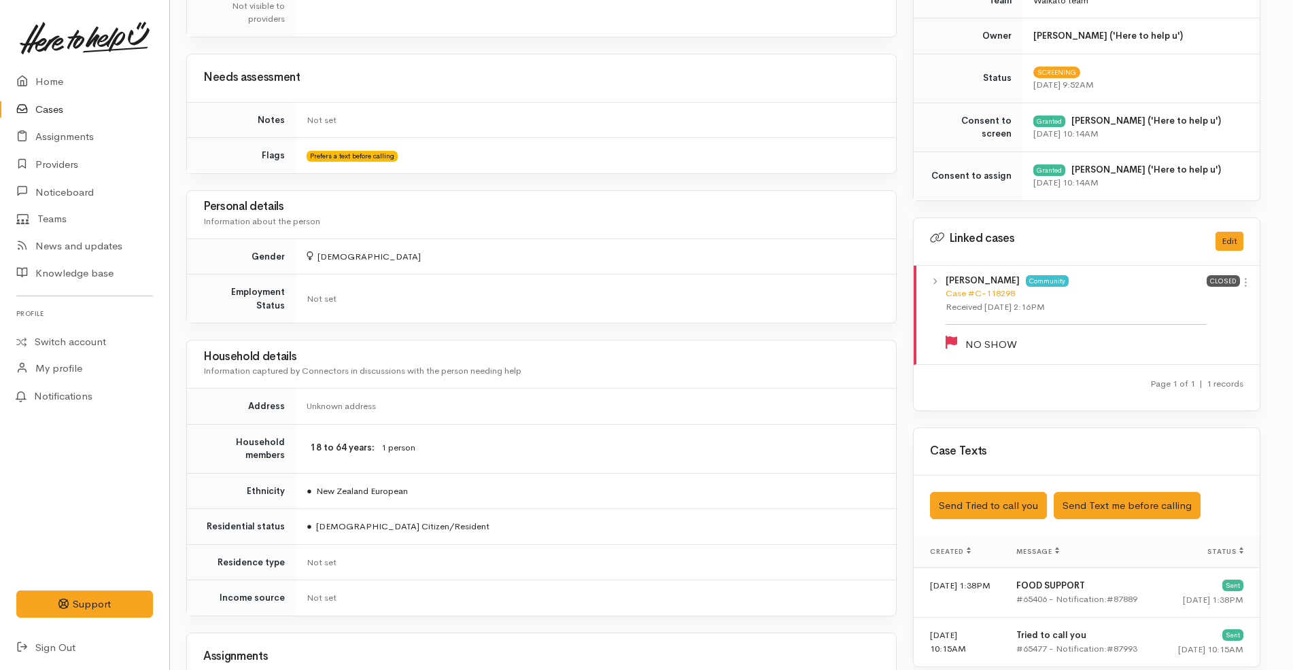
scroll to position [464, 8]
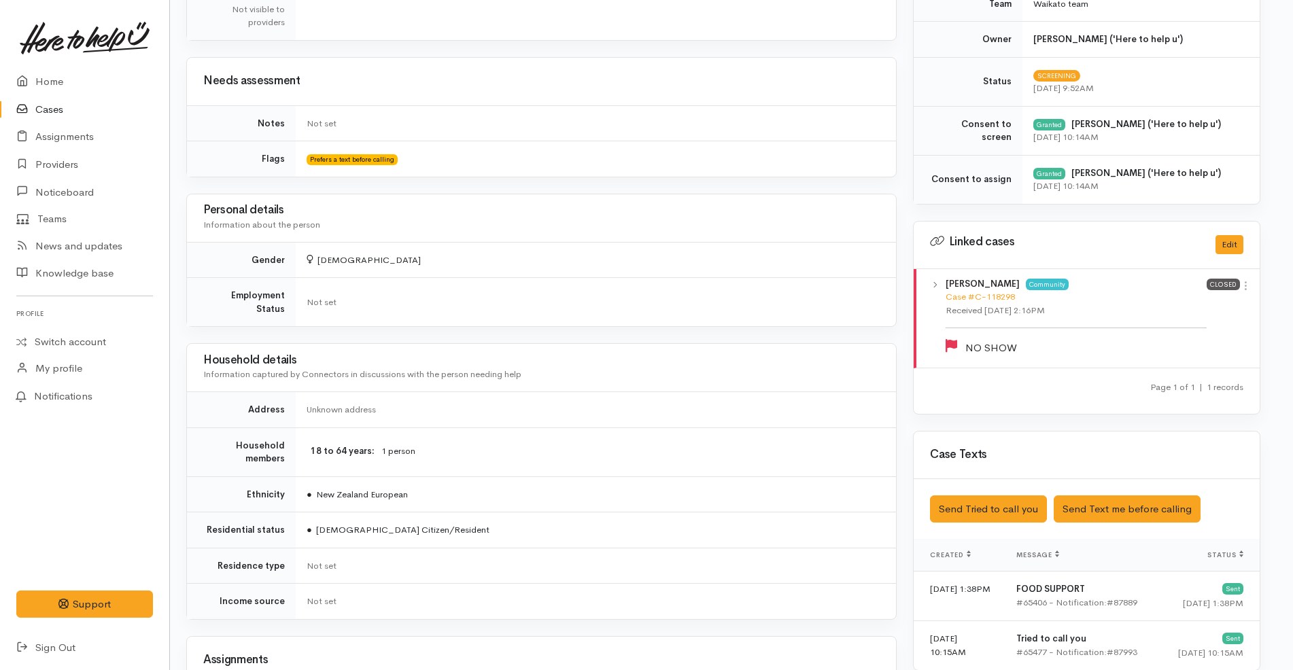
drag, startPoint x: 1246, startPoint y: 290, endPoint x: 1230, endPoint y: 298, distance: 17.3
click at [1246, 290] on icon at bounding box center [1246, 286] width 12 height 12
click at [1202, 309] on link "View case" at bounding box center [1196, 312] width 107 height 21
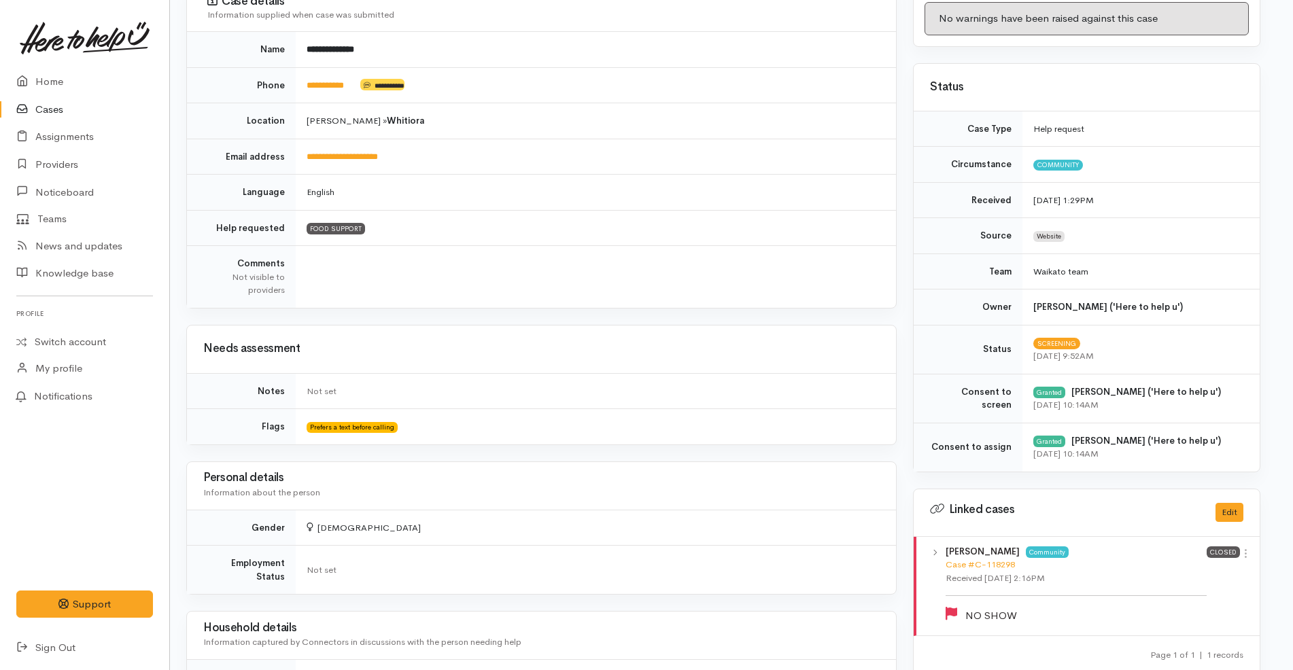
scroll to position [0, 8]
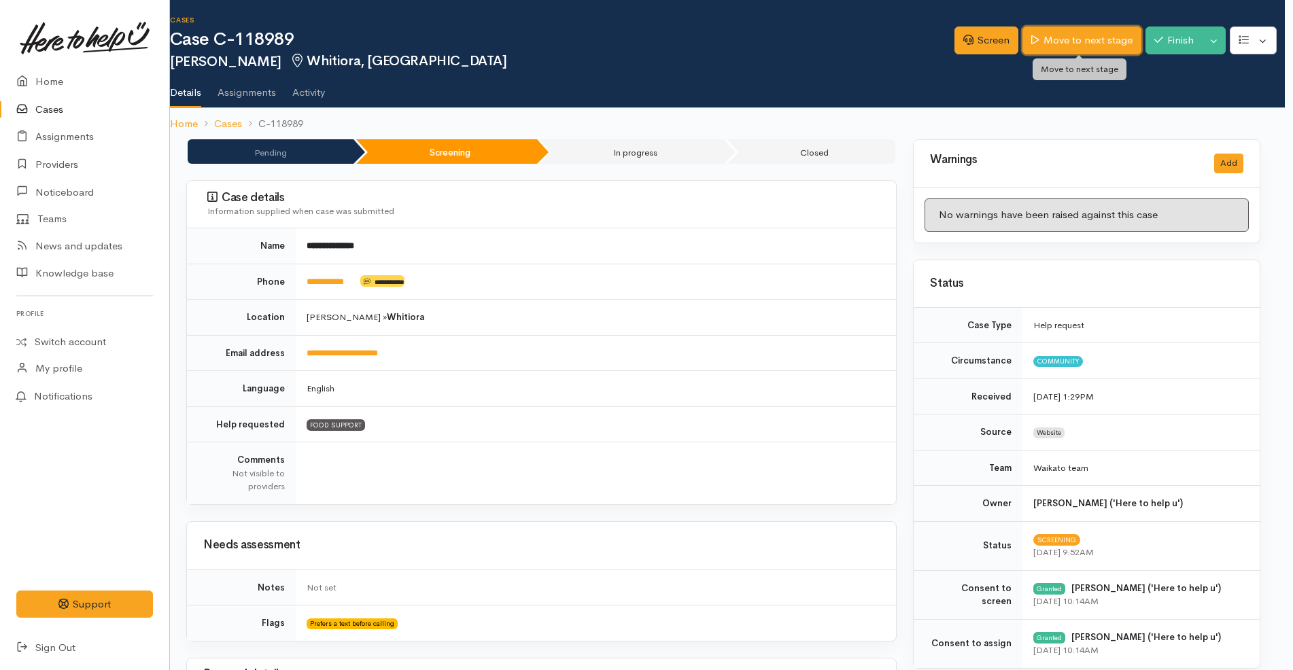
click at [1072, 41] on link "Move to next stage" at bounding box center [1081, 41] width 118 height 28
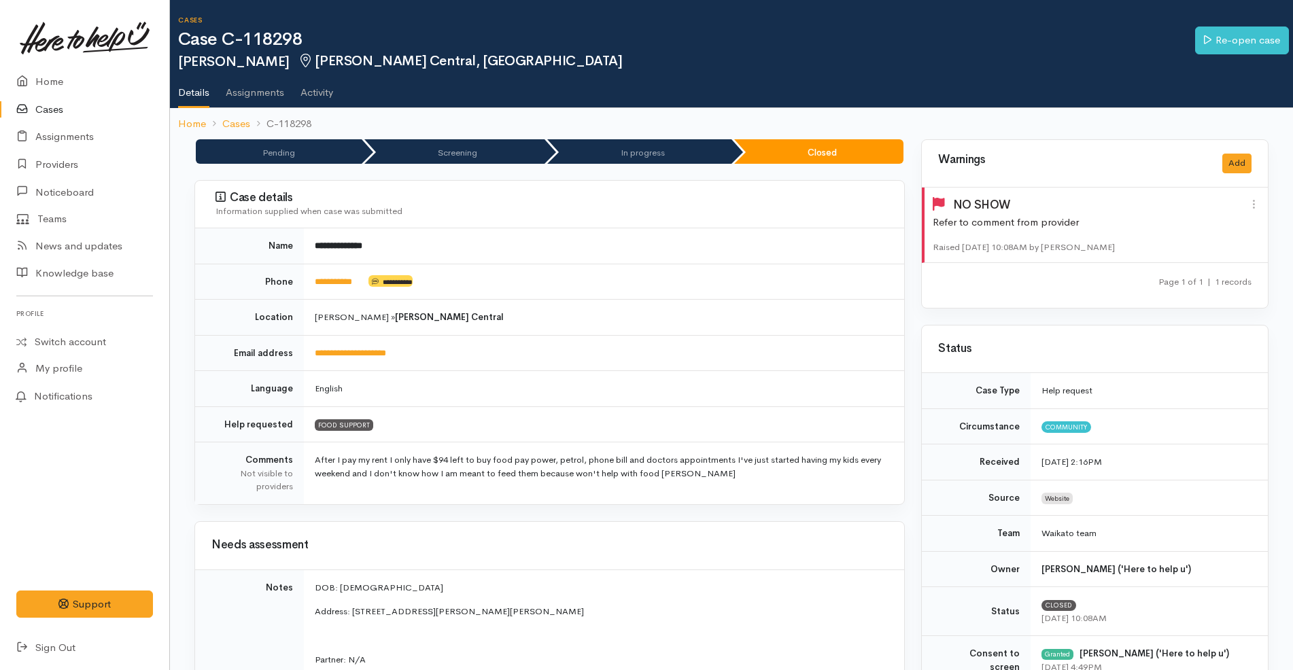
scroll to position [341, 0]
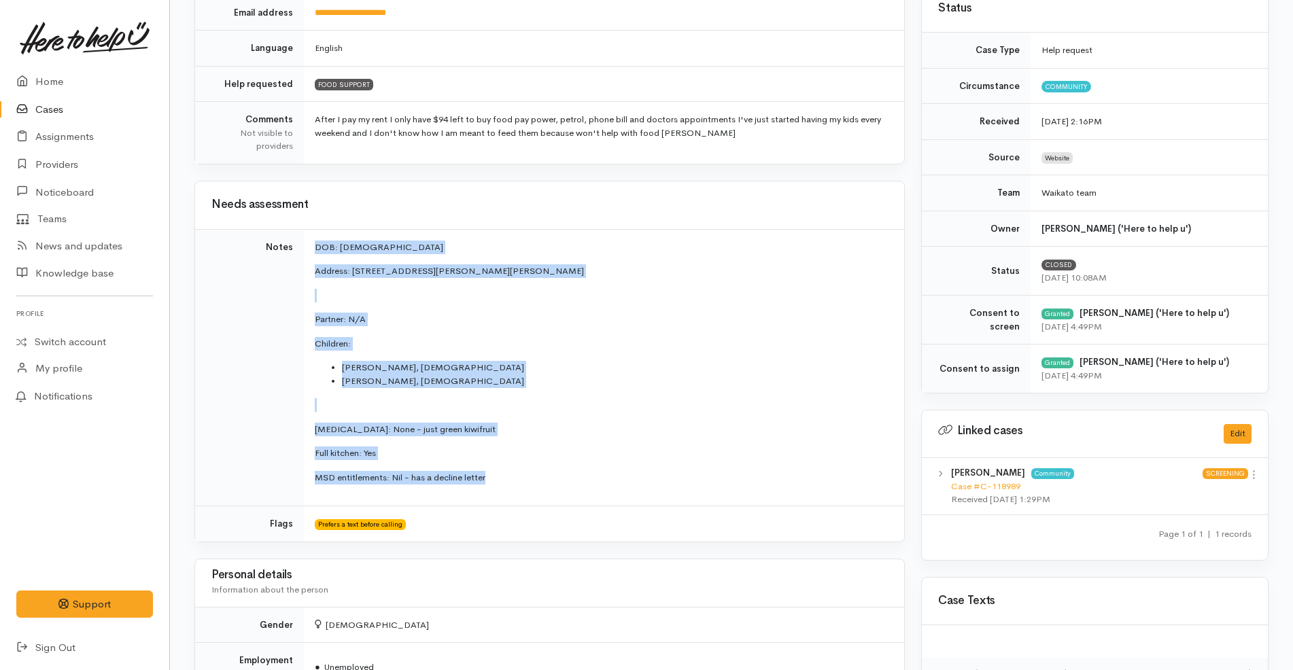
drag, startPoint x: 513, startPoint y: 470, endPoint x: 316, endPoint y: 239, distance: 303.4
click at [316, 239] on td "DOB: 6/7/1992 Address: 4/25 Willoughby Street, Whitiora, Hamilton, NZ Partner: …" at bounding box center [604, 367] width 600 height 277
copy td "DOB: 6/7/1992 Address: 4/25 Willoughby Street, Whitiora, Hamilton, NZ Partner: …"
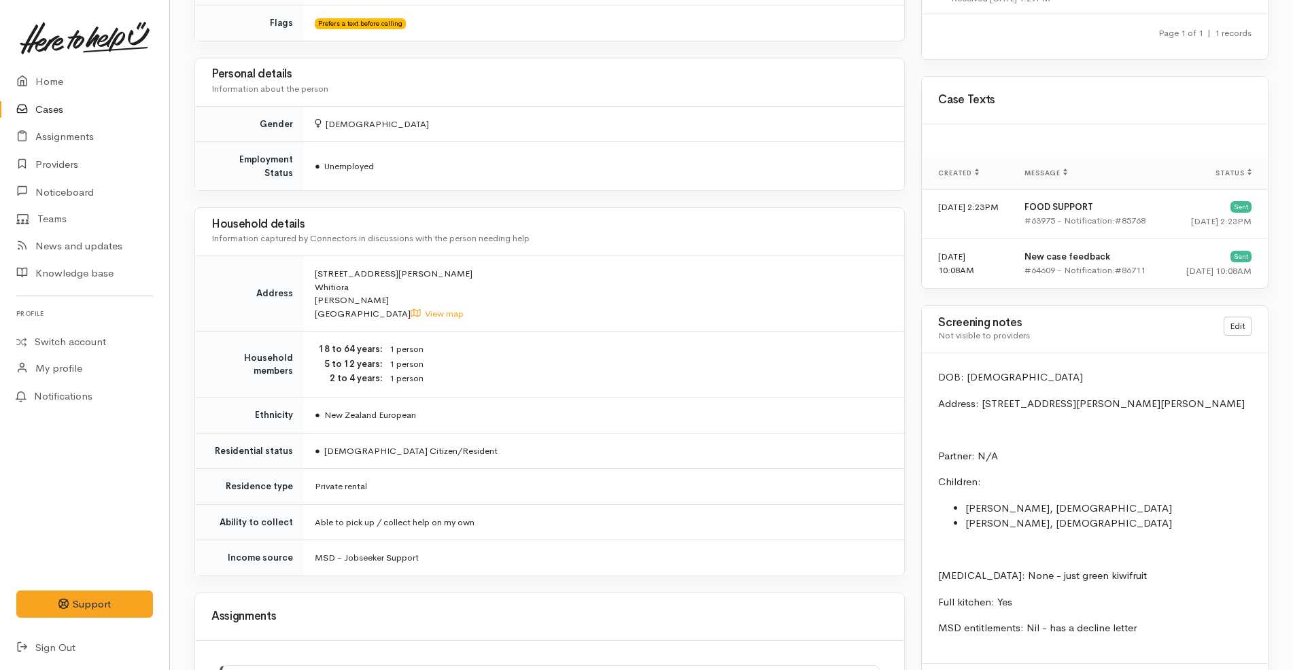
scroll to position [850, 0]
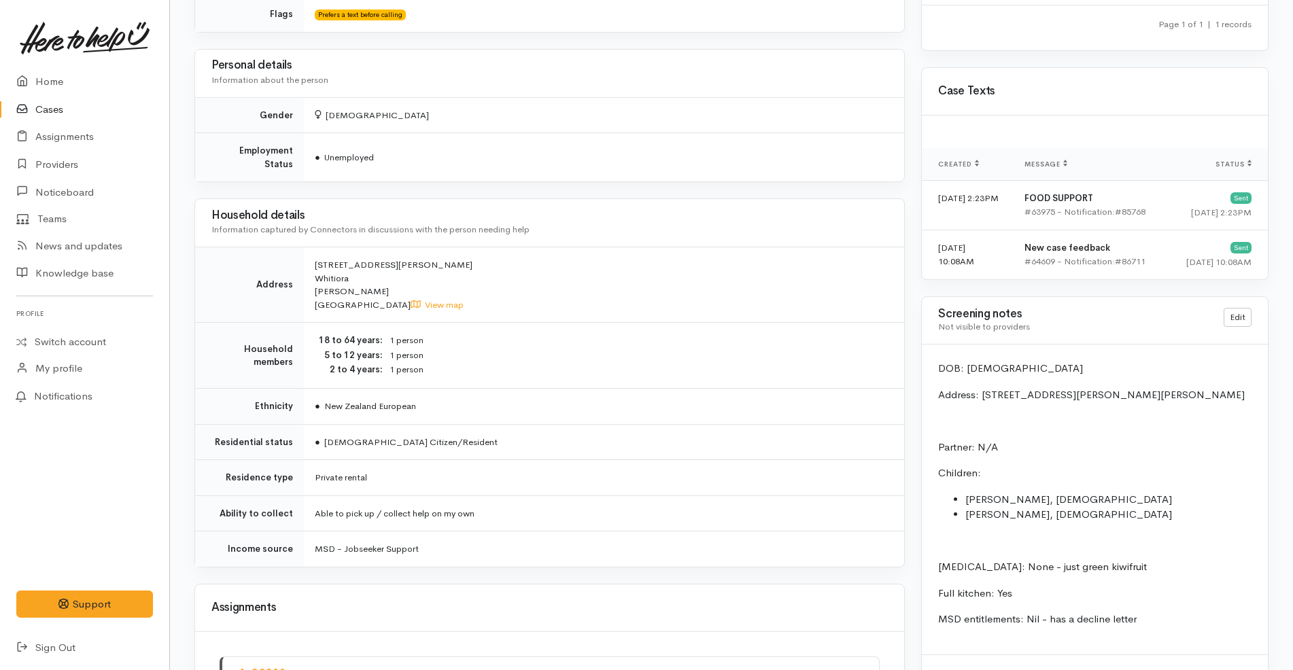
click at [615, 334] on dd "1 person" at bounding box center [639, 341] width 498 height 14
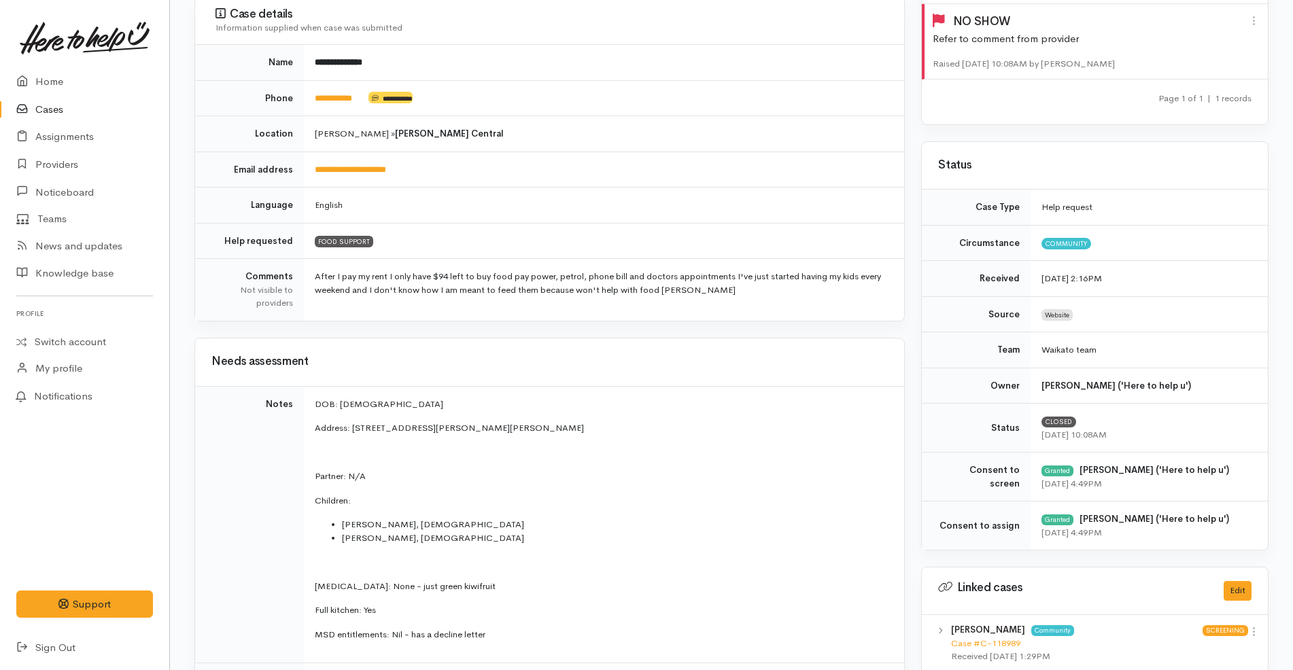
scroll to position [0, 0]
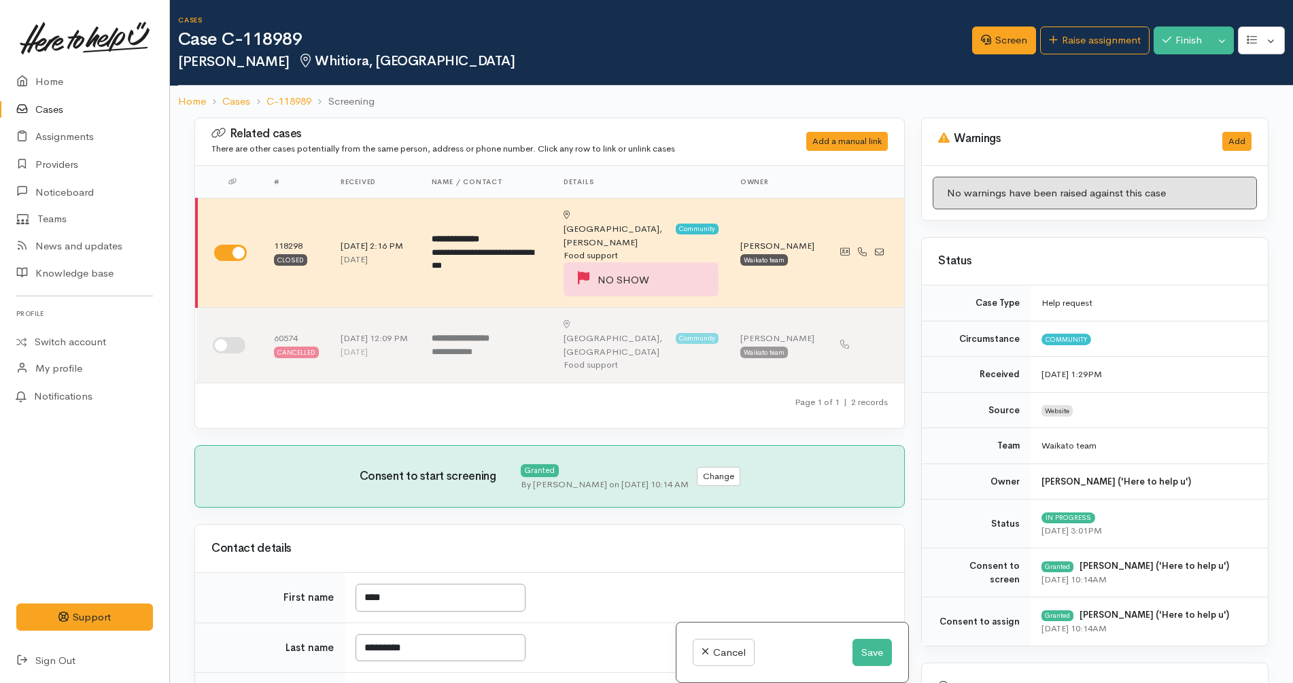
scroll to position [656, 0]
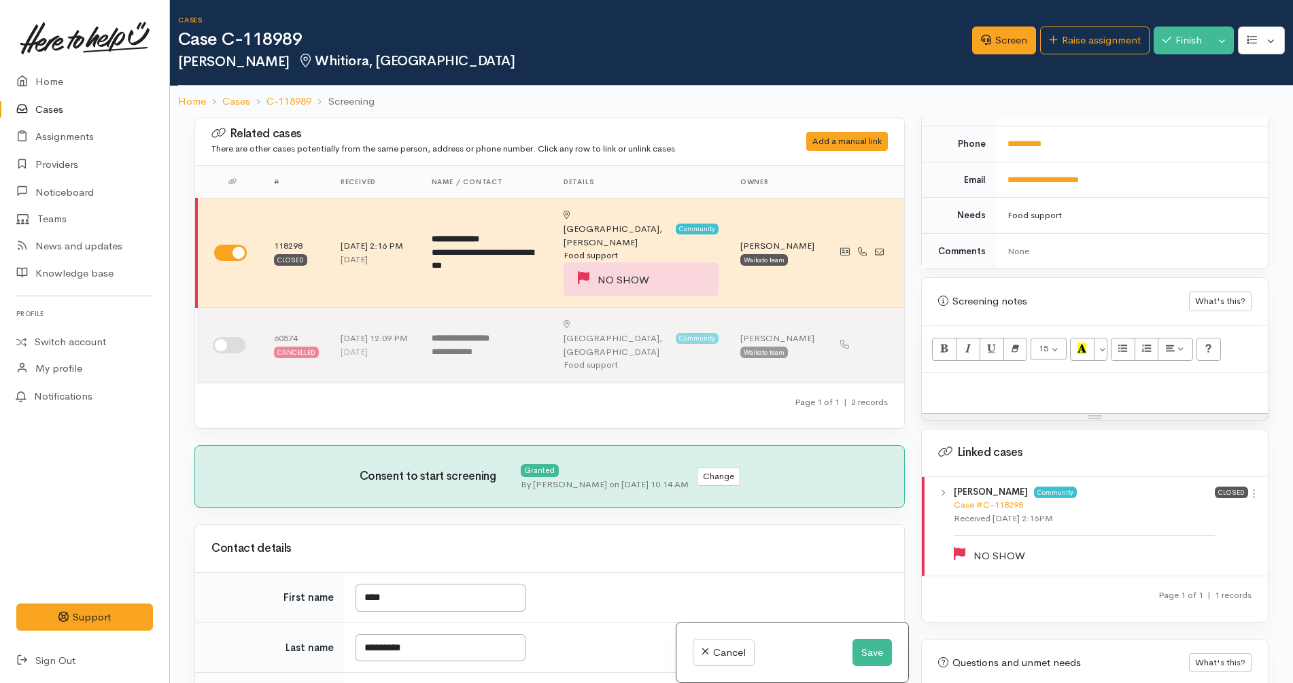
paste div
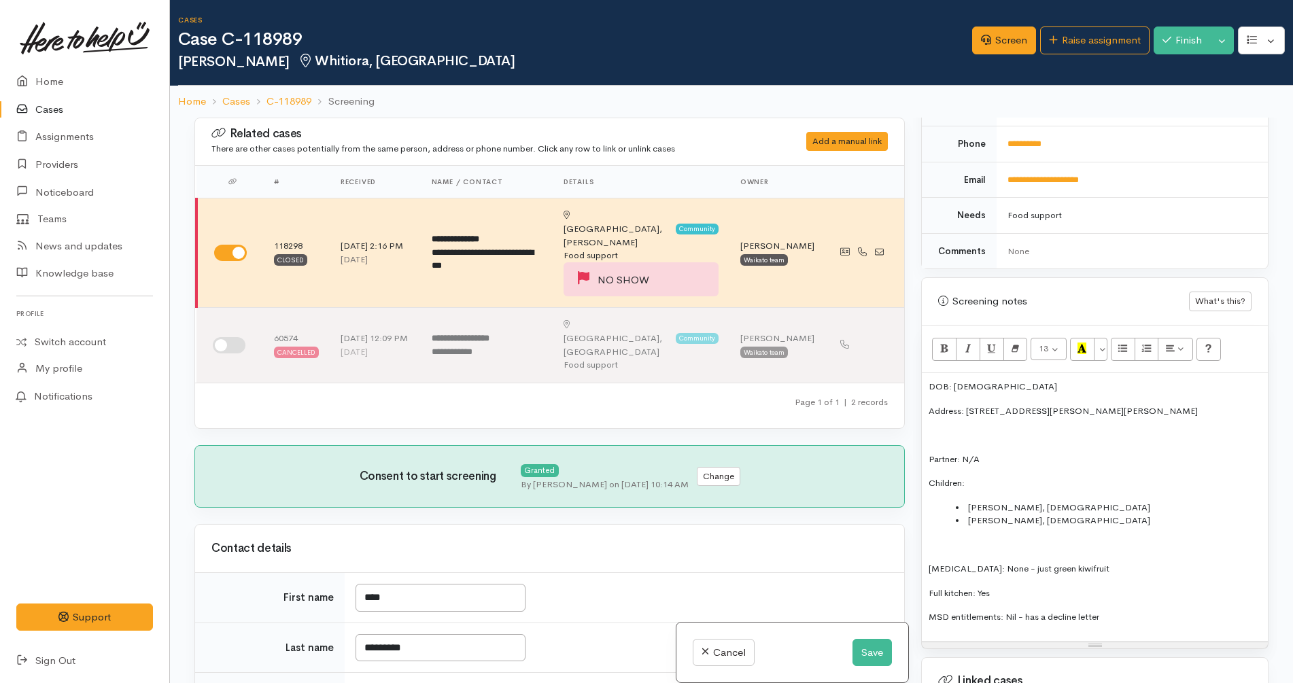
click at [1092, 508] on li "[PERSON_NAME], [DEMOGRAPHIC_DATA]" at bounding box center [1108, 508] width 305 height 14
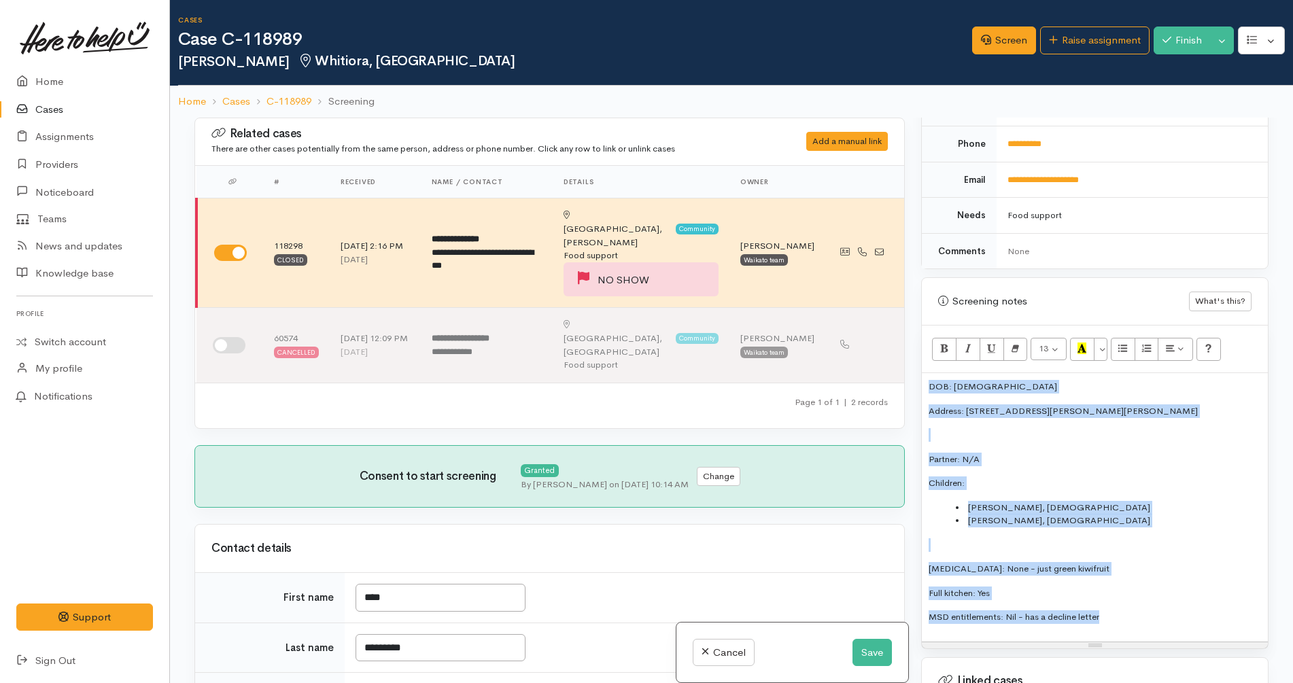
copy div "DOB: [DEMOGRAPHIC_DATA] Address: [STREET_ADDRESS][PERSON_NAME][PERSON_NAME] Par…"
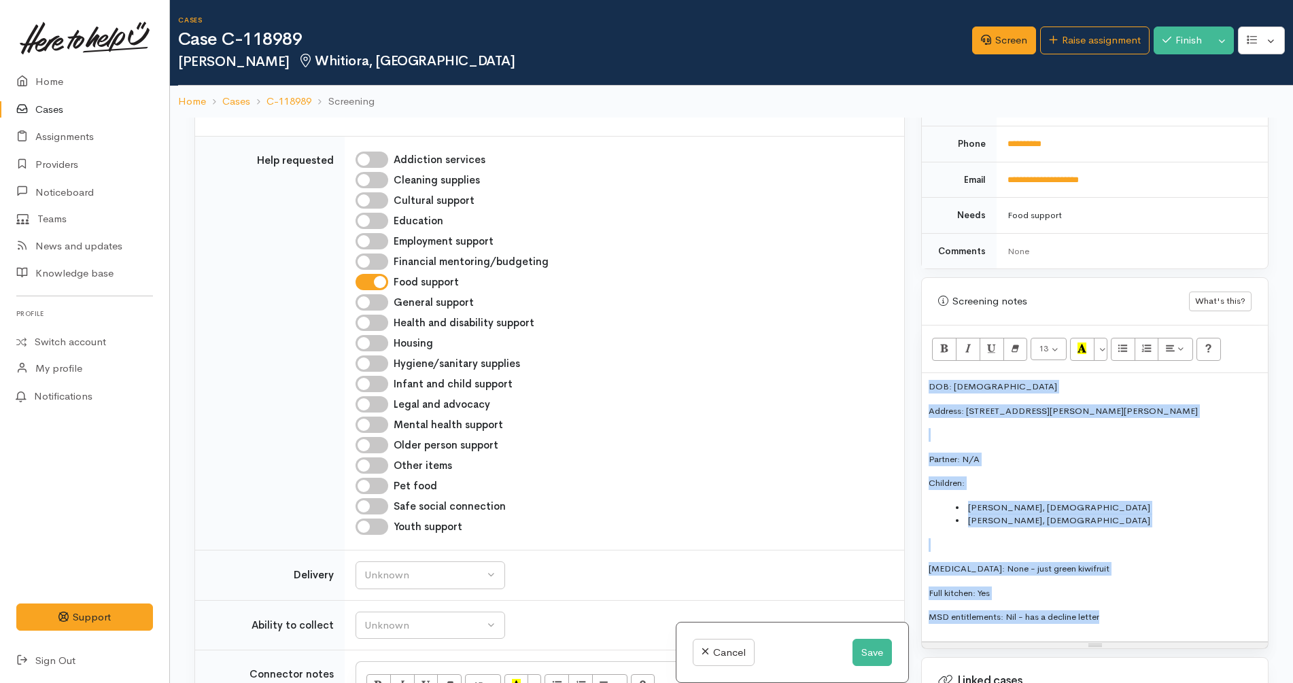
scroll to position [1020, 0]
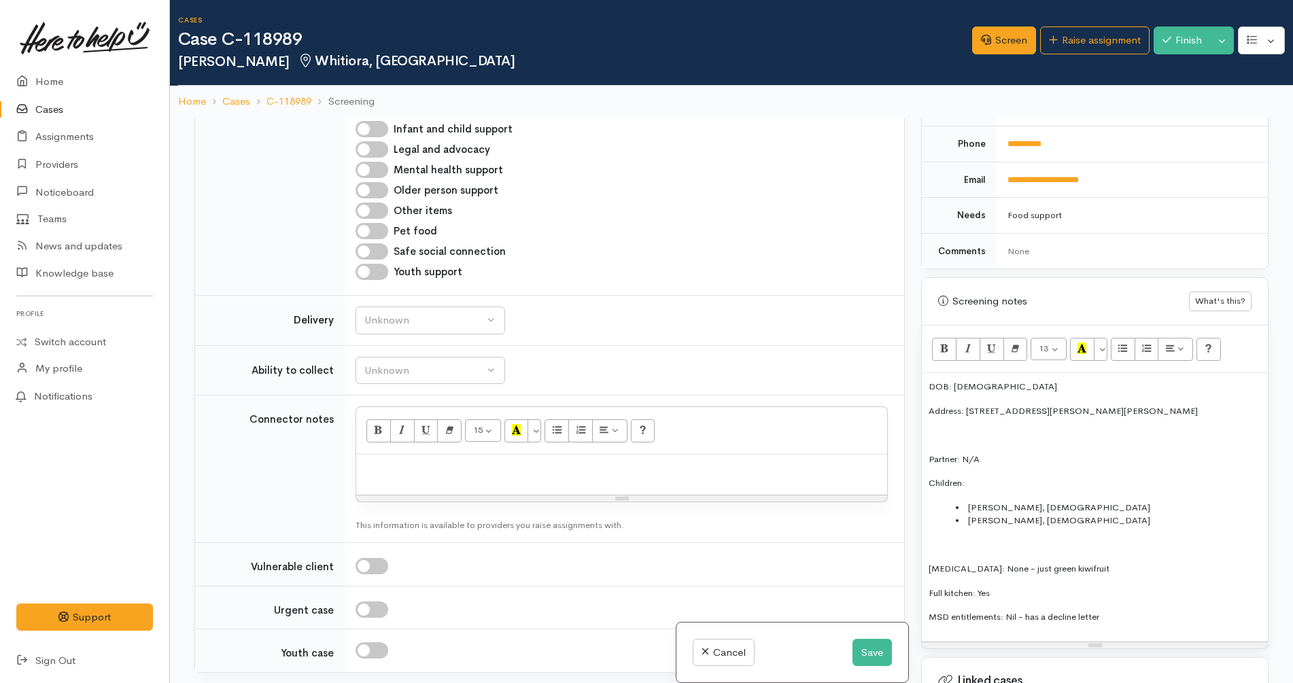
click at [508, 455] on div at bounding box center [621, 475] width 531 height 40
paste div
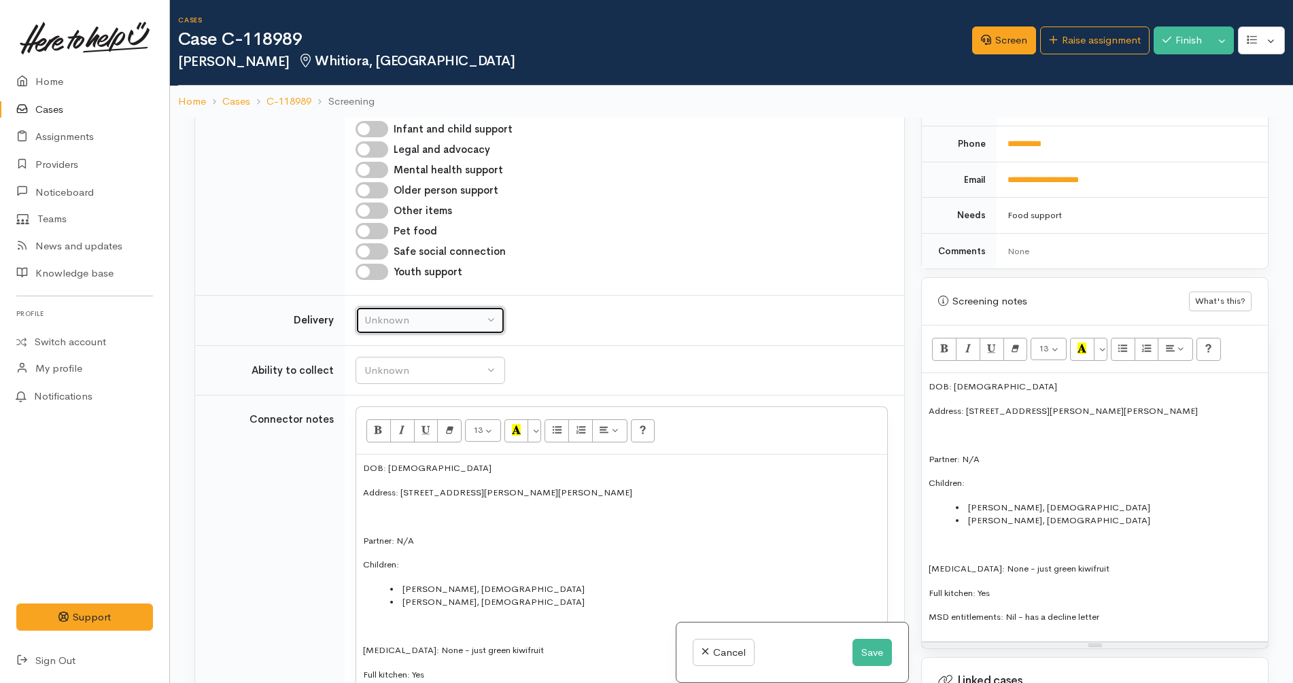
click at [460, 313] on div "Unknown" at bounding box center [424, 321] width 120 height 16
click at [437, 437] on link "No" at bounding box center [430, 447] width 148 height 21
select select "1"
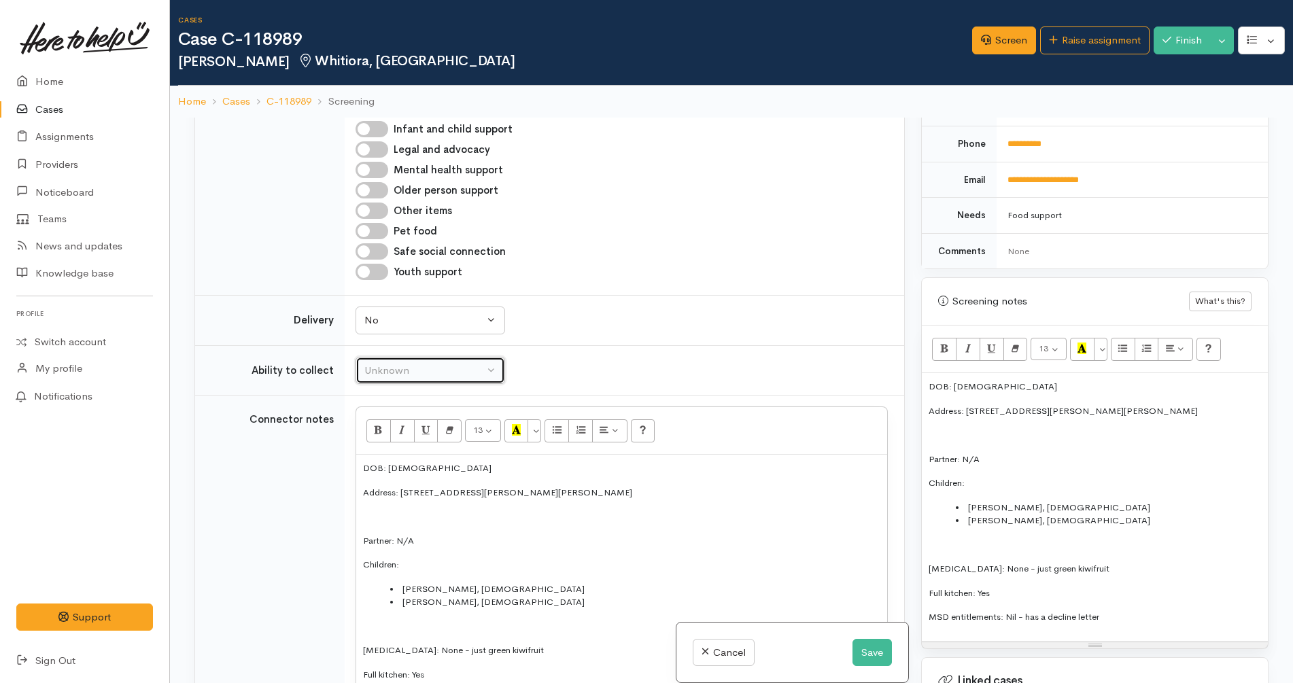
click at [470, 357] on button "Unknown" at bounding box center [431, 371] width 150 height 28
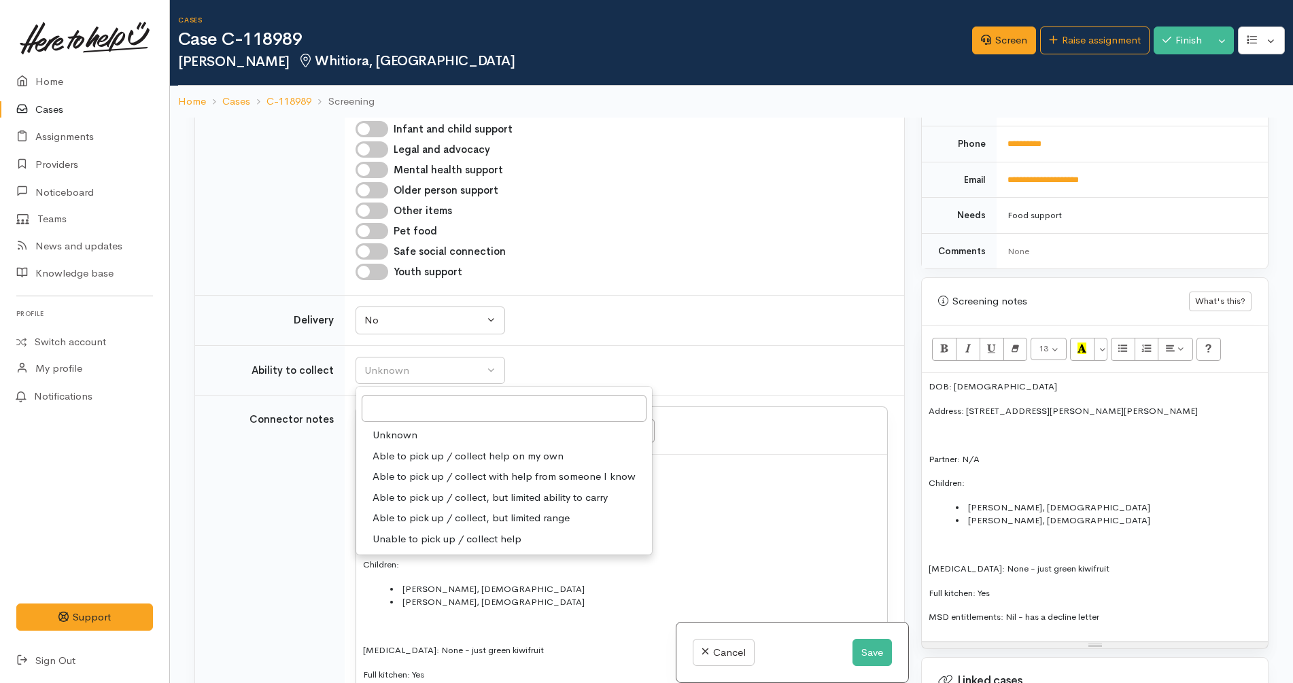
click at [453, 449] on span "Able to pick up / collect help on my own" at bounding box center [468, 457] width 191 height 16
select select "2"
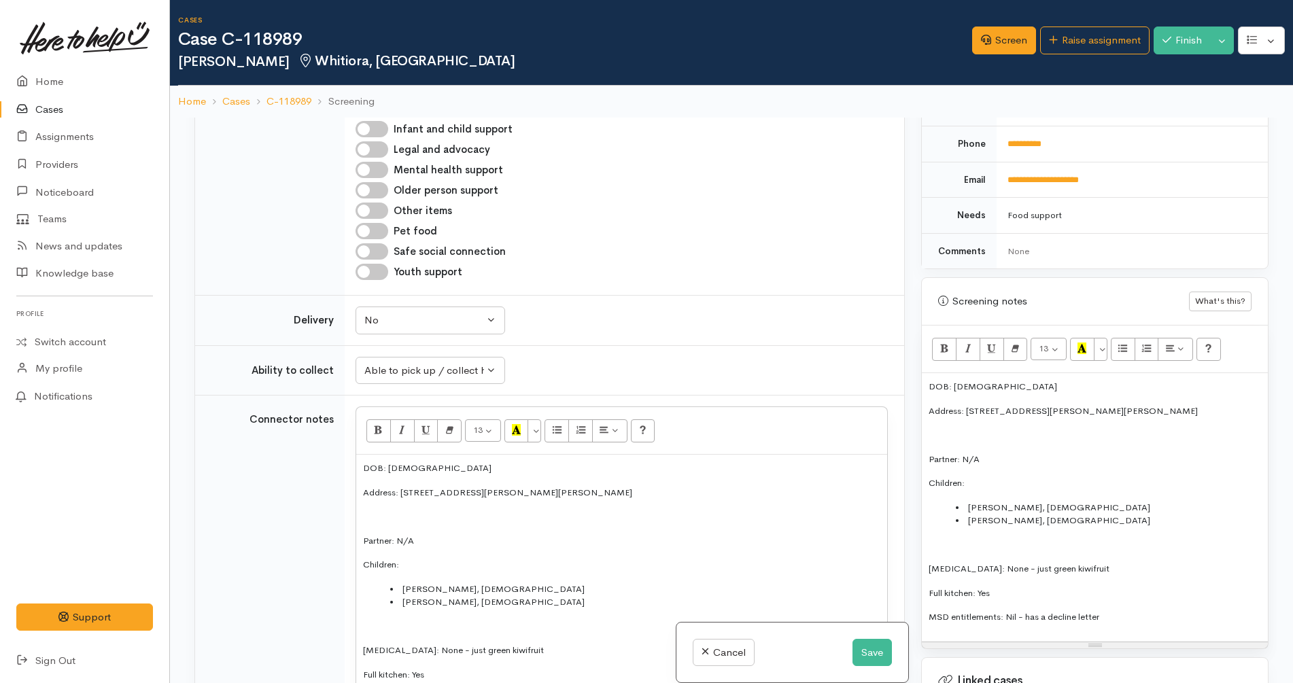
click at [608, 307] on div "Unknown Delivery needed Delivery preferred No No Unknown Delivery needed Delive…" at bounding box center [622, 321] width 532 height 28
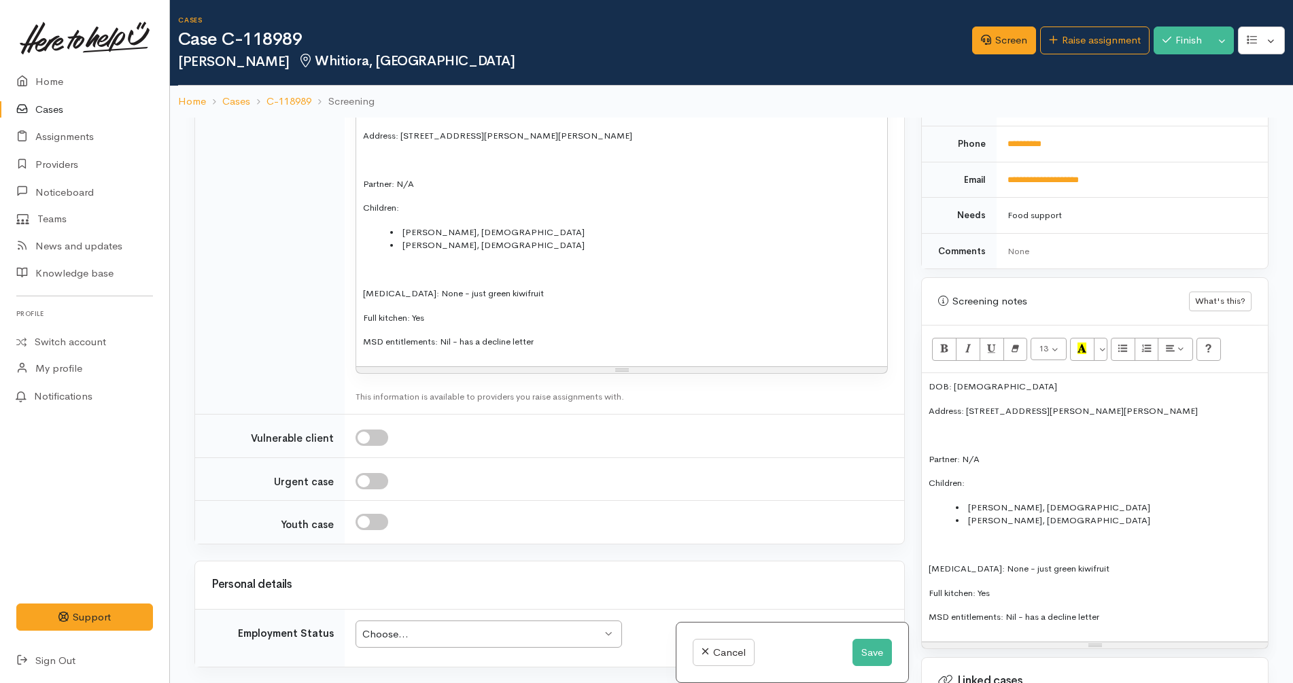
scroll to position [1615, 0]
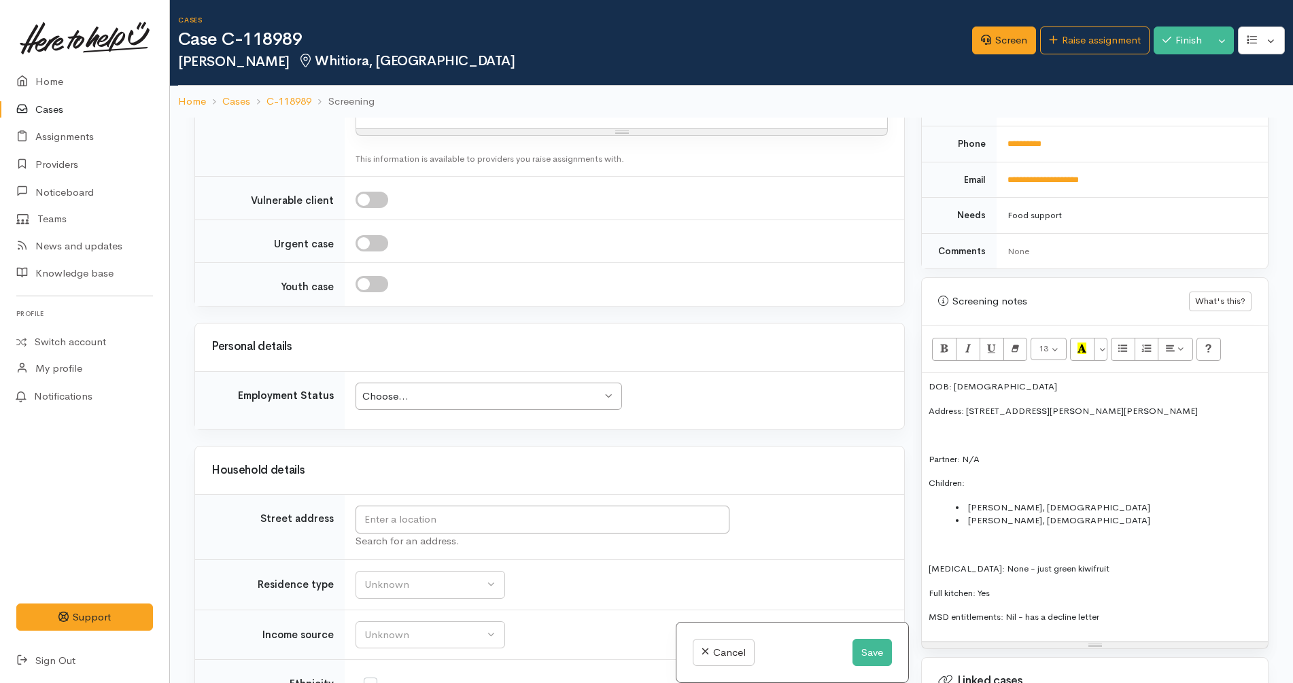
click at [484, 383] on div "Choose... Choose..." at bounding box center [489, 397] width 266 height 28
drag, startPoint x: 554, startPoint y: 479, endPoint x: 570, endPoint y: 458, distance: 26.7
click at [562, 506] on input "text" at bounding box center [543, 520] width 374 height 28
drag, startPoint x: 1202, startPoint y: 413, endPoint x: 965, endPoint y: 402, distance: 236.8
click at [965, 402] on div "DOB: 6/7/1992 Address: 4/25 Willoughby Street, Whitiora, Hamilton, NZ Partner: …" at bounding box center [1095, 507] width 346 height 269
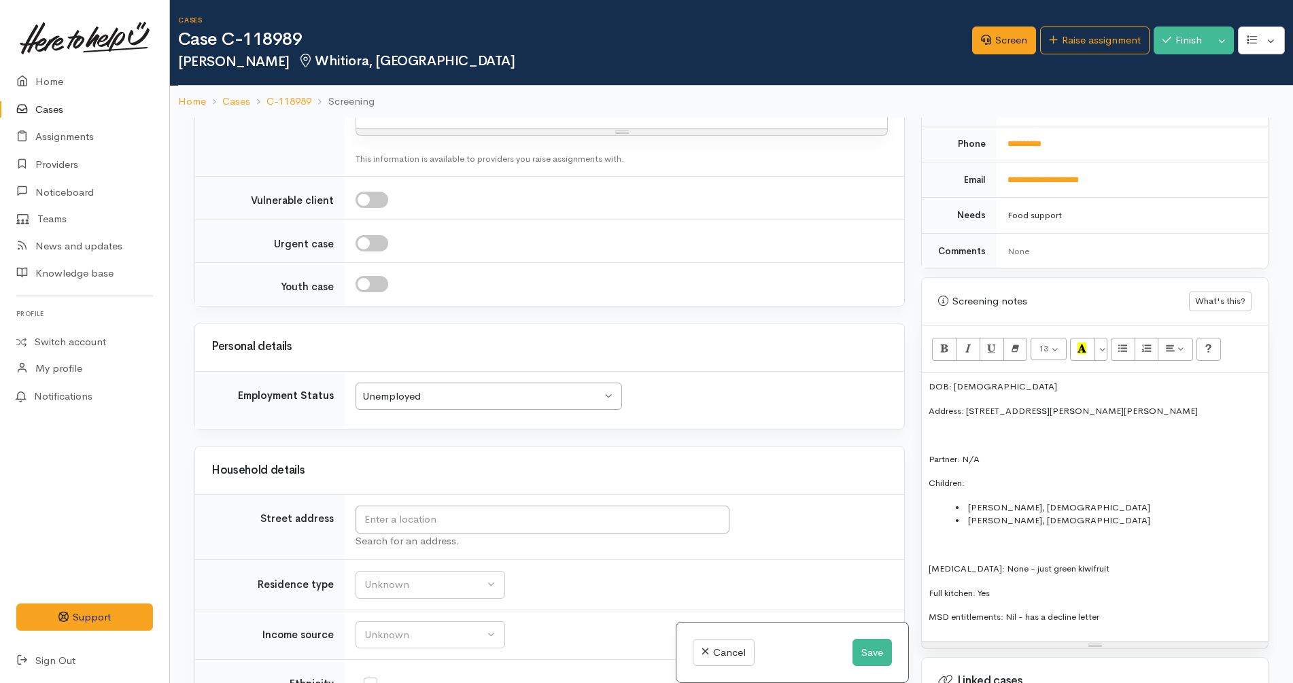
copy p "4/25 Willoughby Street, Whitiora, Hamilton, NZ"
click at [512, 506] on input "text" at bounding box center [543, 520] width 374 height 28
paste input "4/25 Willoughby Street, Whitiora, Hamilton, NZ"
type input "4/25 Willoughby Street, Whitiora, Hamilton, Waikato Region, New Zealand"
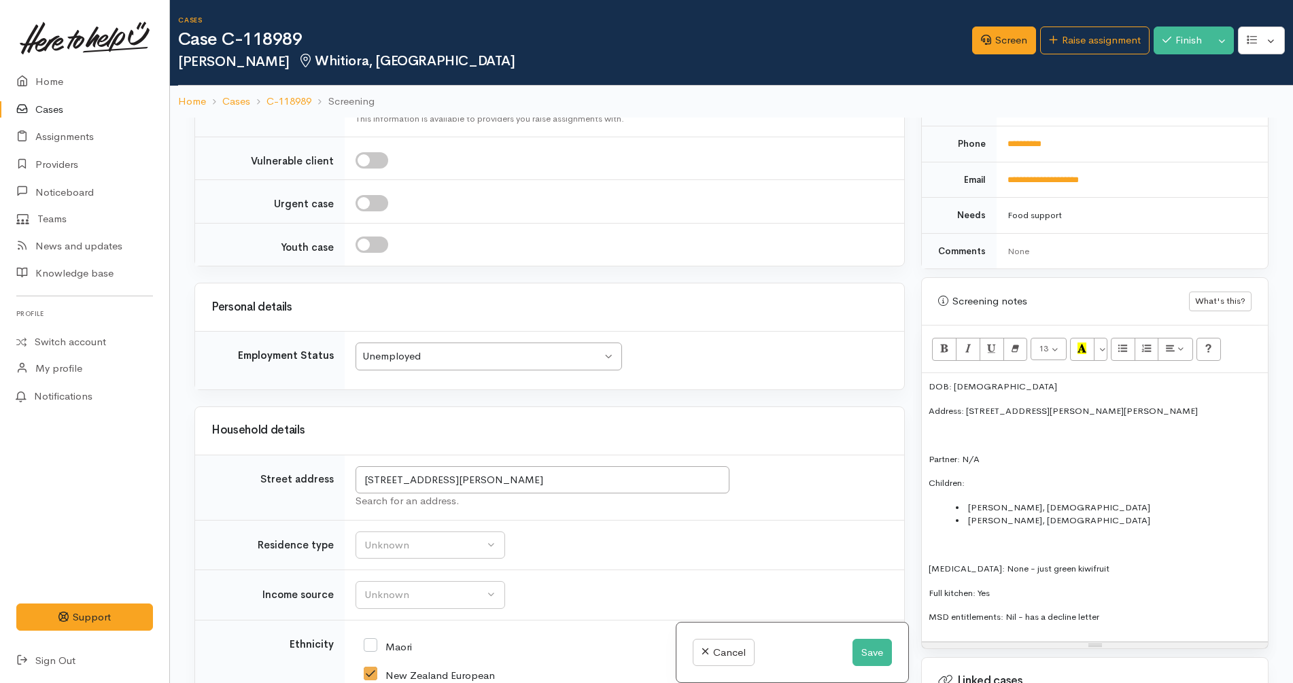
scroll to position [1869, 0]
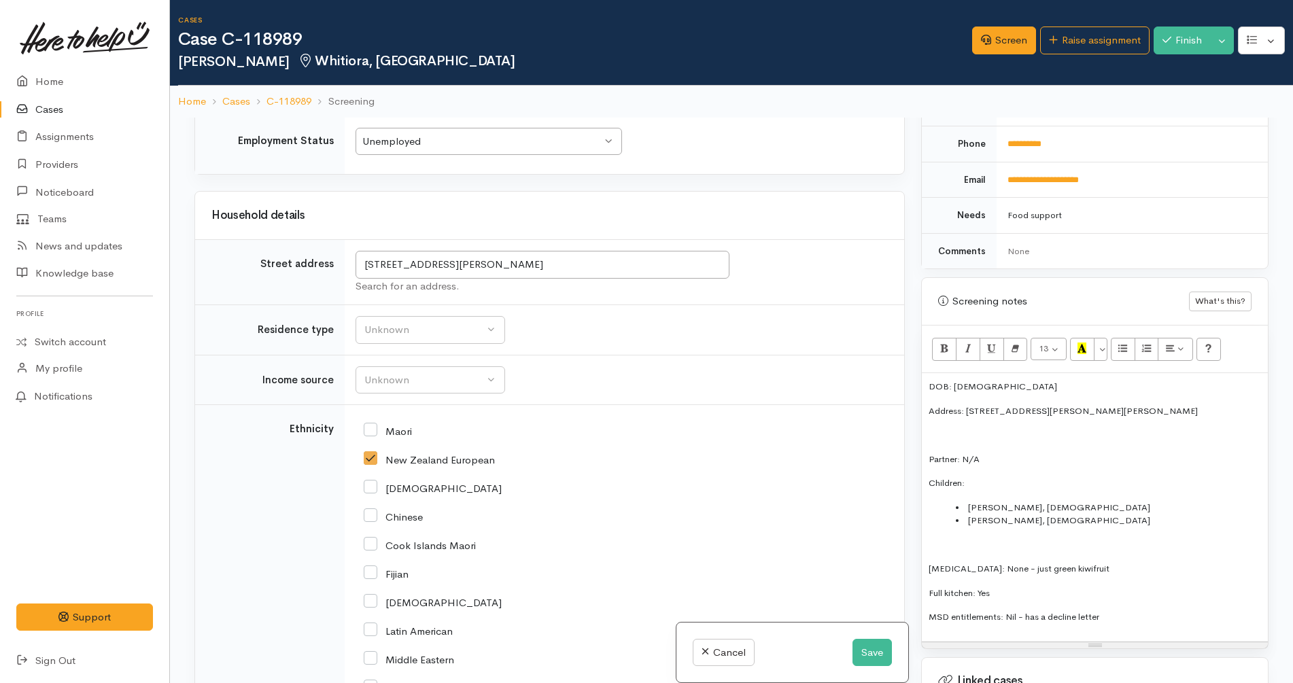
click at [468, 305] on td "Unknown Emergency accommodation Homeless Other Own home Private rental Public /…" at bounding box center [624, 330] width 559 height 50
click at [469, 316] on button "Unknown" at bounding box center [431, 330] width 150 height 28
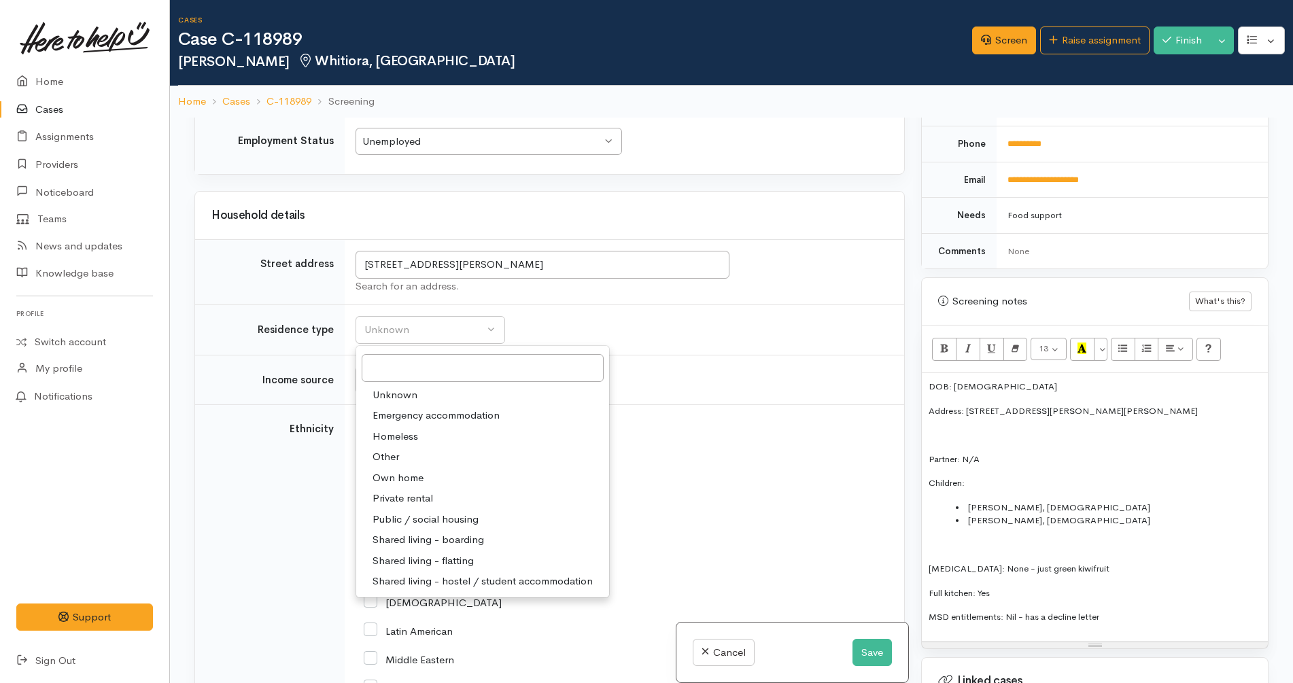
click at [419, 491] on span "Private rental" at bounding box center [403, 499] width 61 height 16
select select "2"
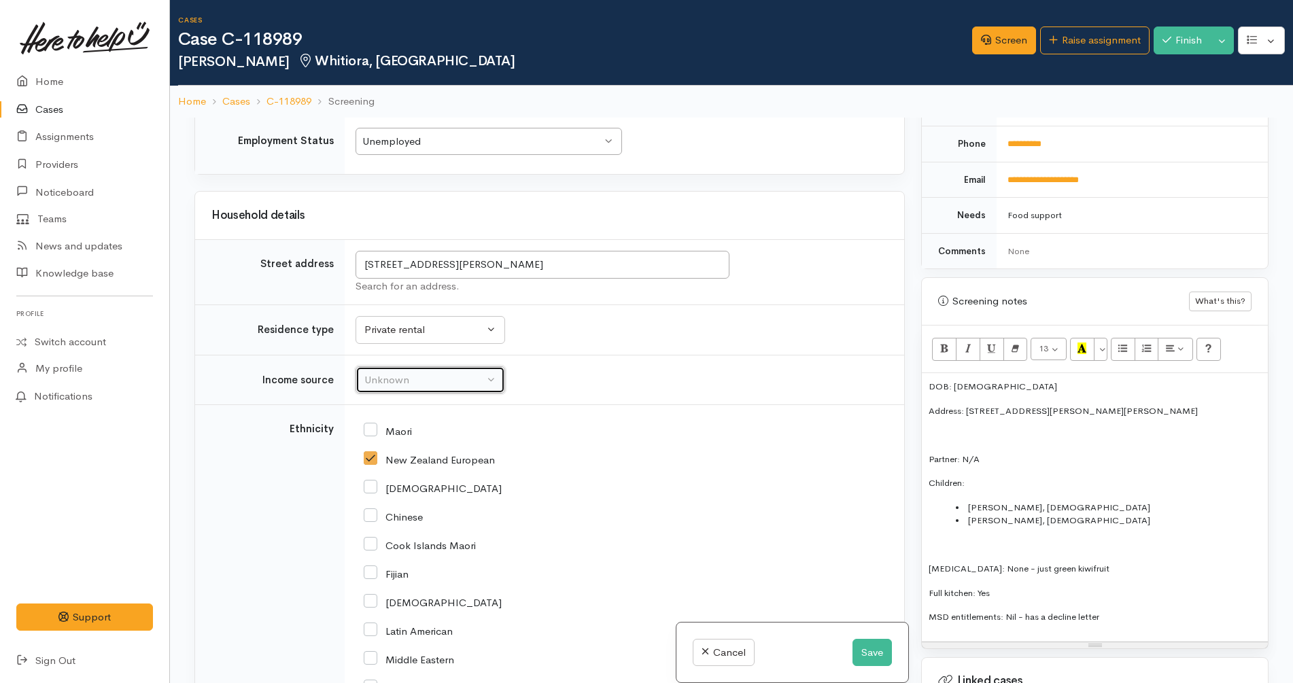
click at [454, 373] on div "Unknown" at bounding box center [424, 381] width 120 height 16
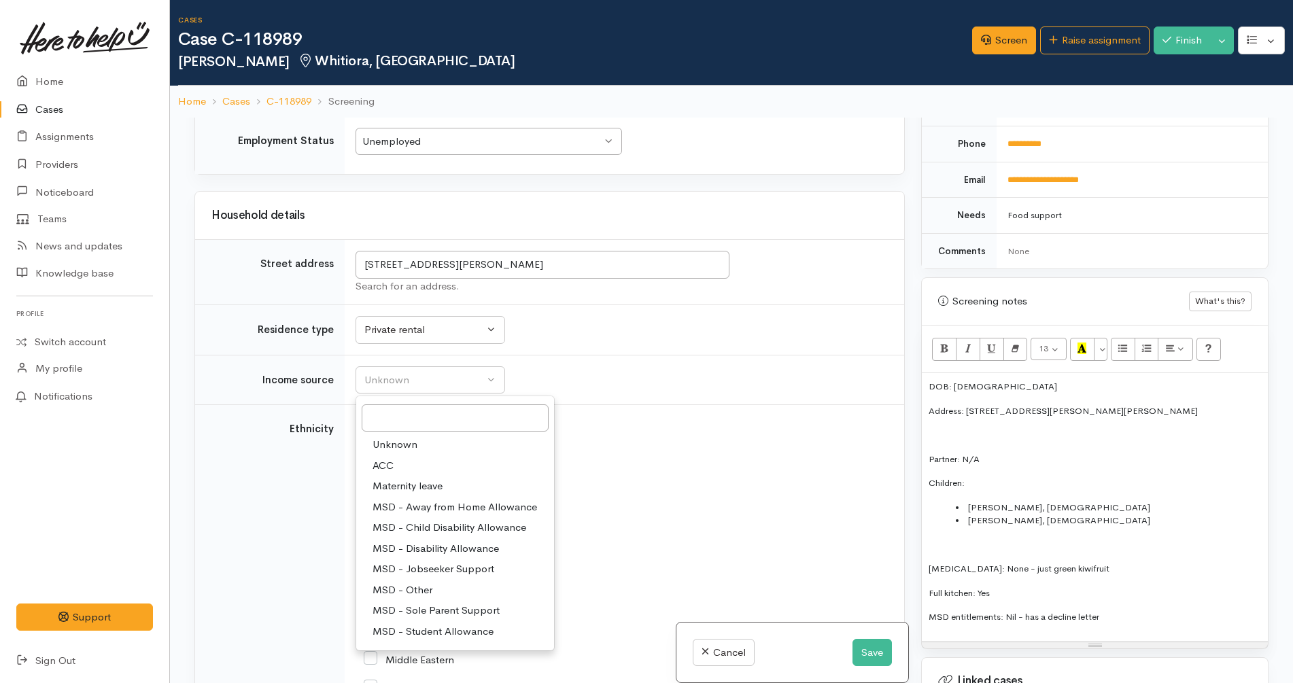
click at [438, 562] on span "MSD - Jobseeker Support" at bounding box center [434, 570] width 122 height 16
select select "4"
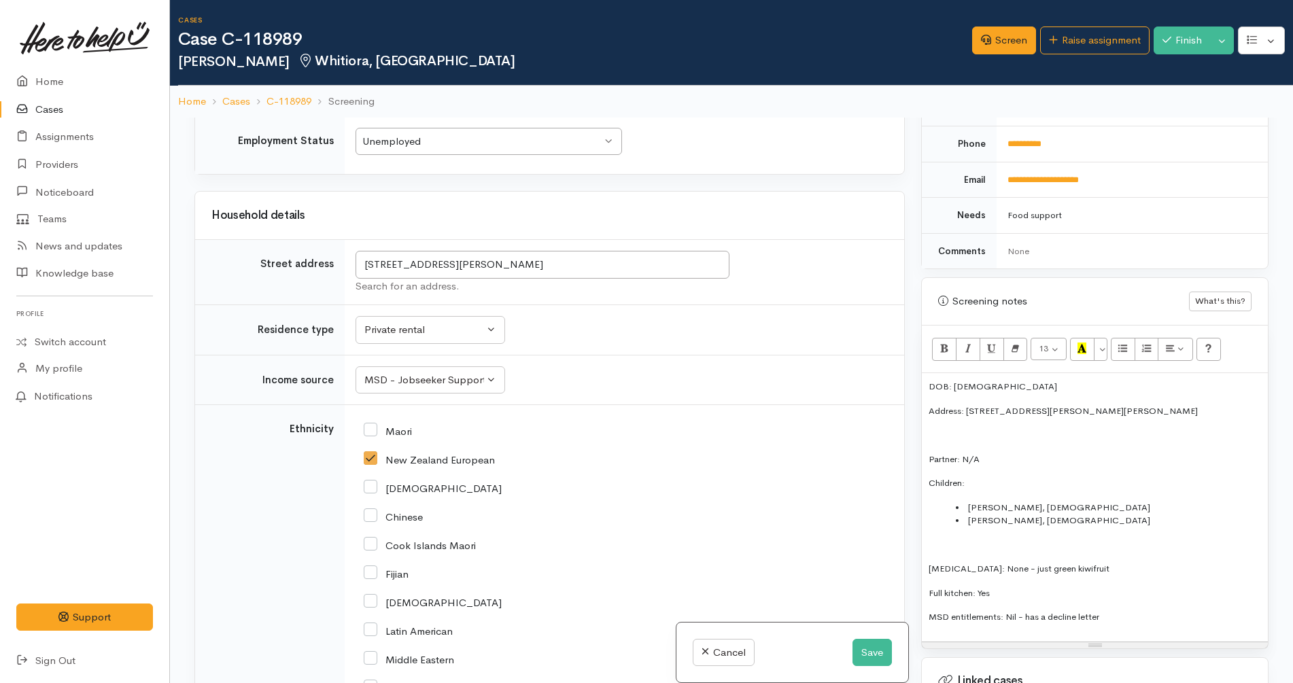
click at [634, 538] on div "Cook Islands Maori" at bounding box center [622, 544] width 516 height 12
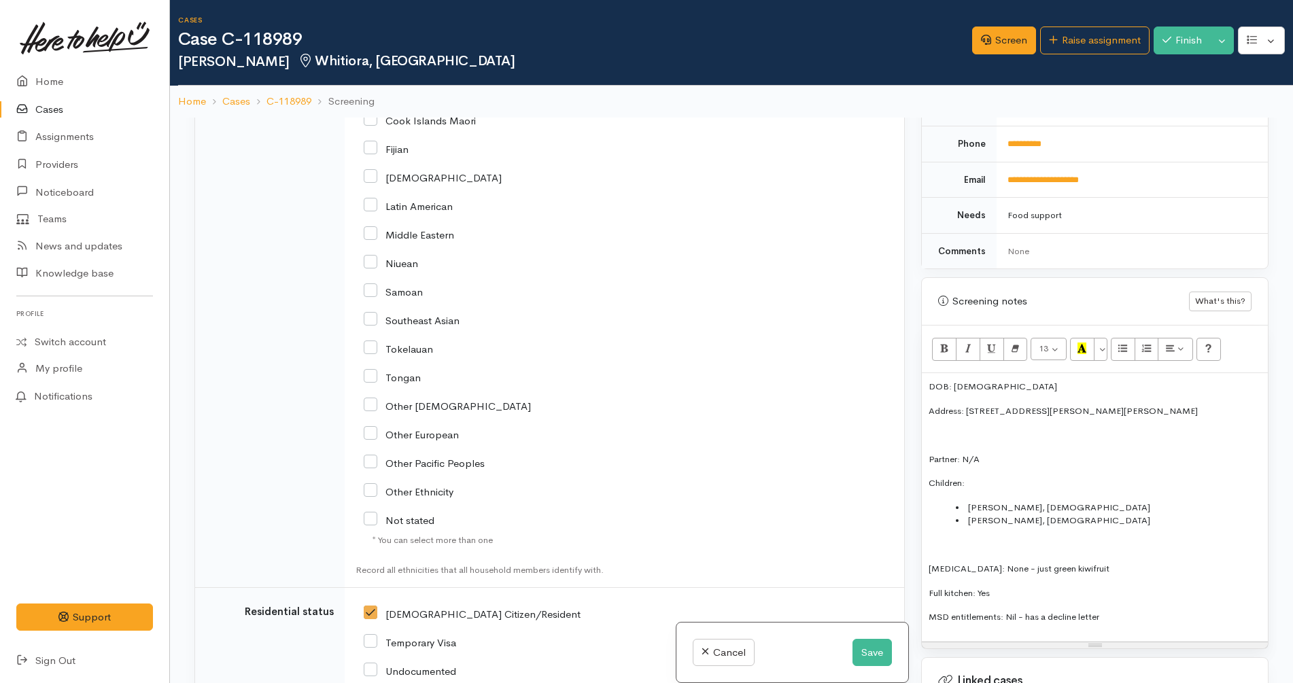
scroll to position [2531, 0]
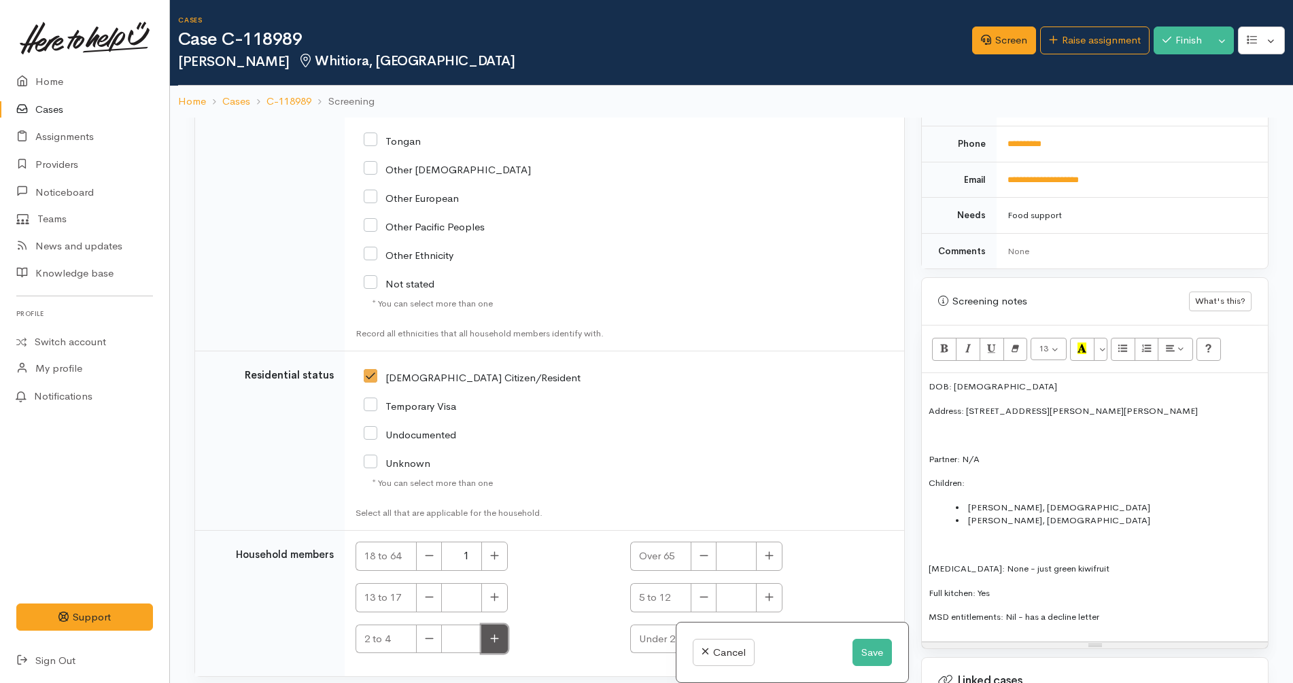
click at [504, 625] on button "button" at bounding box center [494, 639] width 27 height 29
type input "1"
click at [765, 592] on icon "button" at bounding box center [769, 597] width 9 height 10
type input "1"
click at [727, 351] on td "NZ Citizen/Resident" at bounding box center [624, 440] width 559 height 179
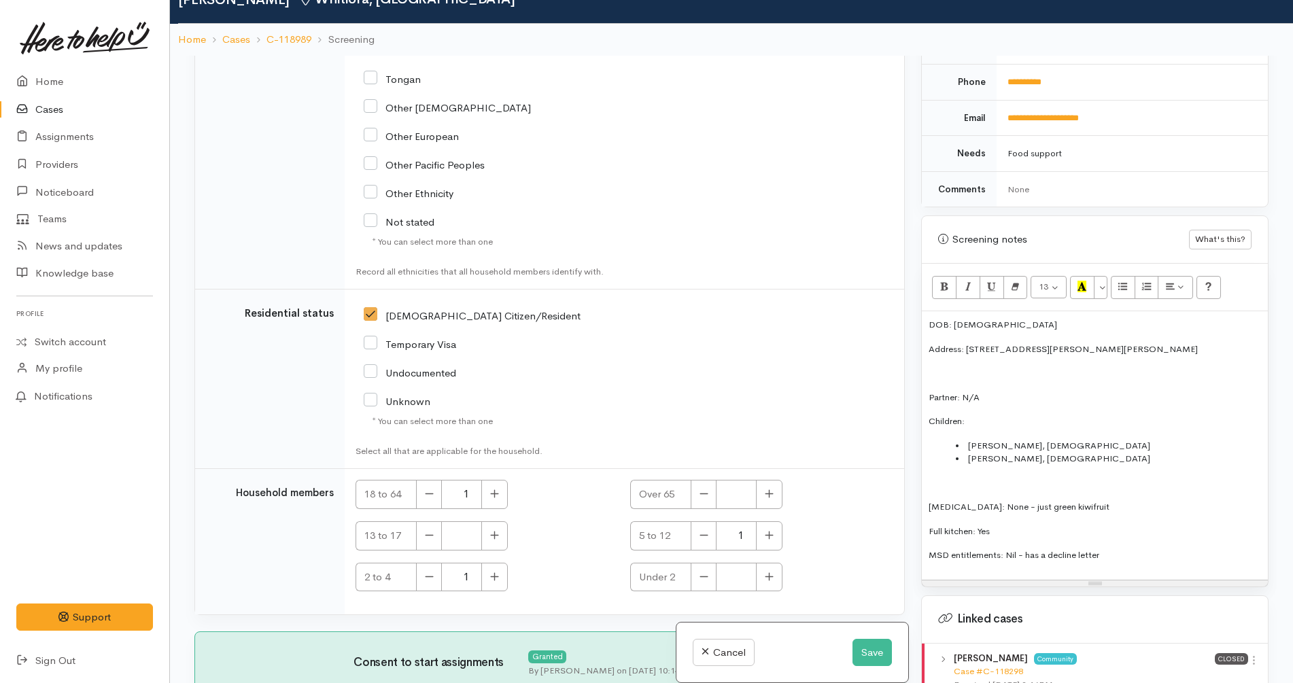
scroll to position [118, 0]
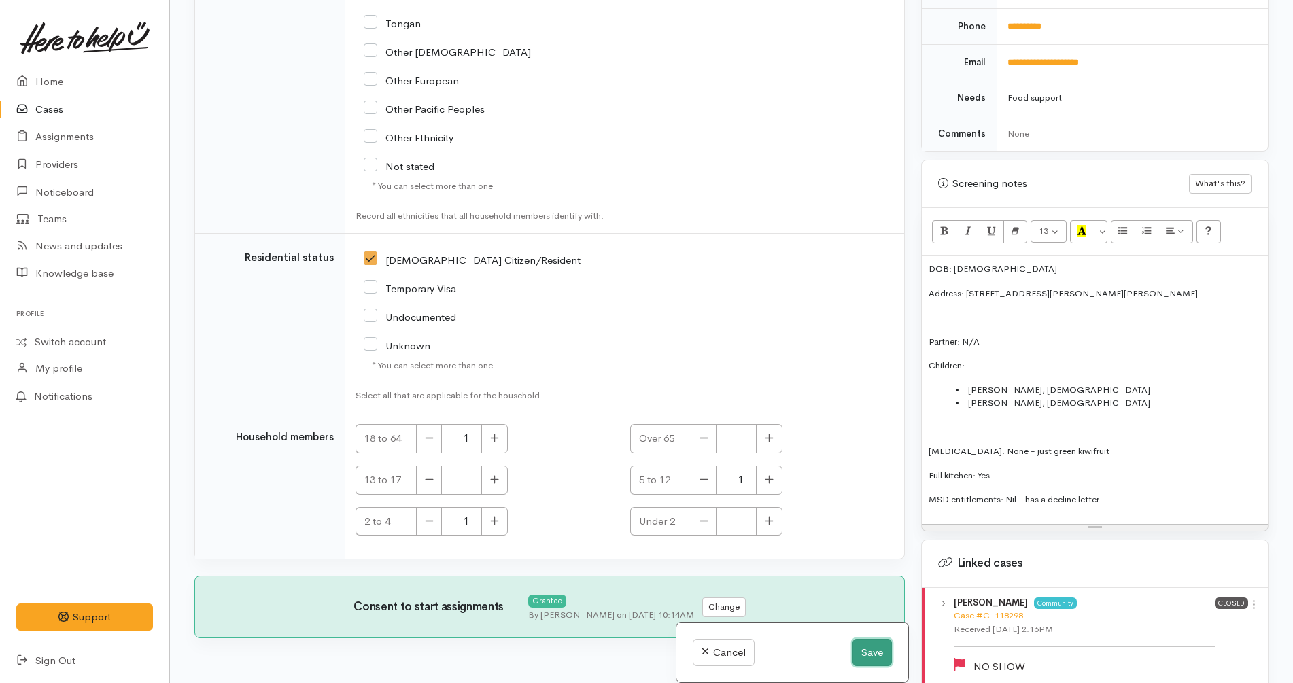
click at [863, 649] on button "Save" at bounding box center [871, 653] width 39 height 28
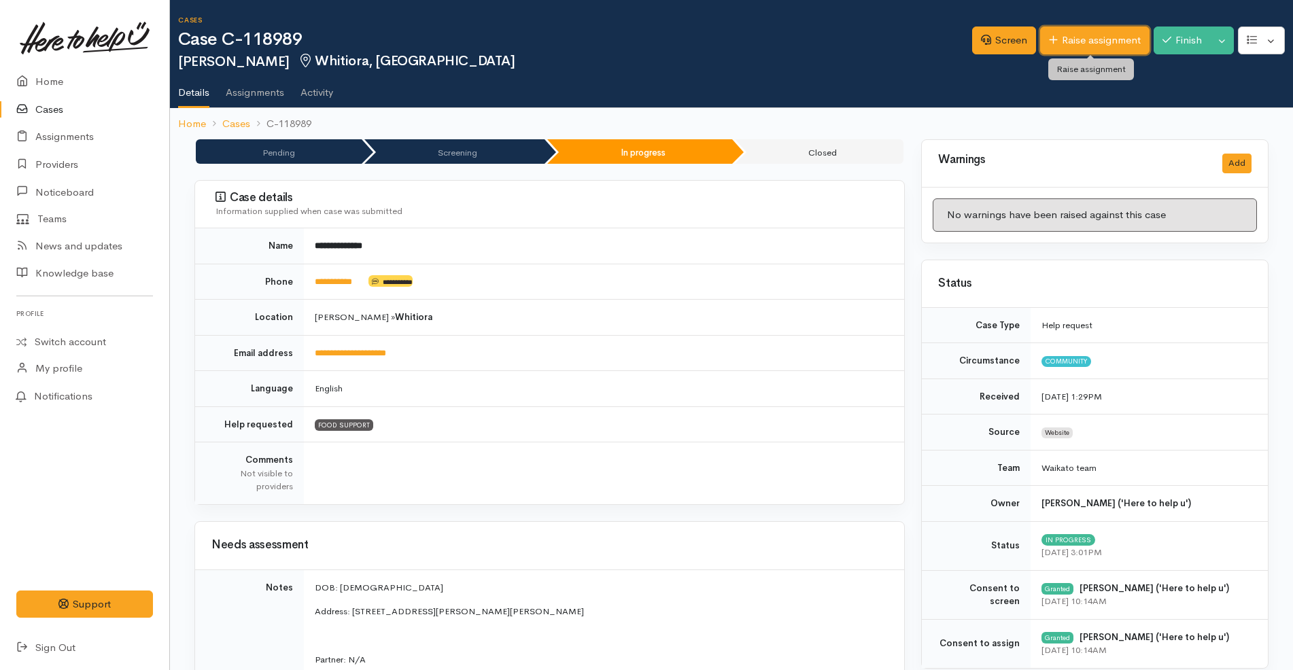
click at [1103, 36] on link "Raise assignment" at bounding box center [1094, 41] width 109 height 28
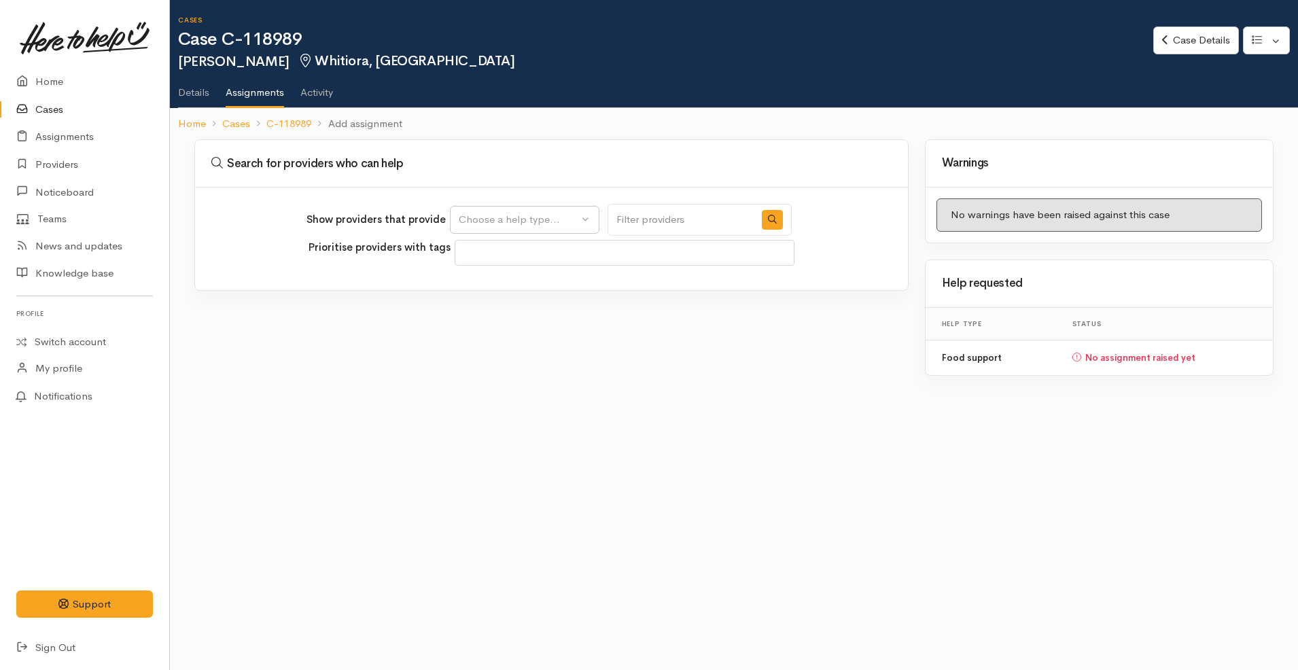
select select
click at [537, 216] on div "Choose a help type..." at bounding box center [519, 220] width 120 height 16
click at [533, 286] on link "Food support" at bounding box center [525, 285] width 148 height 21
select select "3"
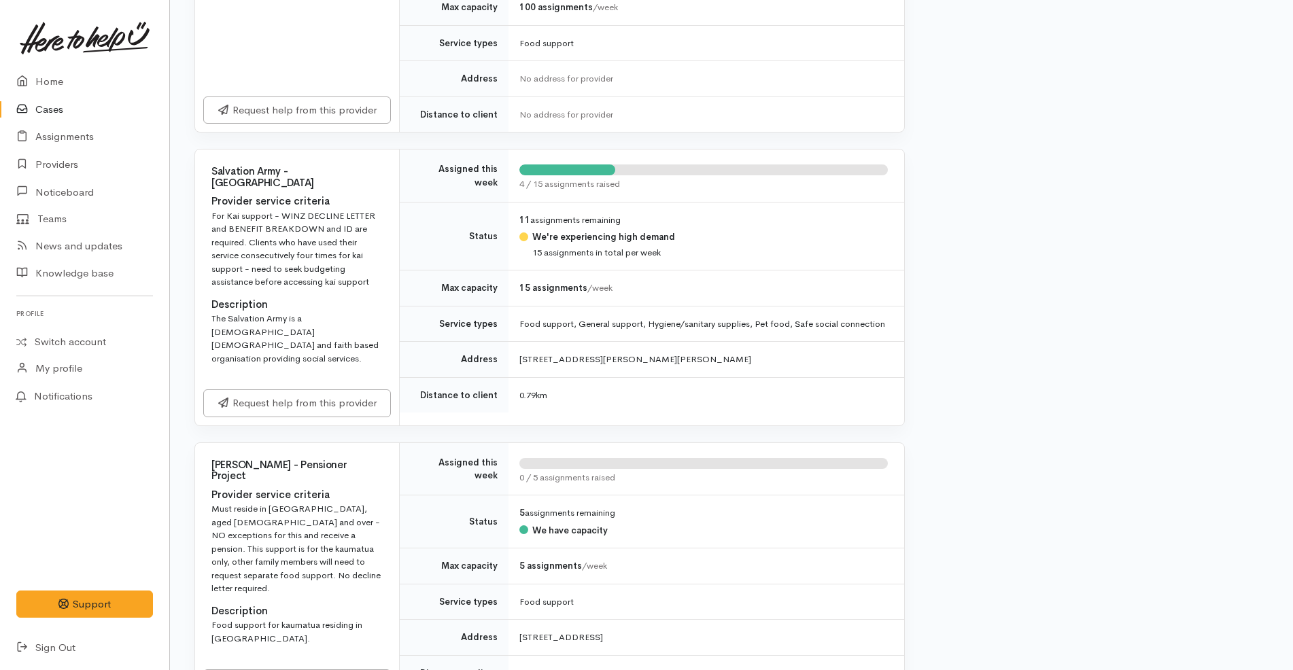
scroll to position [425, 0]
click at [334, 386] on link "Request help from this provider" at bounding box center [297, 400] width 188 height 28
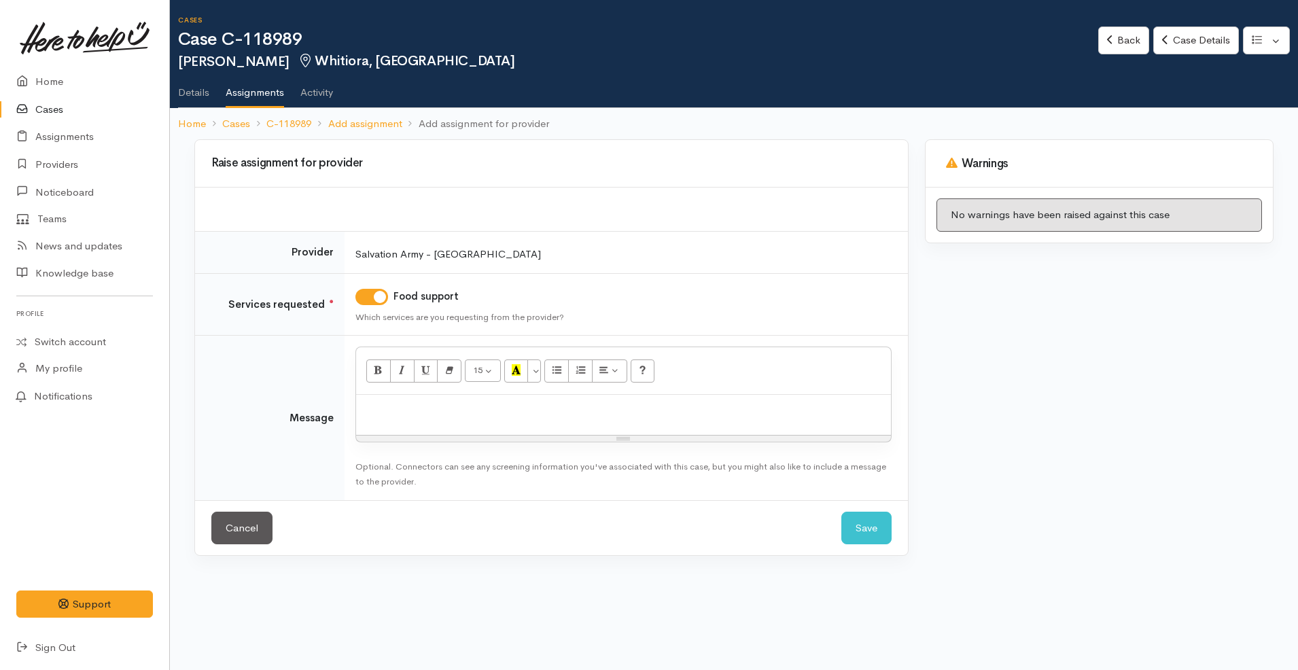
click at [504, 427] on div at bounding box center [623, 415] width 535 height 40
paste div
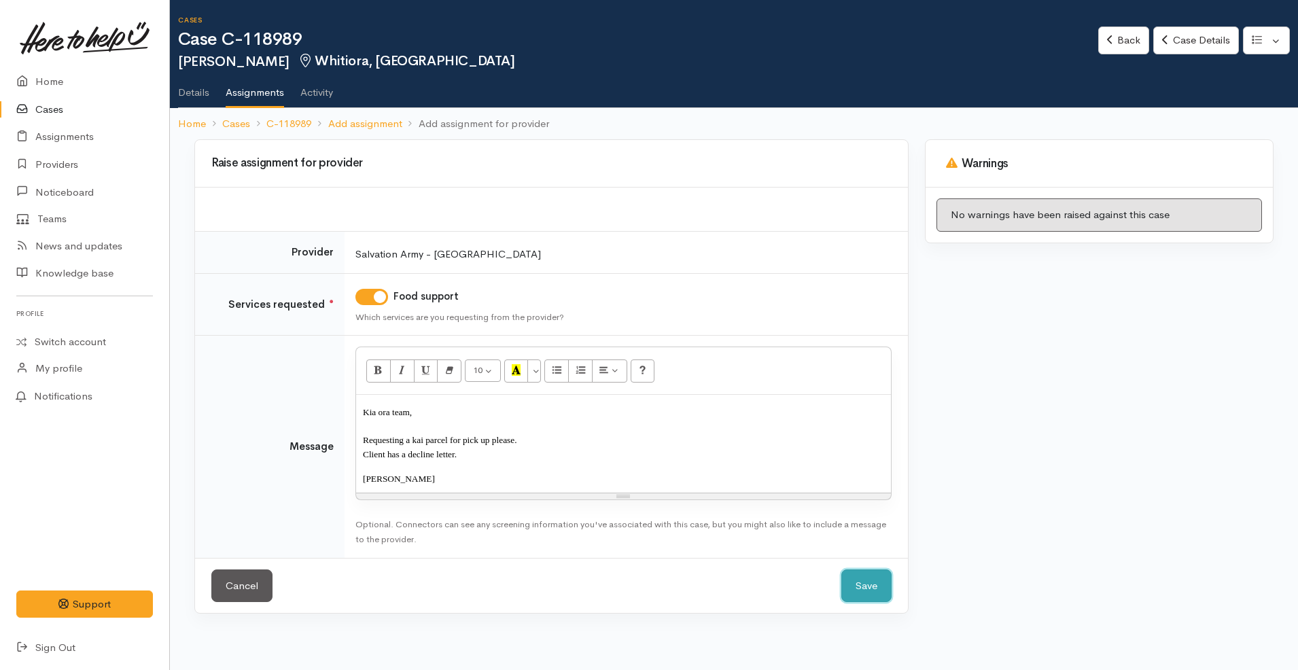
click at [883, 589] on button "Save" at bounding box center [867, 586] width 50 height 33
